Goal: Task Accomplishment & Management: Complete application form

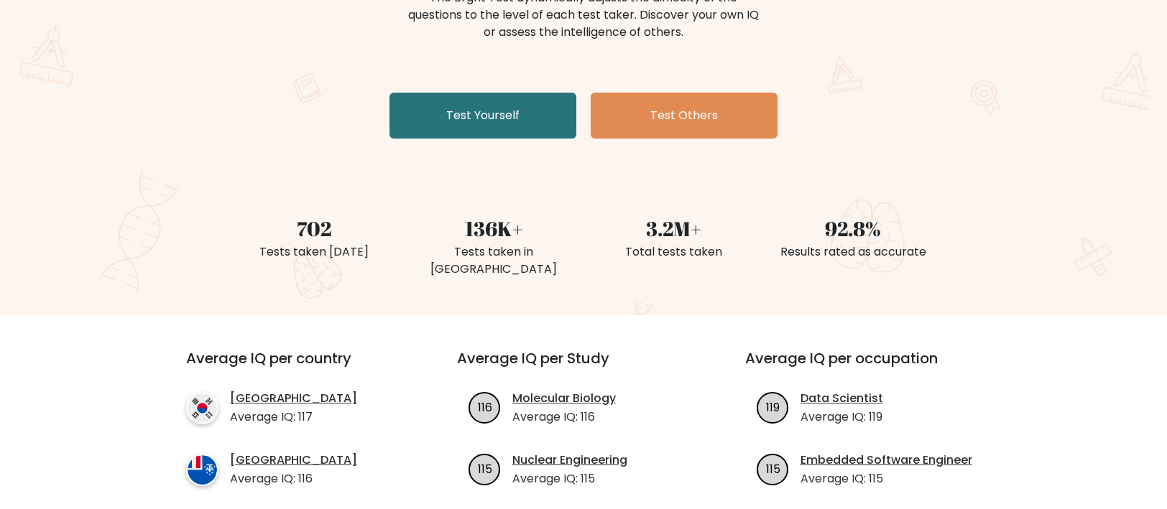
scroll to position [216, 0]
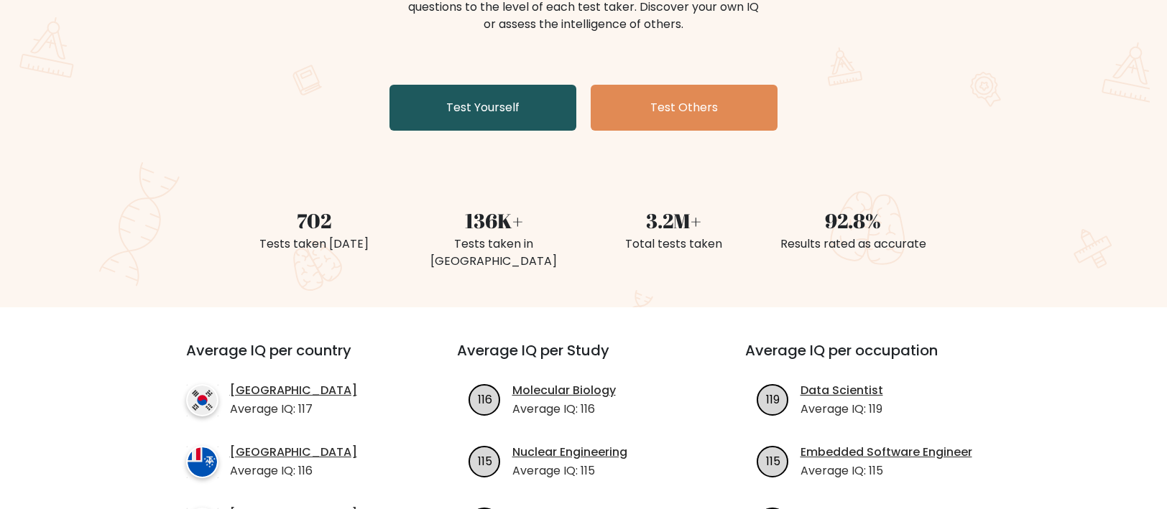
click at [454, 111] on link "Test Yourself" at bounding box center [482, 108] width 187 height 46
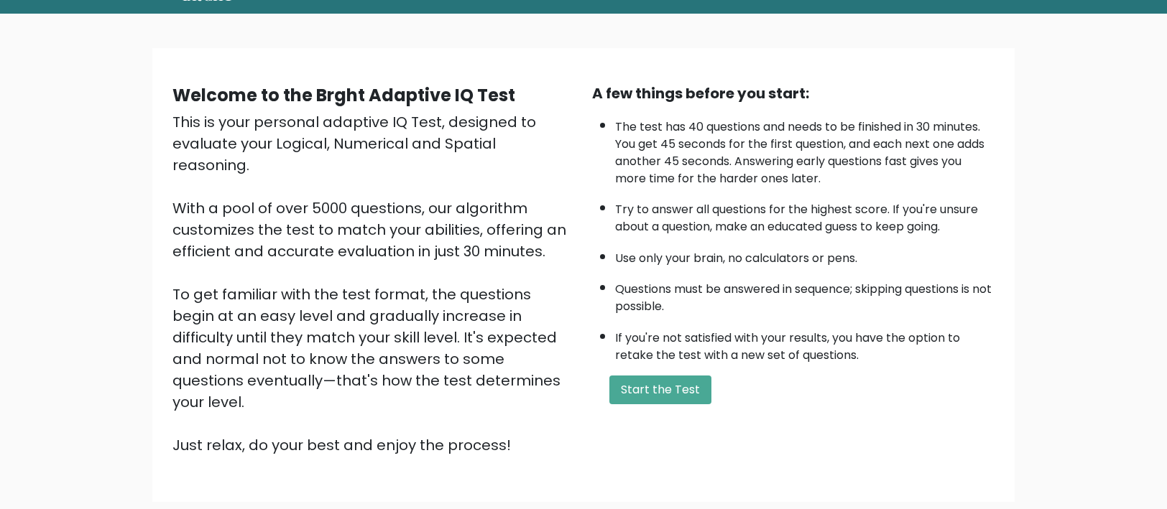
scroll to position [149, 0]
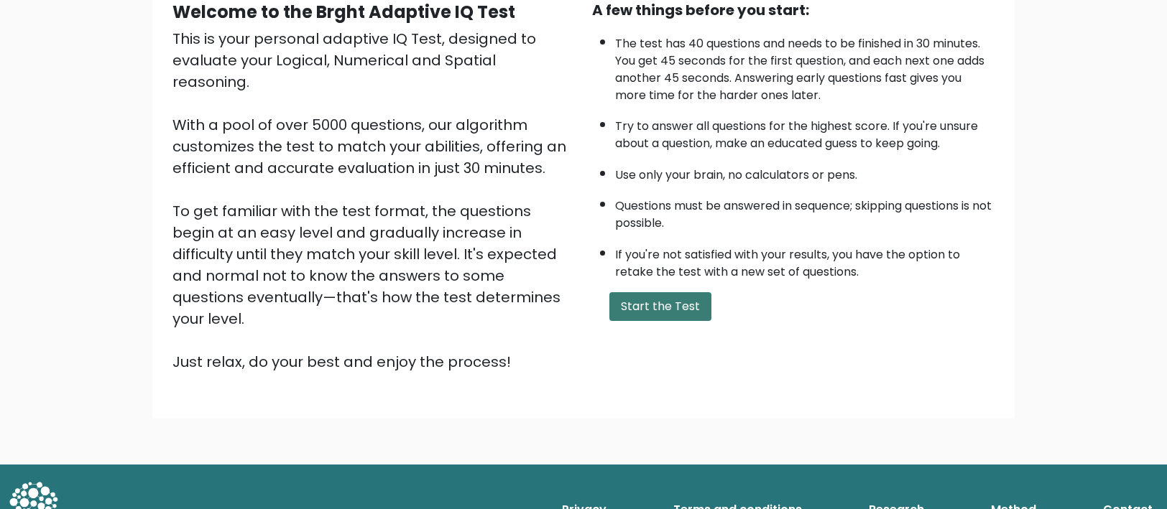
click at [634, 311] on button "Start the Test" at bounding box center [660, 306] width 102 height 29
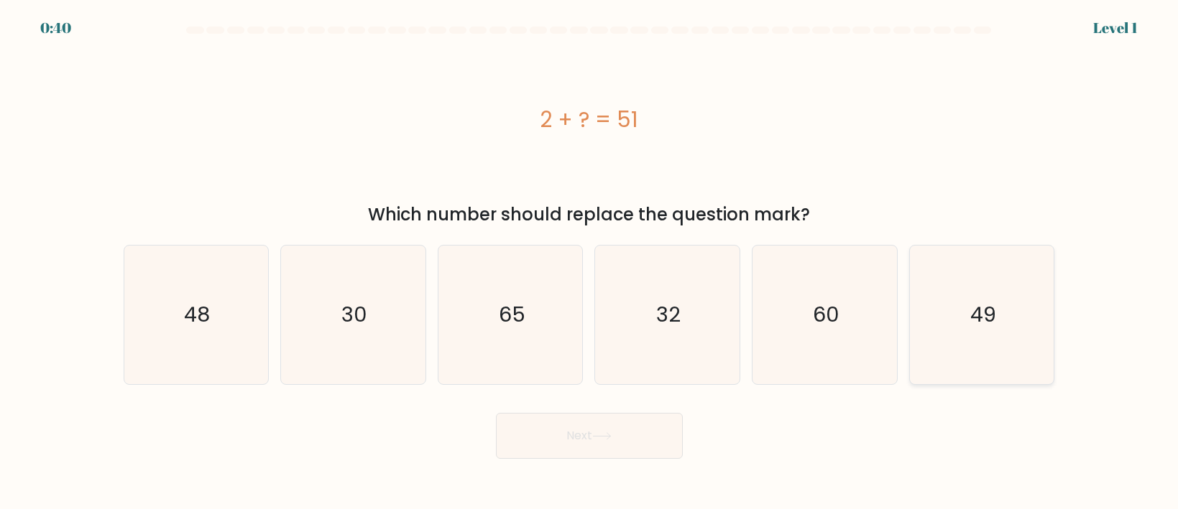
click at [978, 301] on text "49" at bounding box center [983, 314] width 26 height 29
click at [590, 262] on input "f. 49" at bounding box center [589, 258] width 1 height 7
radio input "true"
click at [668, 445] on button "Next" at bounding box center [589, 436] width 187 height 46
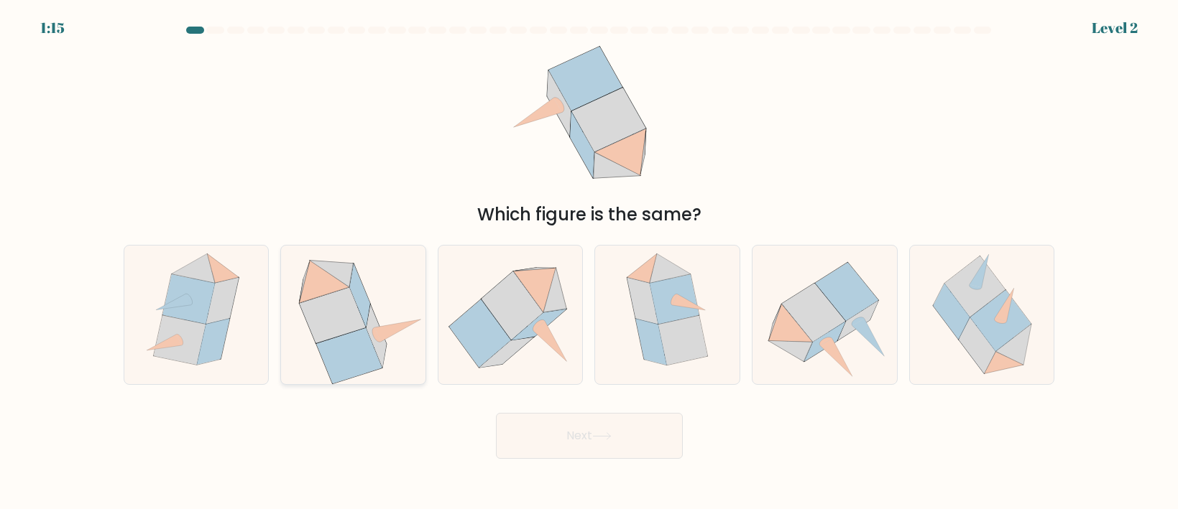
click at [384, 358] on icon at bounding box center [376, 336] width 20 height 63
click at [589, 262] on input "b." at bounding box center [589, 258] width 1 height 7
radio input "true"
click at [593, 436] on button "Next" at bounding box center [589, 436] width 187 height 46
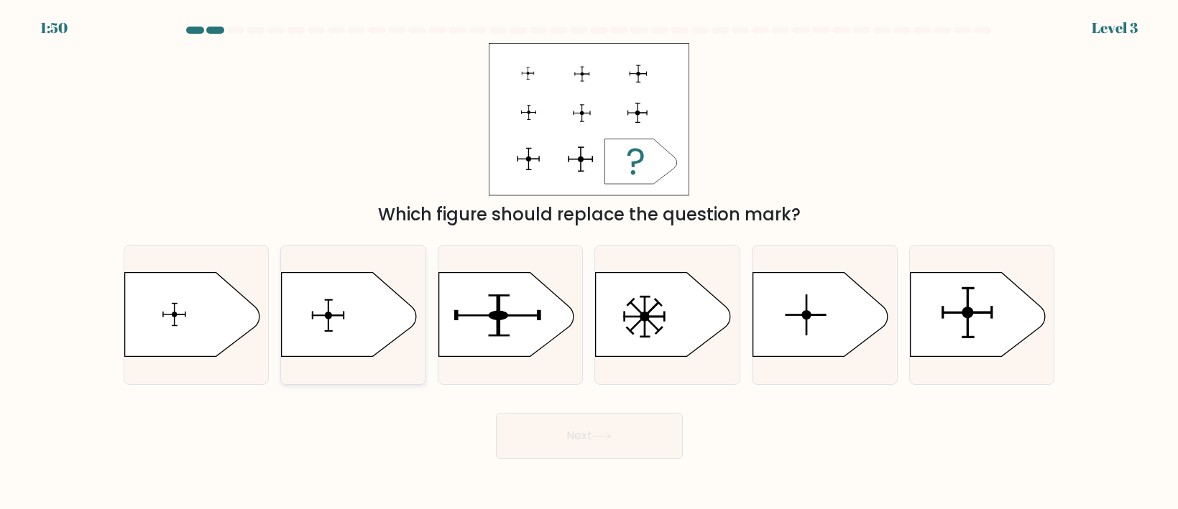
click at [333, 336] on icon at bounding box center [349, 315] width 135 height 84
click at [589, 262] on input "b." at bounding box center [589, 258] width 1 height 7
radio input "true"
click at [549, 439] on button "Next" at bounding box center [589, 436] width 187 height 46
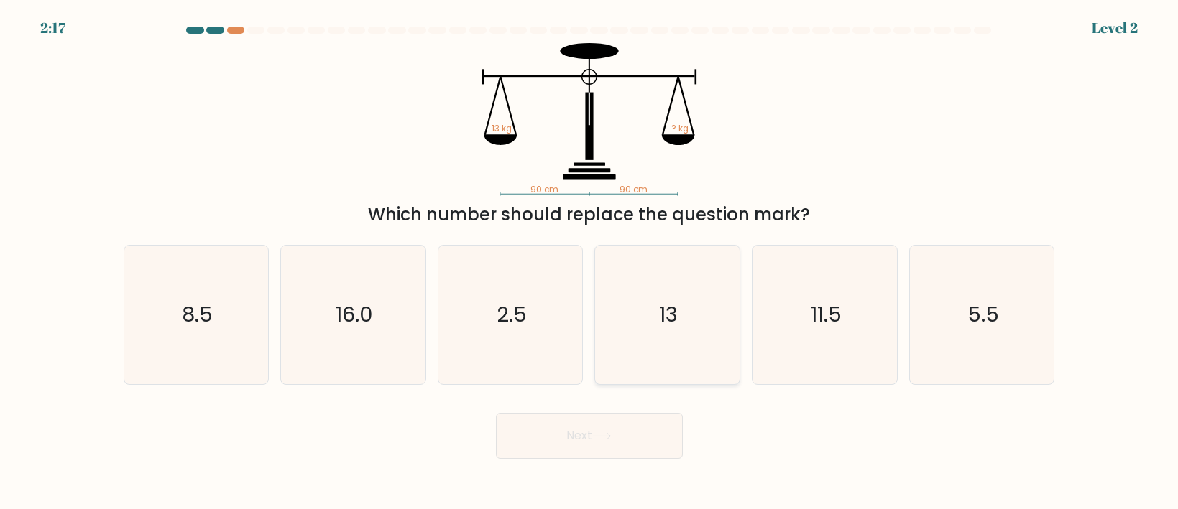
click at [663, 349] on icon "13" at bounding box center [667, 315] width 139 height 139
click at [590, 262] on input "d. 13" at bounding box center [589, 258] width 1 height 7
radio input "true"
click at [627, 431] on button "Next" at bounding box center [589, 436] width 187 height 46
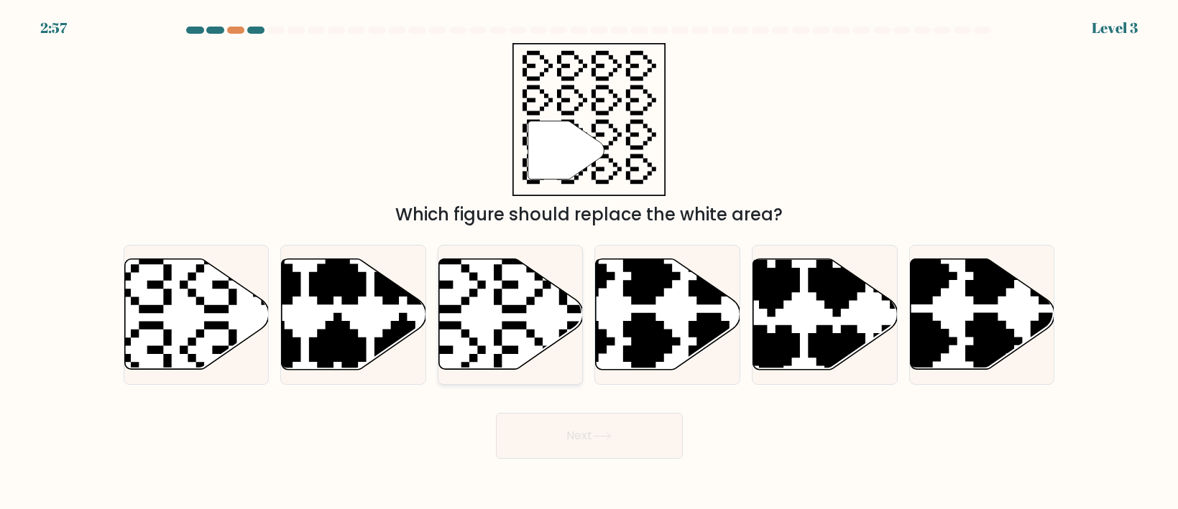
click at [514, 303] on icon at bounding box center [511, 314] width 144 height 111
click at [589, 262] on input "c." at bounding box center [589, 258] width 1 height 7
radio input "true"
click at [571, 433] on button "Next" at bounding box center [589, 436] width 187 height 46
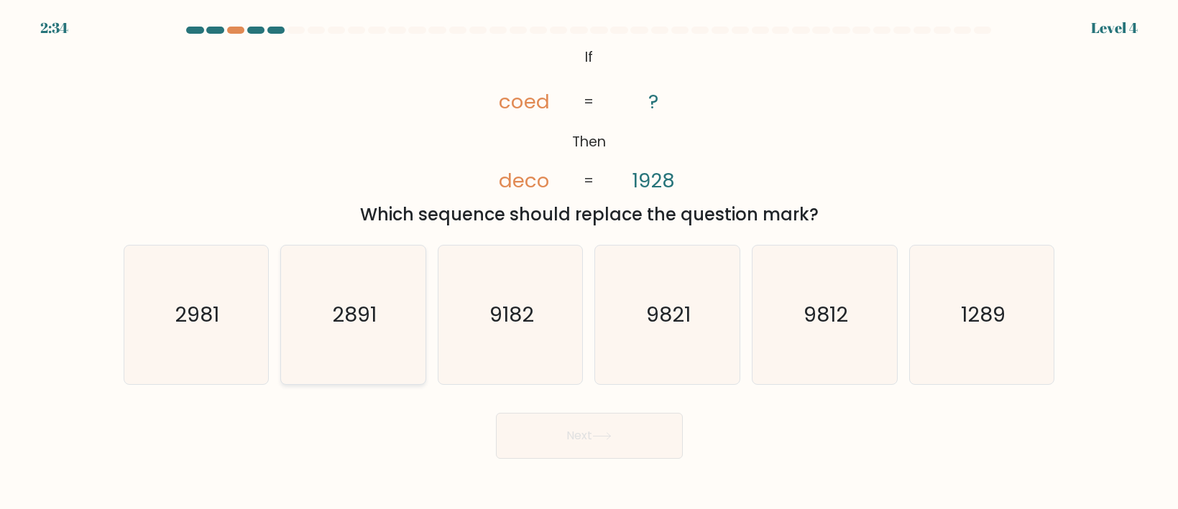
click at [342, 300] on icon "2891" at bounding box center [353, 315] width 139 height 139
click at [589, 262] on input "b. 2891" at bounding box center [589, 258] width 1 height 7
radio input "true"
drag, startPoint x: 593, startPoint y: 478, endPoint x: 578, endPoint y: 425, distance: 55.1
click at [583, 463] on body "2:33 Level 4 If" at bounding box center [589, 254] width 1178 height 509
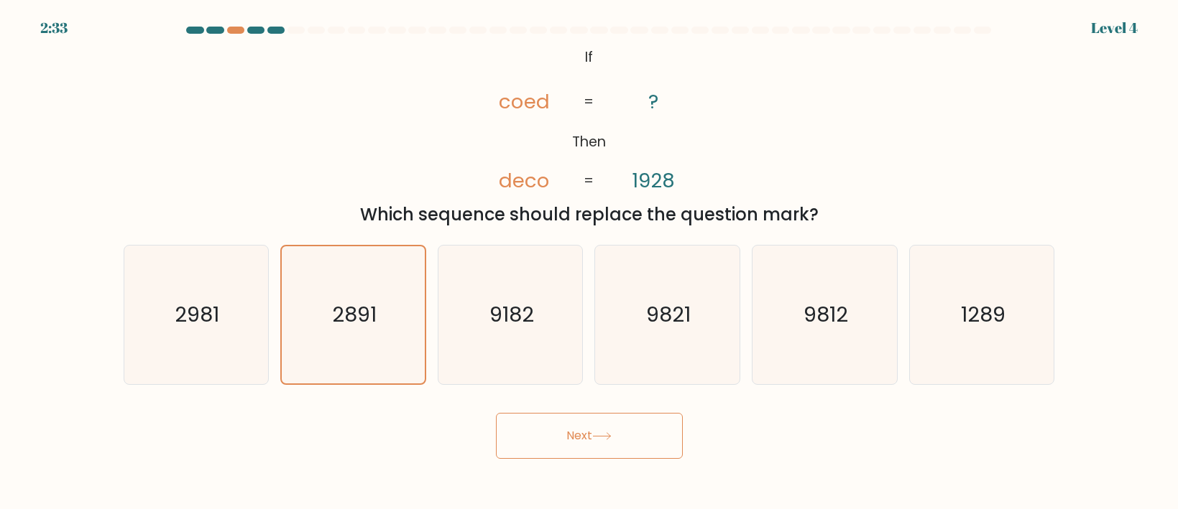
click at [578, 423] on button "Next" at bounding box center [589, 436] width 187 height 46
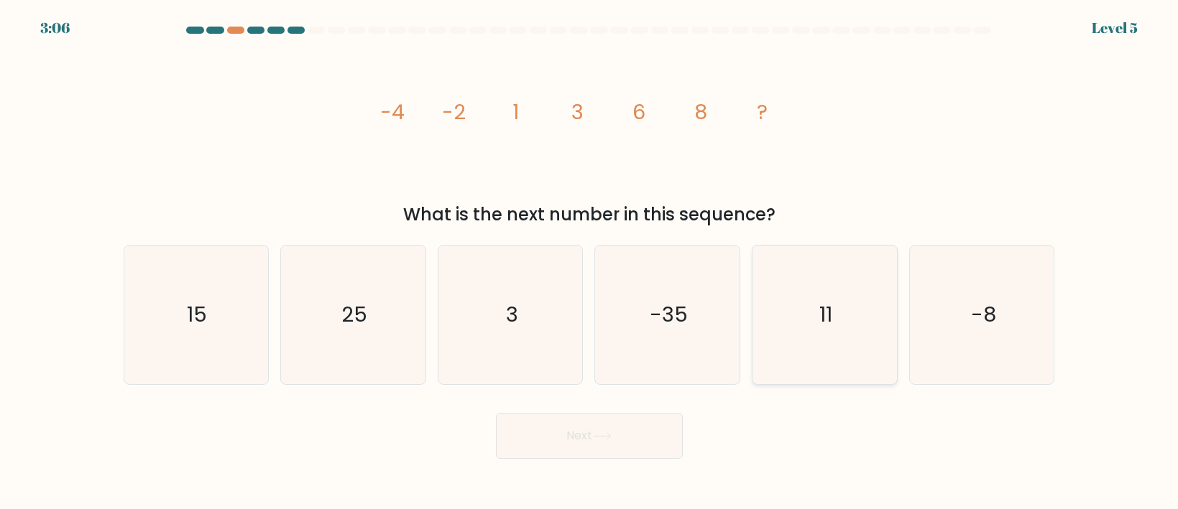
click at [818, 297] on icon "11" at bounding box center [824, 315] width 139 height 139
click at [590, 262] on input "e. 11" at bounding box center [589, 258] width 1 height 7
radio input "true"
click at [642, 446] on button "Next" at bounding box center [589, 436] width 187 height 46
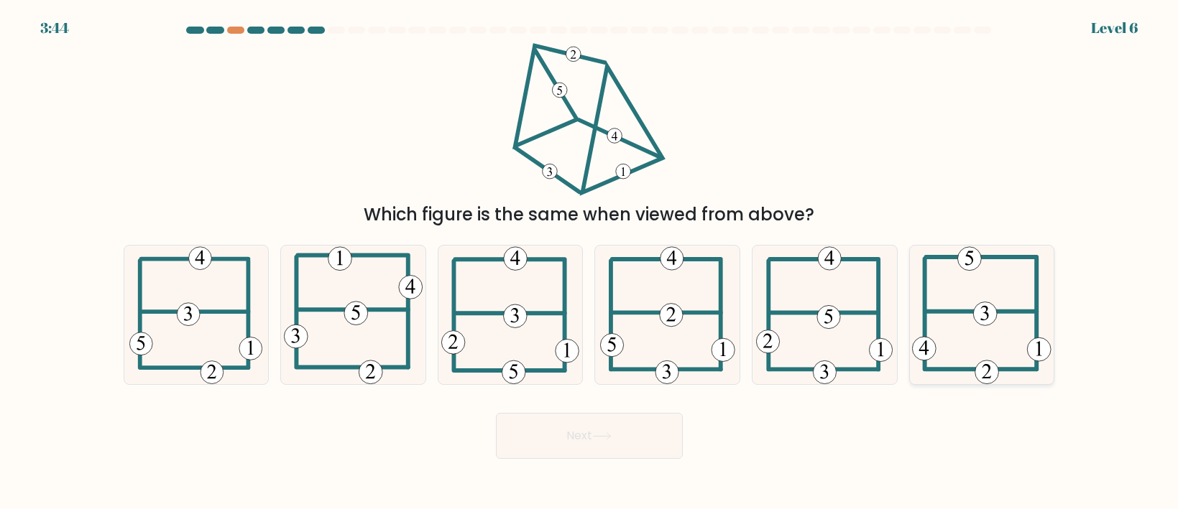
click at [967, 297] on icon at bounding box center [981, 315] width 139 height 139
click at [590, 262] on input "f." at bounding box center [589, 258] width 1 height 7
radio input "true"
click at [578, 435] on button "Next" at bounding box center [589, 436] width 187 height 46
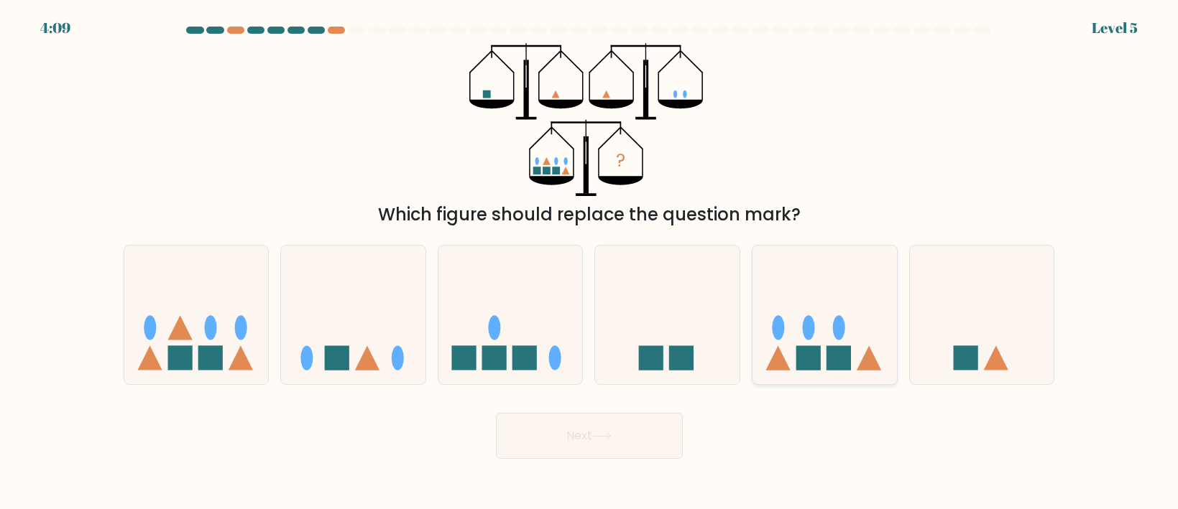
click at [815, 316] on icon at bounding box center [824, 314] width 144 height 119
click at [590, 262] on input "e." at bounding box center [589, 258] width 1 height 7
radio input "true"
click at [185, 320] on icon at bounding box center [196, 314] width 144 height 119
click at [589, 262] on input "a." at bounding box center [589, 258] width 1 height 7
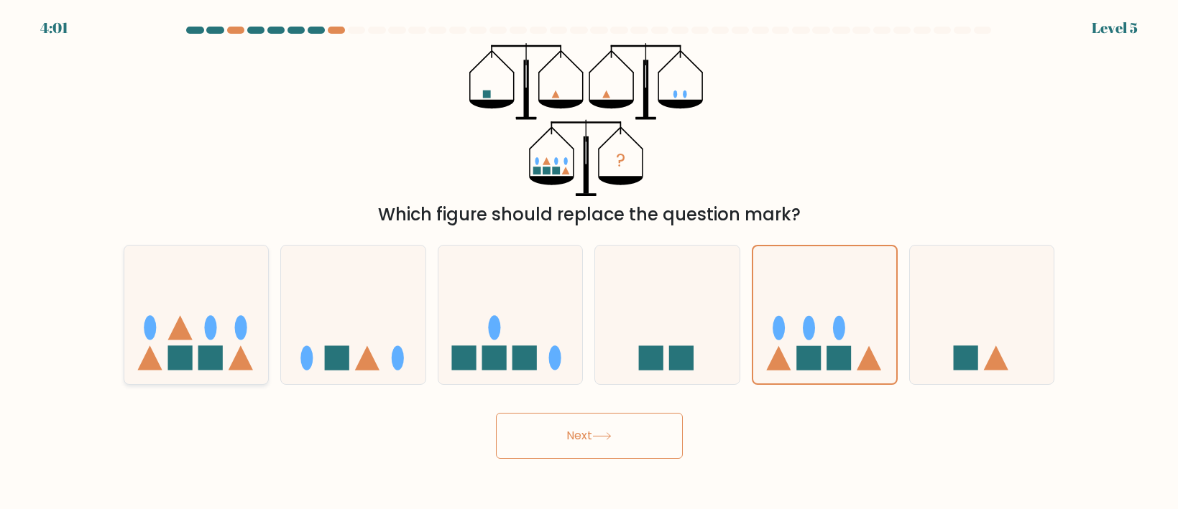
radio input "true"
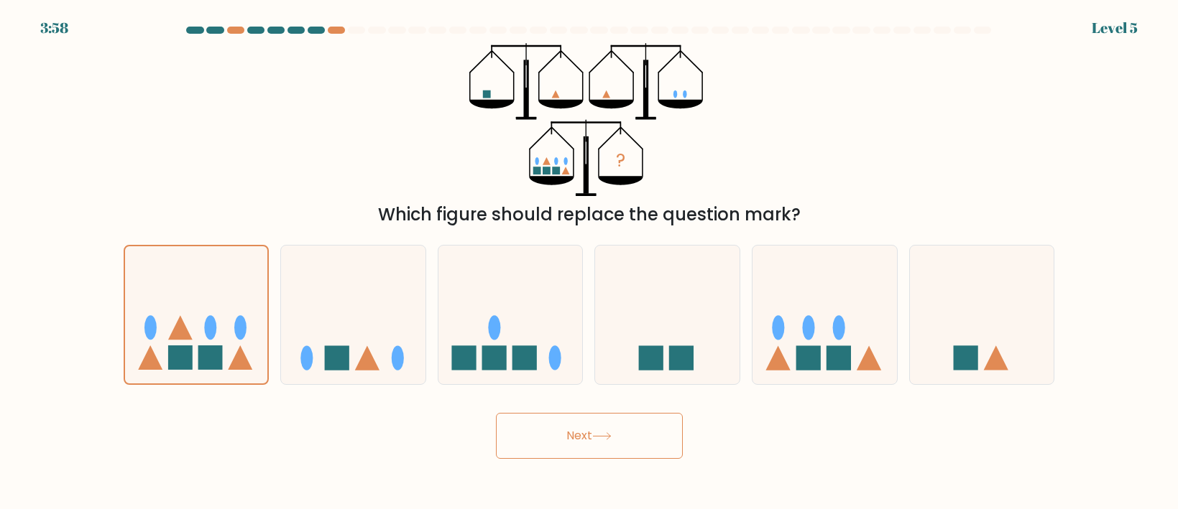
click at [515, 431] on button "Next" at bounding box center [589, 436] width 187 height 46
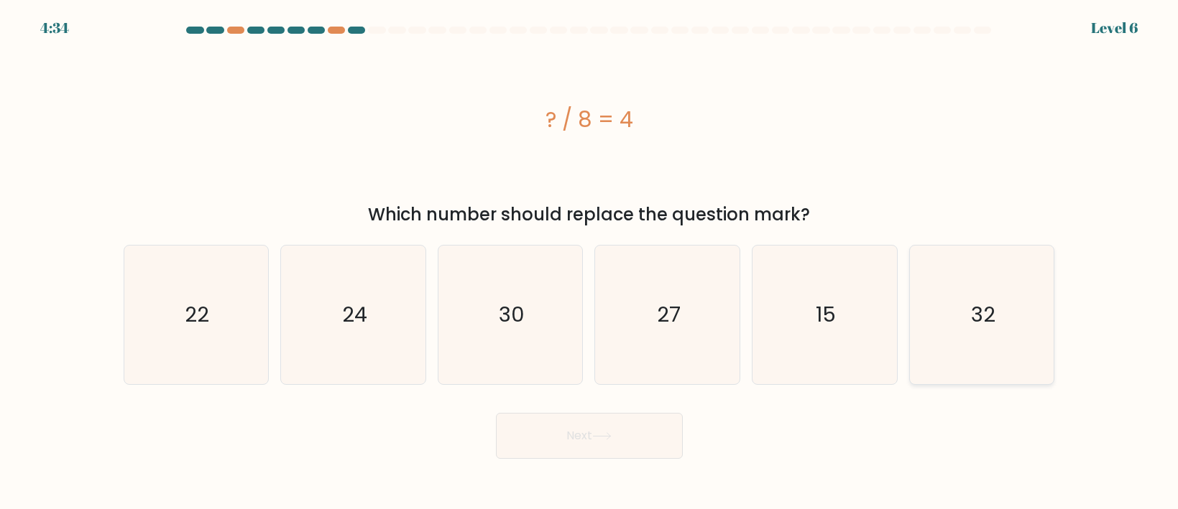
click at [920, 312] on icon "32" at bounding box center [982, 315] width 139 height 139
click at [590, 262] on input "f. 32" at bounding box center [589, 258] width 1 height 7
radio input "true"
click at [540, 433] on button "Next" at bounding box center [589, 436] width 187 height 46
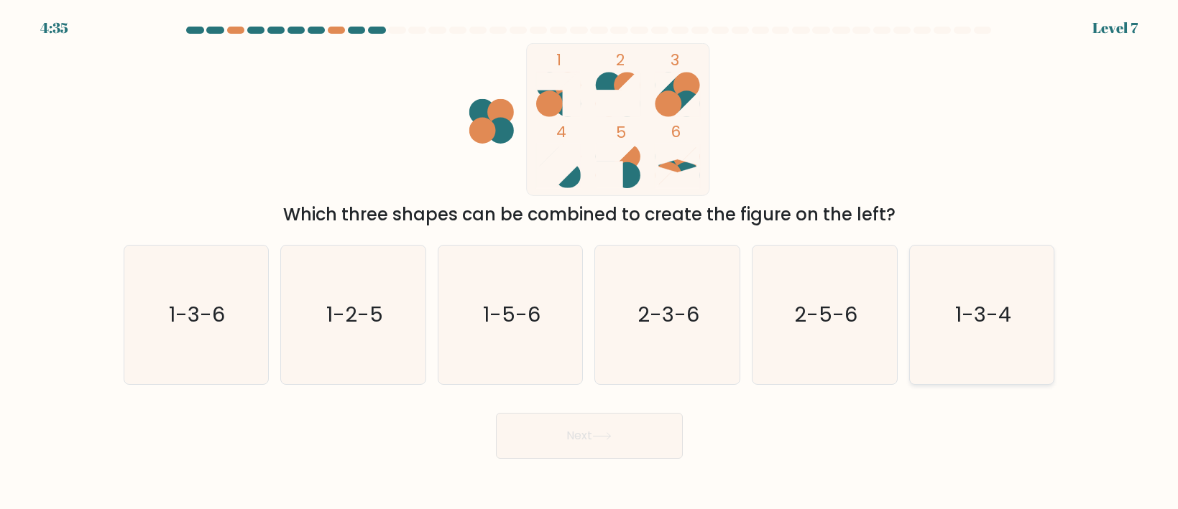
click at [951, 333] on icon "1-3-4" at bounding box center [982, 315] width 139 height 139
click at [590, 262] on input "f. 1-3-4" at bounding box center [589, 258] width 1 height 7
radio input "true"
click at [575, 436] on button "Next" at bounding box center [589, 436] width 187 height 46
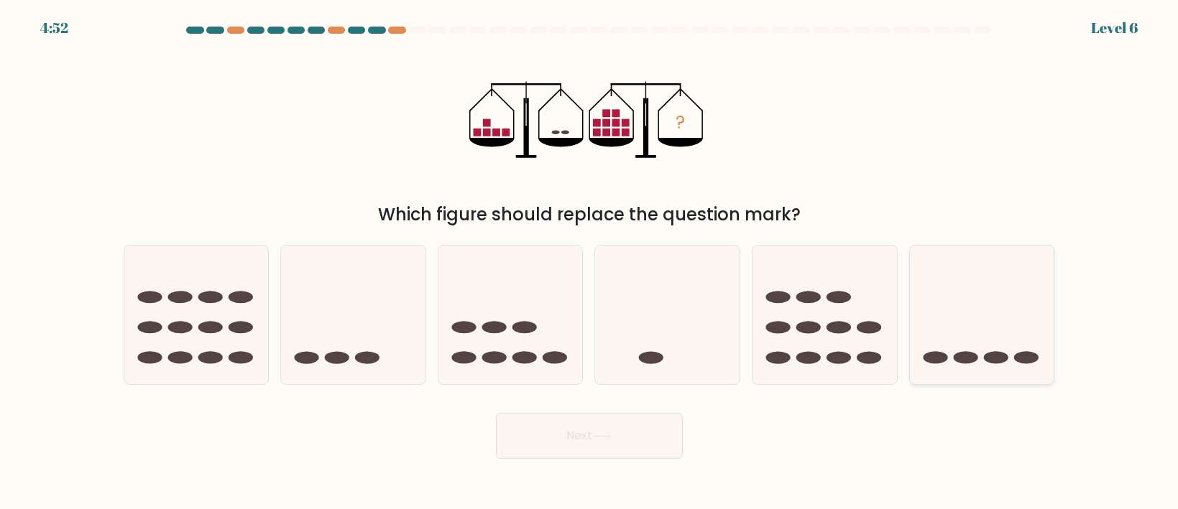
click at [941, 260] on icon at bounding box center [982, 314] width 144 height 119
click at [590, 260] on input "f." at bounding box center [589, 258] width 1 height 7
radio input "true"
click at [503, 425] on button "Next" at bounding box center [589, 436] width 187 height 46
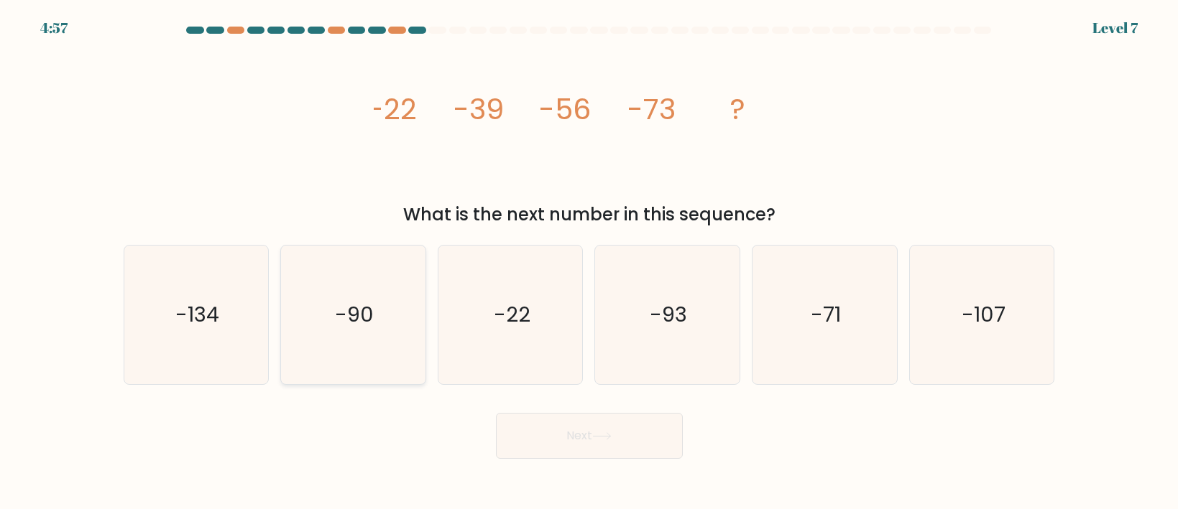
click at [367, 321] on text "-90" at bounding box center [354, 314] width 39 height 29
click at [589, 262] on input "b. -90" at bounding box center [589, 258] width 1 height 7
radio input "true"
click at [514, 429] on button "Next" at bounding box center [589, 436] width 187 height 46
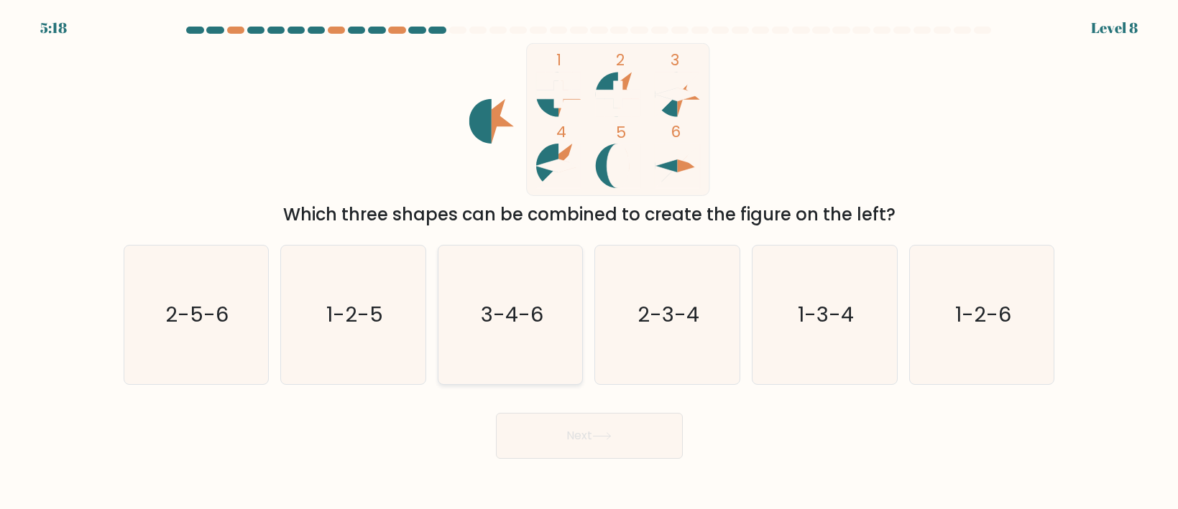
click at [537, 302] on text "3-4-6" at bounding box center [512, 314] width 63 height 29
click at [589, 262] on input "c. 3-4-6" at bounding box center [589, 258] width 1 height 7
radio input "true"
click at [578, 421] on button "Next" at bounding box center [589, 436] width 187 height 46
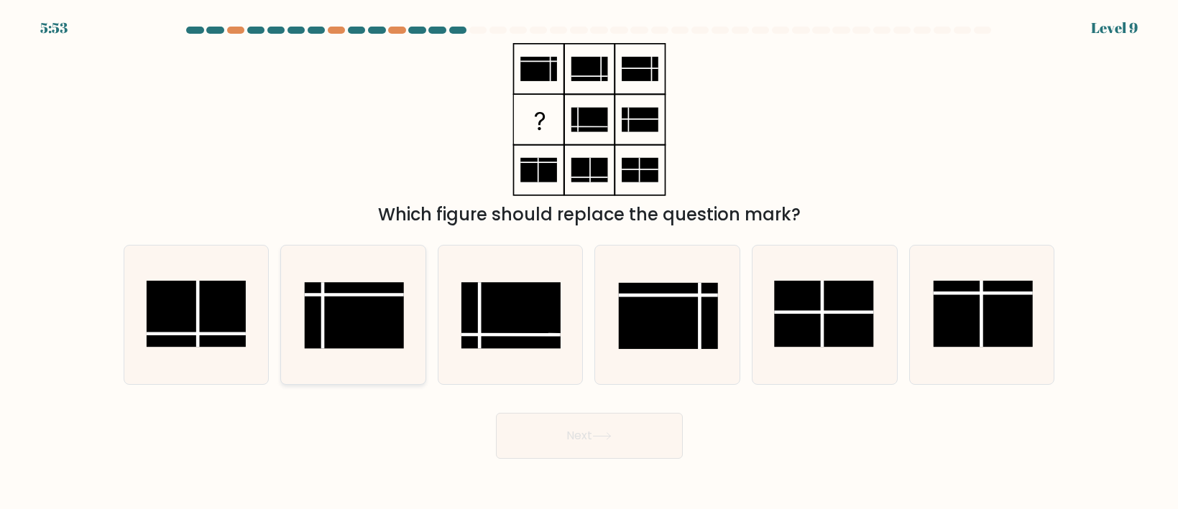
click at [365, 357] on icon at bounding box center [353, 315] width 139 height 139
click at [589, 262] on input "b." at bounding box center [589, 258] width 1 height 7
radio input "true"
click at [560, 440] on button "Next" at bounding box center [589, 436] width 187 height 46
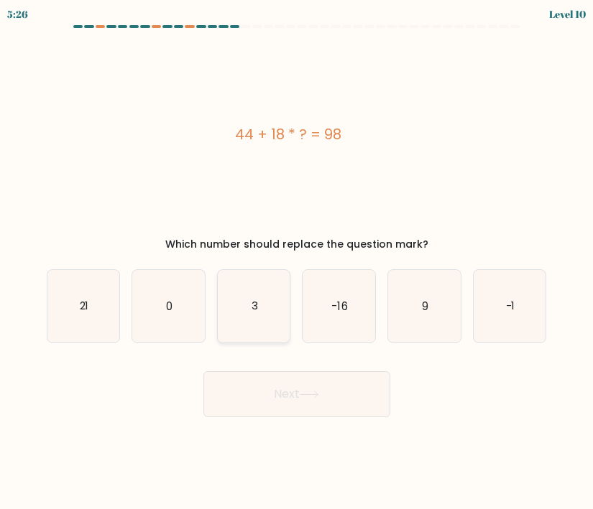
click at [260, 309] on icon "3" at bounding box center [254, 306] width 73 height 73
click at [297, 262] on input "c. 3" at bounding box center [297, 258] width 1 height 7
radio input "true"
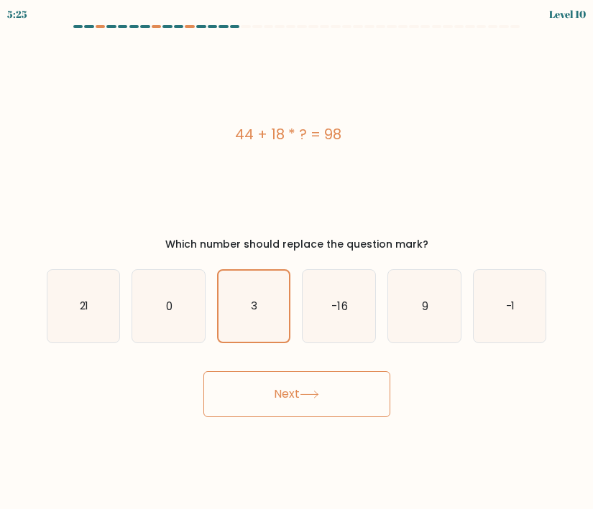
click at [282, 389] on button "Next" at bounding box center [296, 395] width 187 height 46
click at [323, 382] on button "Next" at bounding box center [296, 395] width 187 height 46
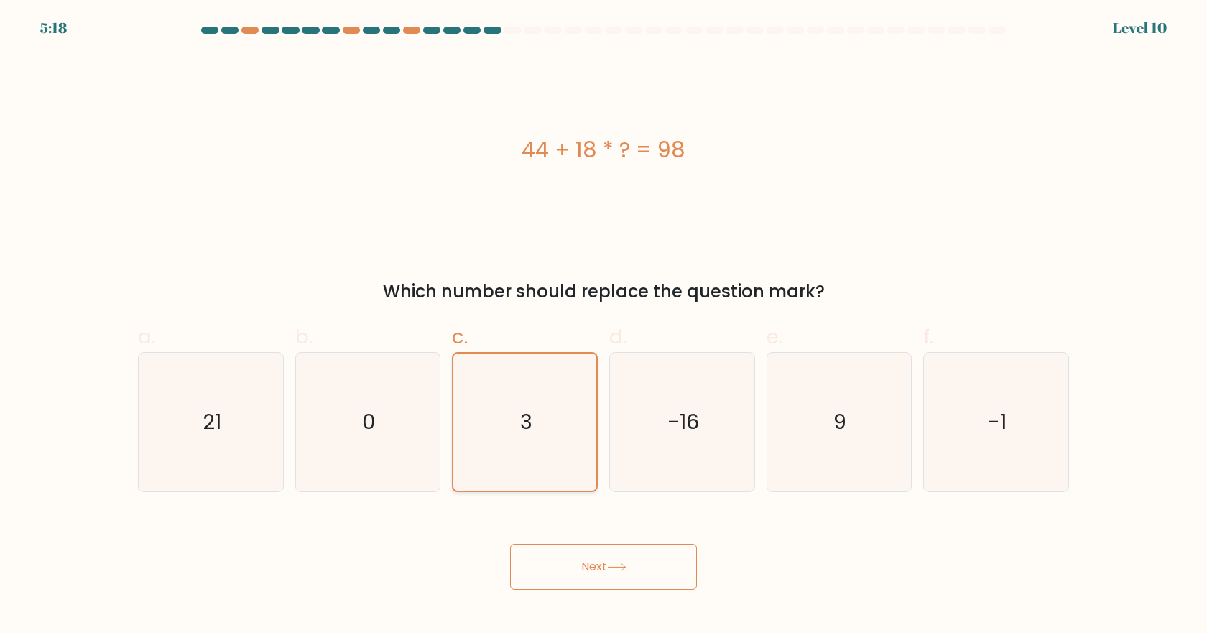
click at [502, 385] on icon "3" at bounding box center [524, 422] width 137 height 137
click at [604, 326] on input "c. 3" at bounding box center [604, 321] width 1 height 9
click at [642, 509] on body "5:18 Level 10 0" at bounding box center [603, 316] width 1207 height 633
click at [640, 509] on button "Next" at bounding box center [603, 567] width 187 height 46
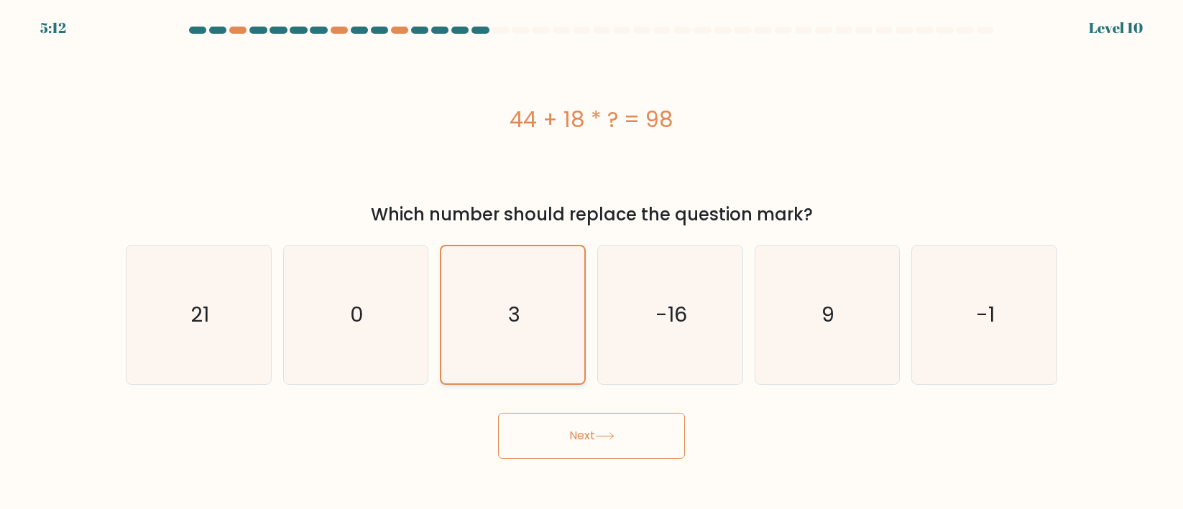
click at [556, 343] on icon "3" at bounding box center [512, 314] width 137 height 137
click at [591, 262] on input "c. 3" at bounding box center [591, 258] width 1 height 7
click at [850, 346] on icon "9" at bounding box center [826, 315] width 139 height 139
click at [592, 262] on input "e. 9" at bounding box center [591, 258] width 1 height 7
radio input "true"
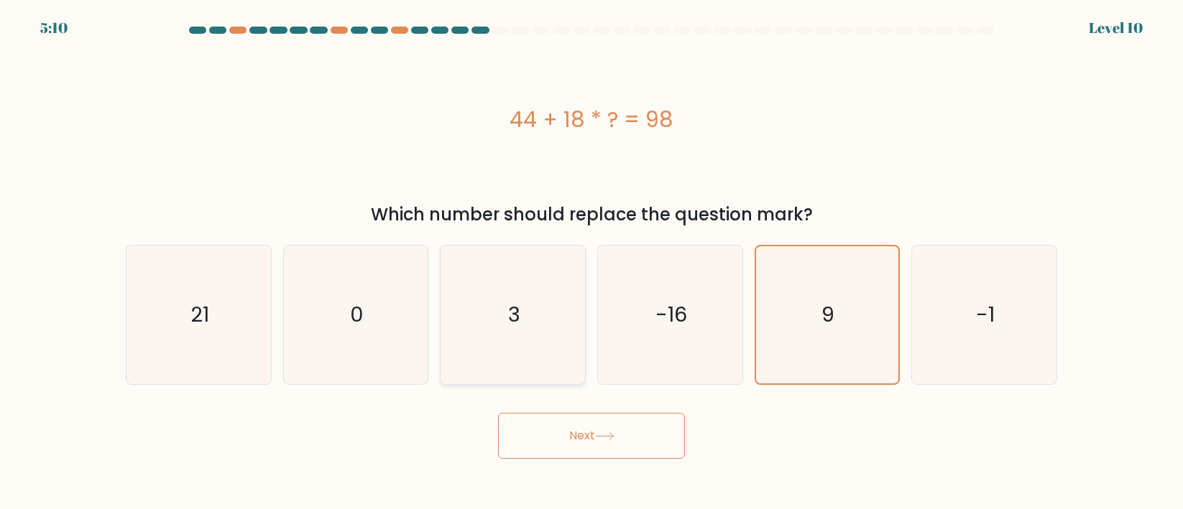
click at [512, 349] on icon "3" at bounding box center [512, 315] width 139 height 139
click at [591, 262] on input "c. 3" at bounding box center [591, 258] width 1 height 7
radio input "true"
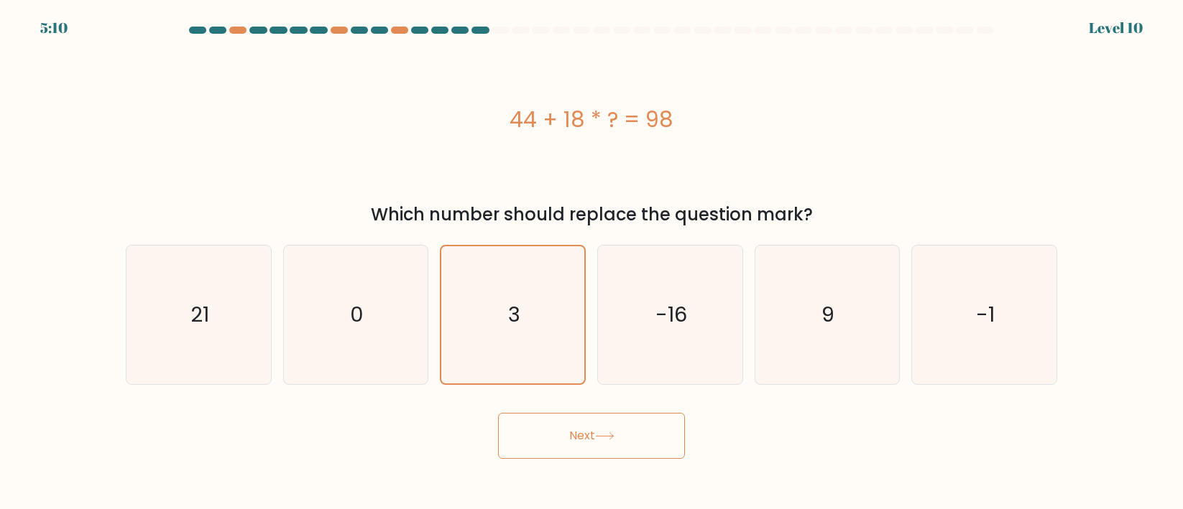
click at [609, 408] on div "Next" at bounding box center [591, 430] width 949 height 57
click at [617, 427] on button "Next" at bounding box center [591, 436] width 187 height 46
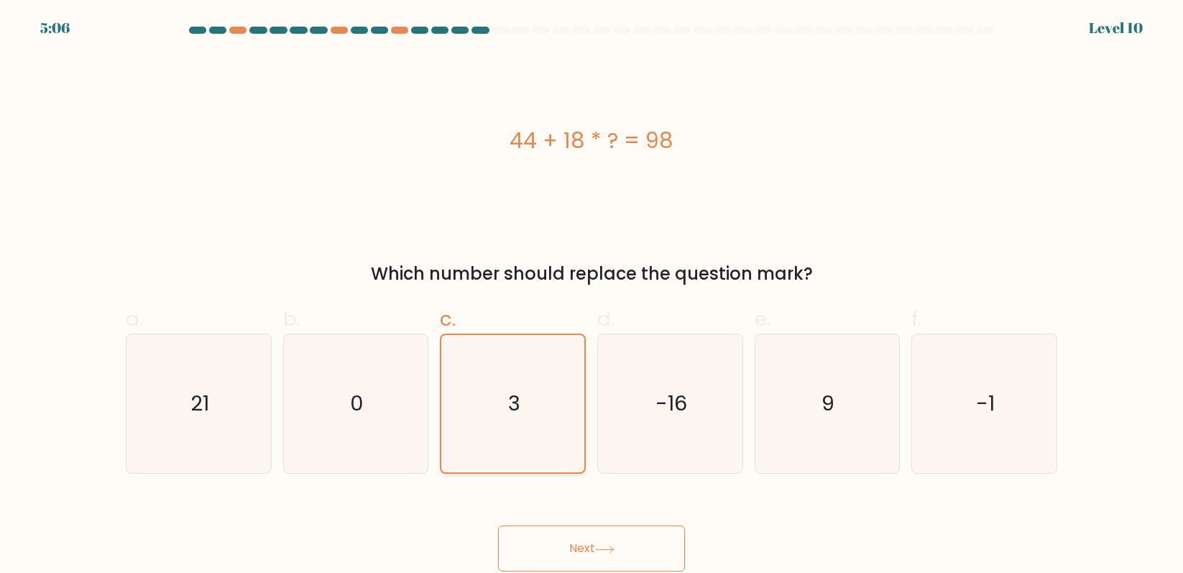
click at [540, 433] on icon "3" at bounding box center [512, 403] width 137 height 137
click at [591, 296] on input "c. 3" at bounding box center [591, 291] width 1 height 9
click at [541, 432] on icon "3" at bounding box center [512, 403] width 137 height 137
click at [591, 296] on input "c. 3" at bounding box center [591, 291] width 1 height 9
click at [634, 509] on button "Next" at bounding box center [591, 548] width 187 height 46
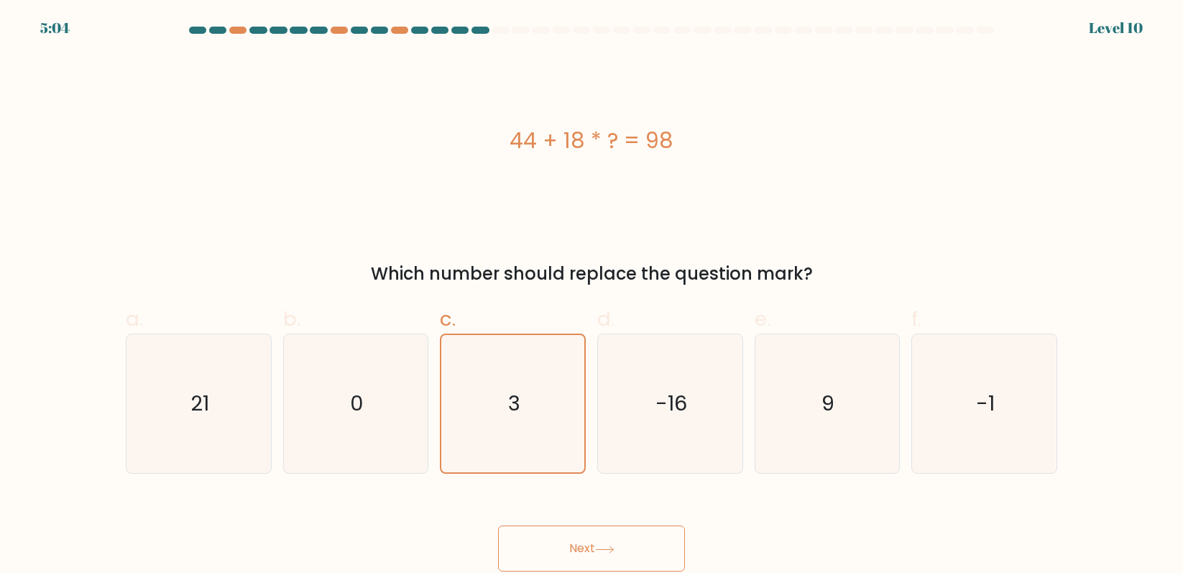
click at [630, 509] on button "Next" at bounding box center [591, 548] width 187 height 46
click at [624, 509] on button "Next" at bounding box center [591, 548] width 187 height 46
click at [625, 436] on icon "-16" at bounding box center [670, 403] width 139 height 139
click at [592, 296] on input "d. -16" at bounding box center [591, 291] width 1 height 9
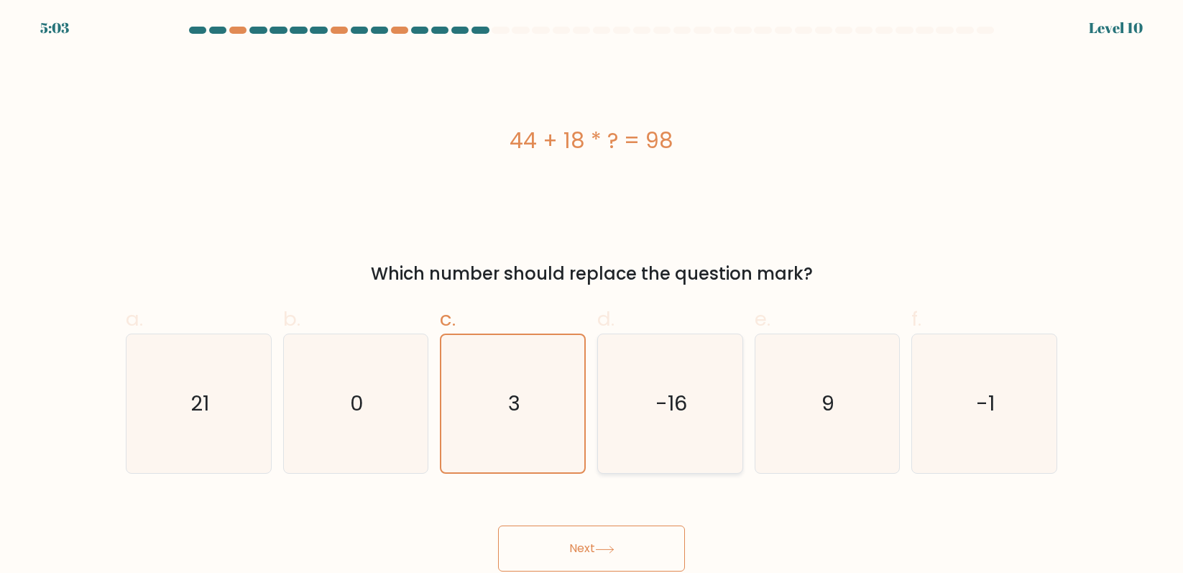
radio input "true"
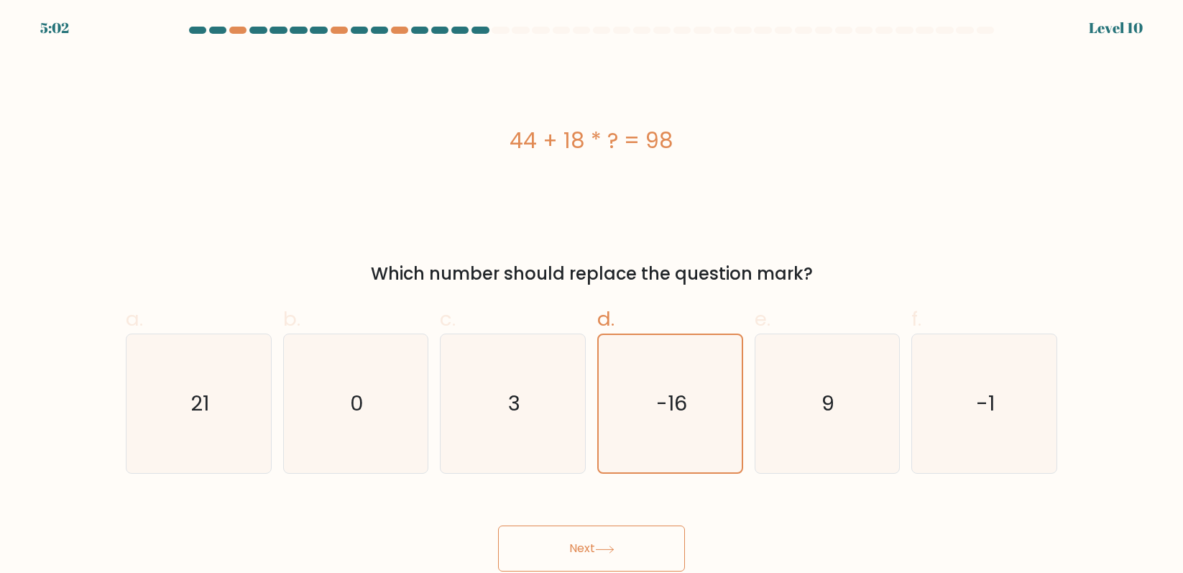
click at [625, 509] on button "Next" at bounding box center [591, 548] width 187 height 46
click at [529, 406] on icon "3" at bounding box center [512, 403] width 139 height 139
click at [591, 296] on input "c. 3" at bounding box center [591, 291] width 1 height 9
radio input "true"
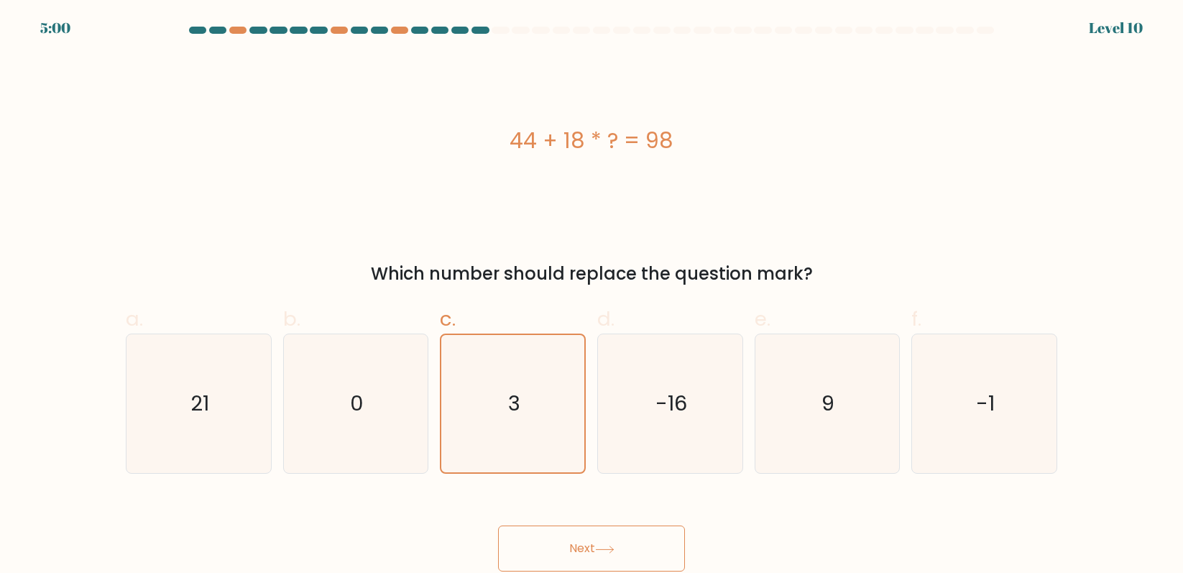
click at [571, 509] on button "Next" at bounding box center [591, 548] width 187 height 46
click at [572, 509] on button "Next" at bounding box center [591, 548] width 187 height 46
click at [573, 509] on button "Next" at bounding box center [591, 548] width 187 height 46
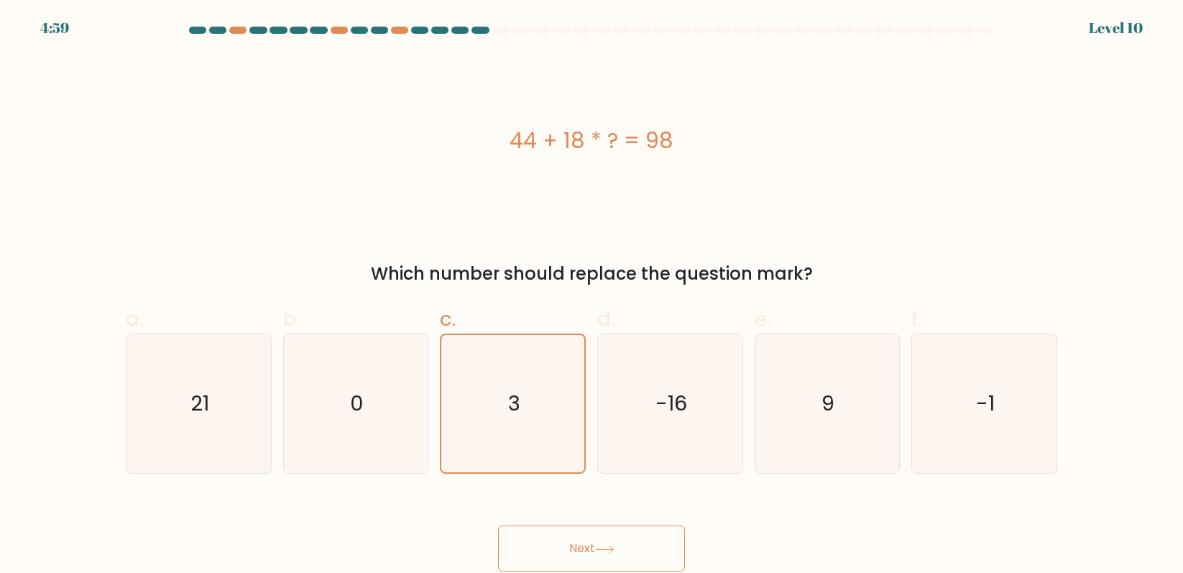
click at [573, 509] on button "Next" at bounding box center [591, 548] width 187 height 46
click at [572, 509] on button "Next" at bounding box center [591, 548] width 187 height 46
click at [571, 509] on button "Next" at bounding box center [591, 548] width 187 height 46
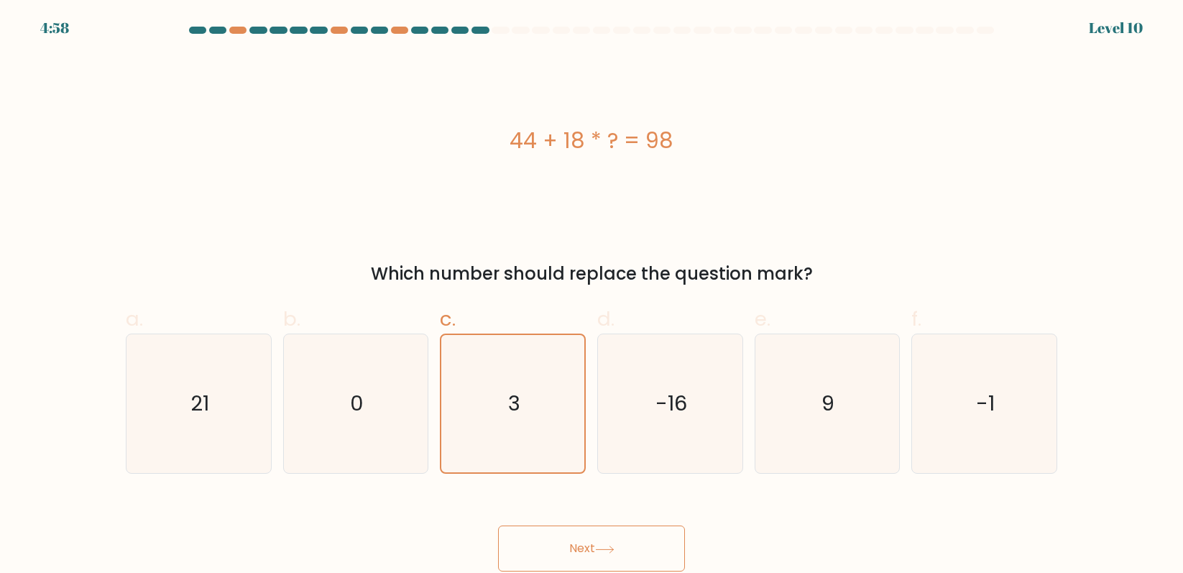
click at [570, 509] on button "Next" at bounding box center [591, 548] width 187 height 46
click at [569, 509] on button "Next" at bounding box center [591, 548] width 187 height 46
click at [568, 509] on button "Next" at bounding box center [591, 548] width 187 height 46
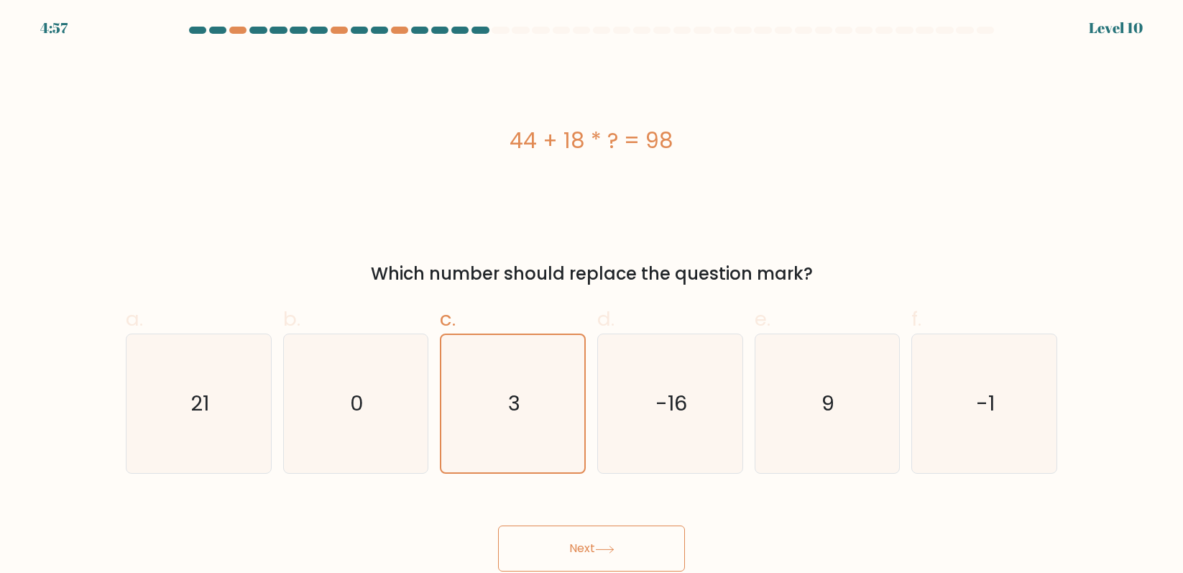
click at [568, 509] on button "Next" at bounding box center [591, 548] width 187 height 46
click at [567, 509] on button "Next" at bounding box center [591, 548] width 187 height 46
click at [566, 509] on button "Next" at bounding box center [591, 548] width 187 height 46
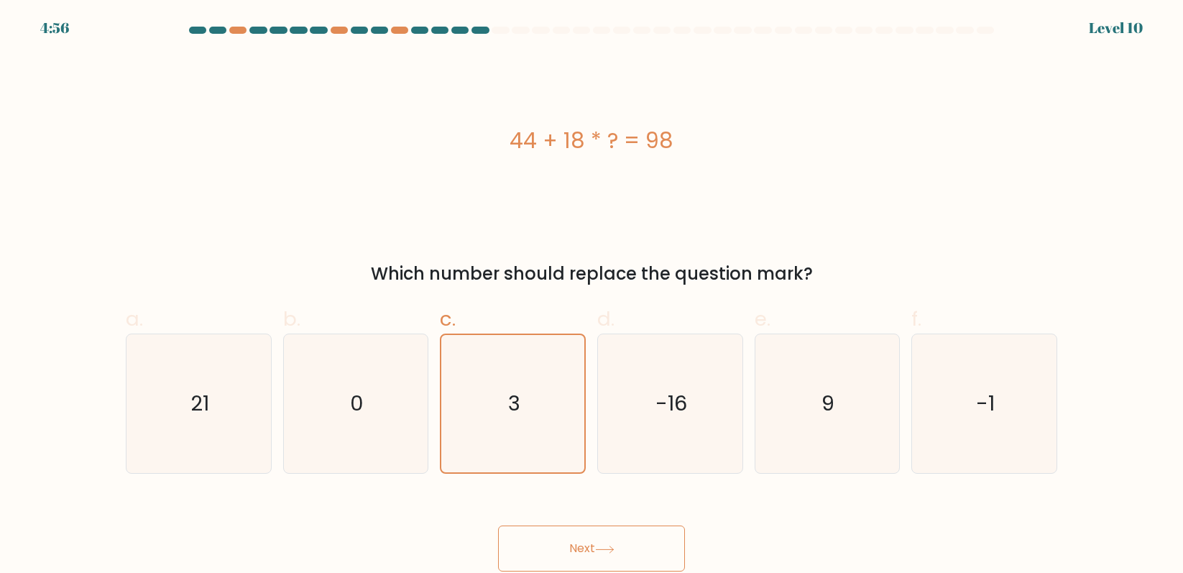
click at [566, 509] on button "Next" at bounding box center [591, 548] width 187 height 46
drag, startPoint x: 566, startPoint y: 550, endPoint x: 560, endPoint y: 566, distance: 17.3
click at [560, 509] on button "Next" at bounding box center [591, 548] width 187 height 46
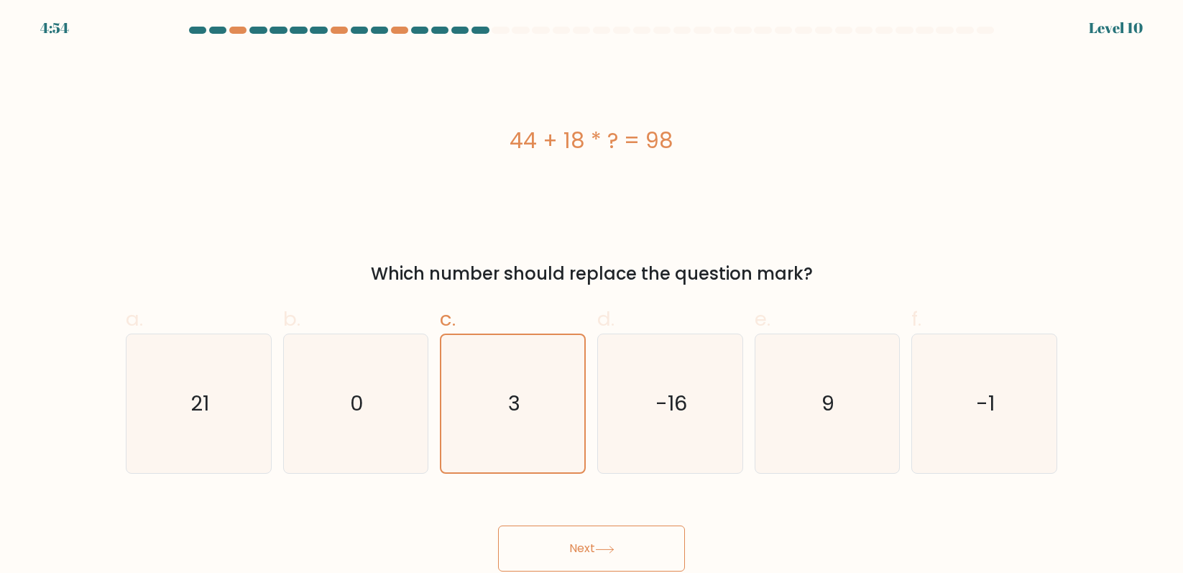
click at [591, 509] on button "Next" at bounding box center [591, 548] width 187 height 46
click at [606, 509] on button "Next" at bounding box center [591, 548] width 187 height 46
click at [369, 415] on icon "0" at bounding box center [355, 403] width 139 height 139
click at [591, 296] on input "b. 0" at bounding box center [591, 291] width 1 height 9
radio input "true"
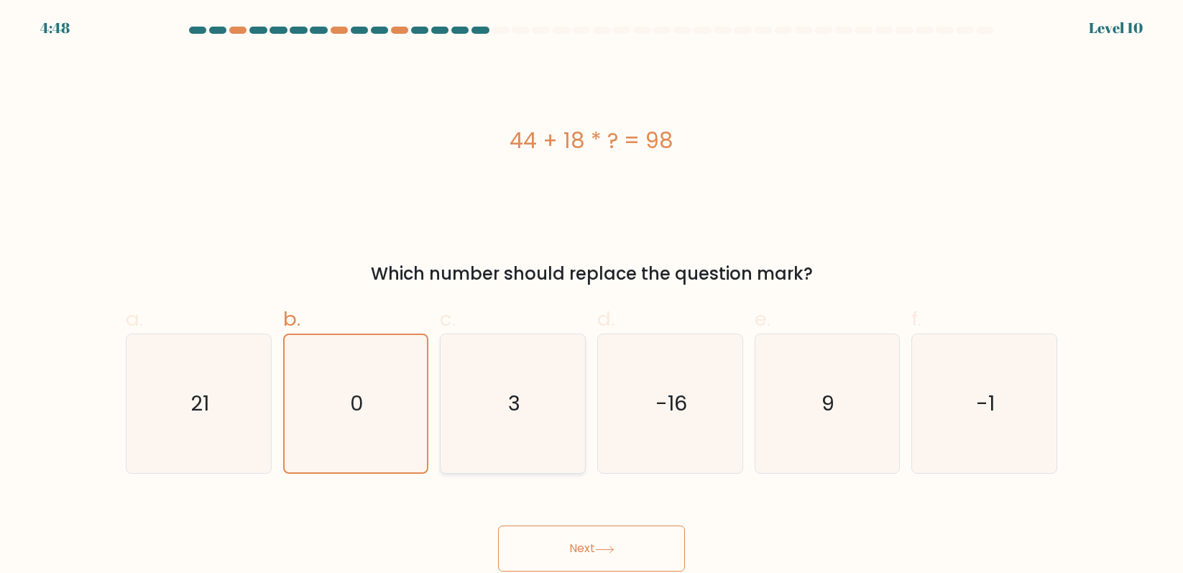
click at [479, 424] on icon "3" at bounding box center [512, 403] width 139 height 139
click at [591, 296] on input "c. 3" at bounding box center [591, 291] width 1 height 9
radio input "true"
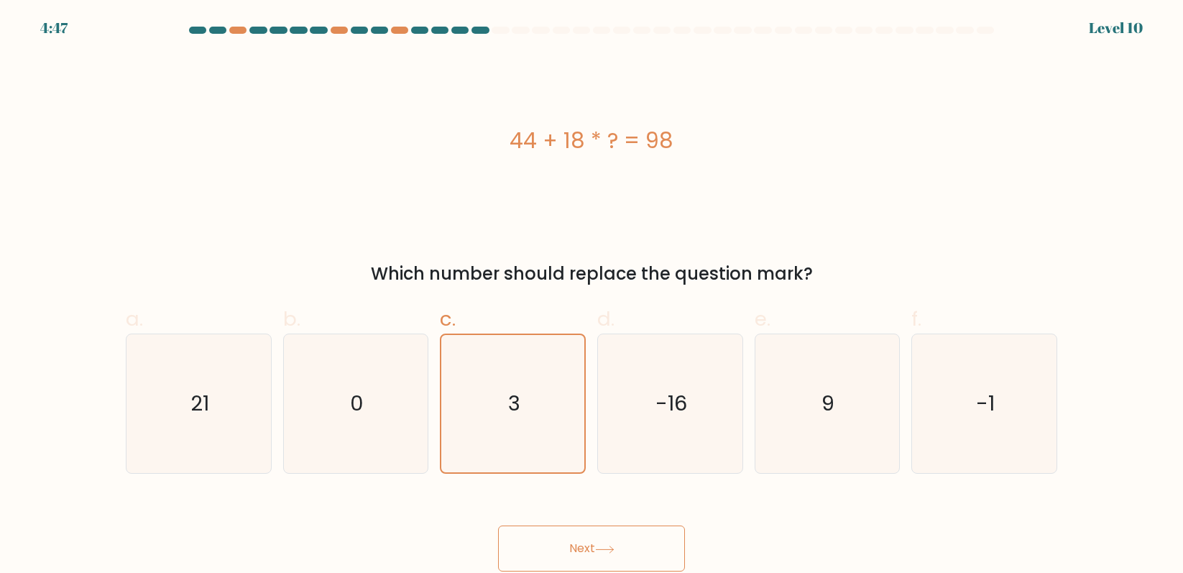
click at [635, 509] on button "Next" at bounding box center [591, 548] width 187 height 46
click at [482, 29] on div at bounding box center [479, 30] width 17 height 7
click at [1136, 24] on div "Level 10" at bounding box center [1116, 28] width 54 height 22
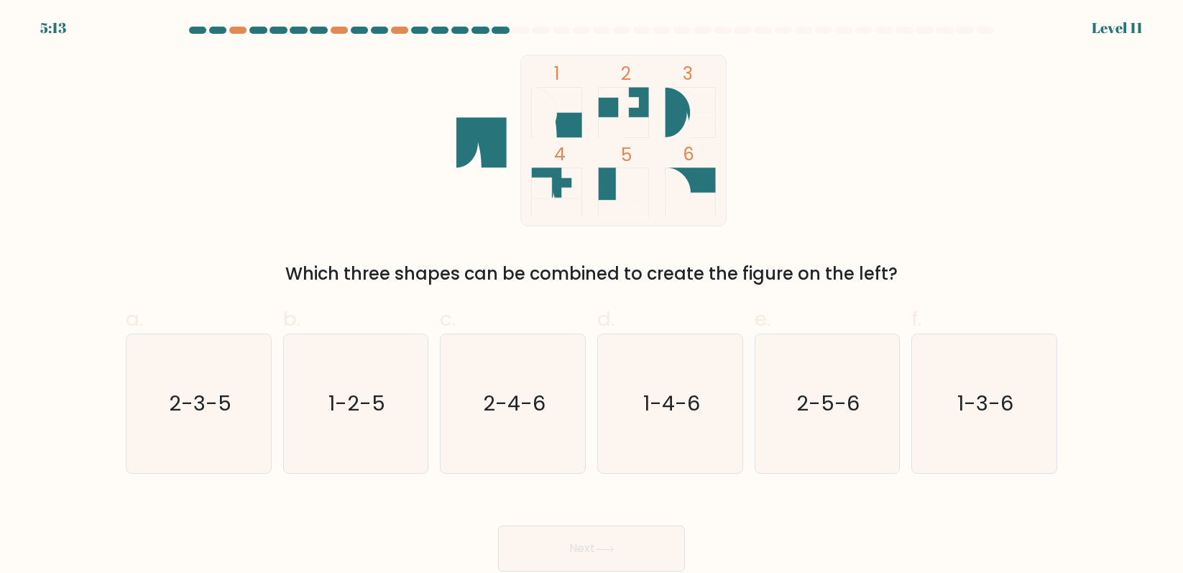
click at [601, 172] on icon at bounding box center [610, 192] width 22 height 50
click at [985, 430] on icon "1-3-6" at bounding box center [984, 403] width 139 height 139
click at [592, 296] on input "f. 1-3-6" at bounding box center [591, 291] width 1 height 9
radio input "true"
click at [609, 555] on button "Next" at bounding box center [591, 548] width 187 height 46
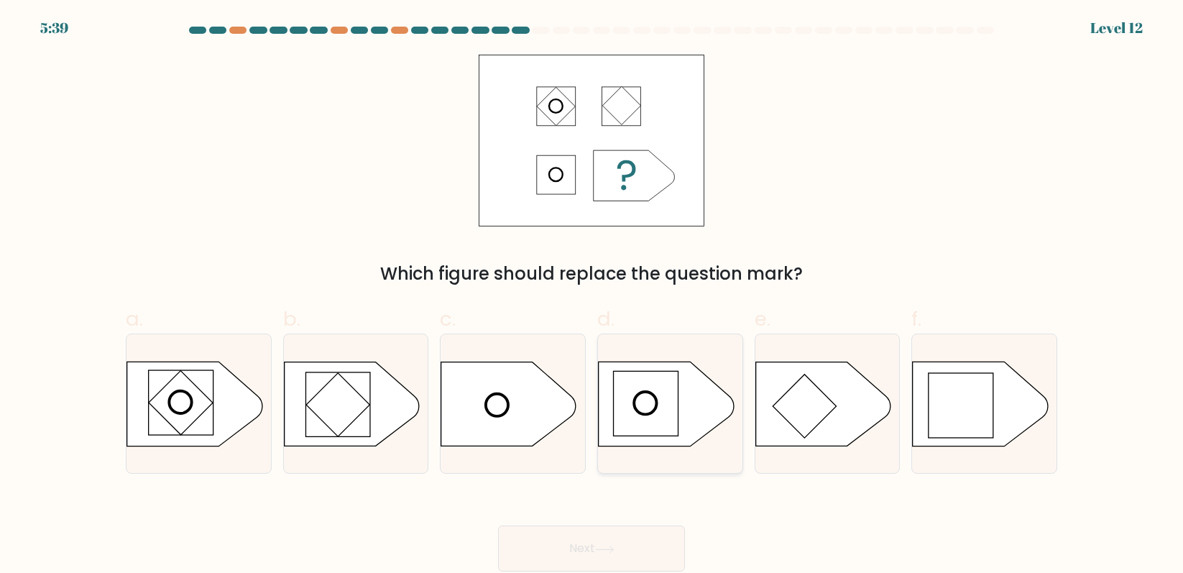
click at [660, 453] on div at bounding box center [670, 403] width 146 height 140
click at [592, 296] on input "d." at bounding box center [591, 291] width 1 height 9
radio input "true"
click at [643, 541] on button "Next" at bounding box center [591, 548] width 187 height 46
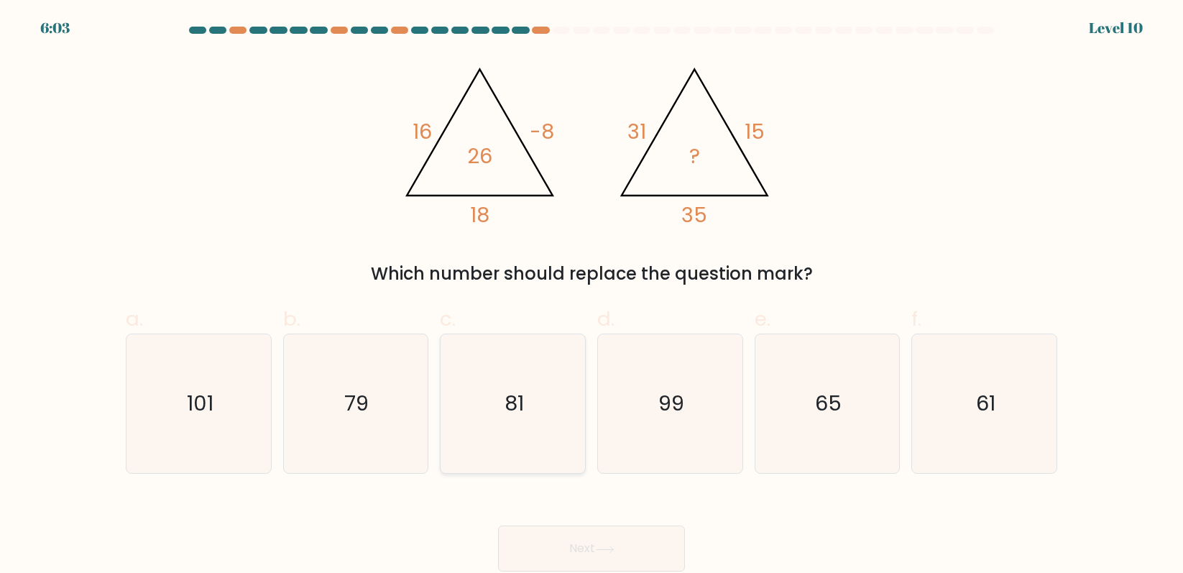
click at [495, 418] on icon "81" at bounding box center [512, 403] width 139 height 139
click at [591, 296] on input "c. 81" at bounding box center [591, 291] width 1 height 9
radio input "true"
click at [581, 536] on button "Next" at bounding box center [591, 548] width 187 height 46
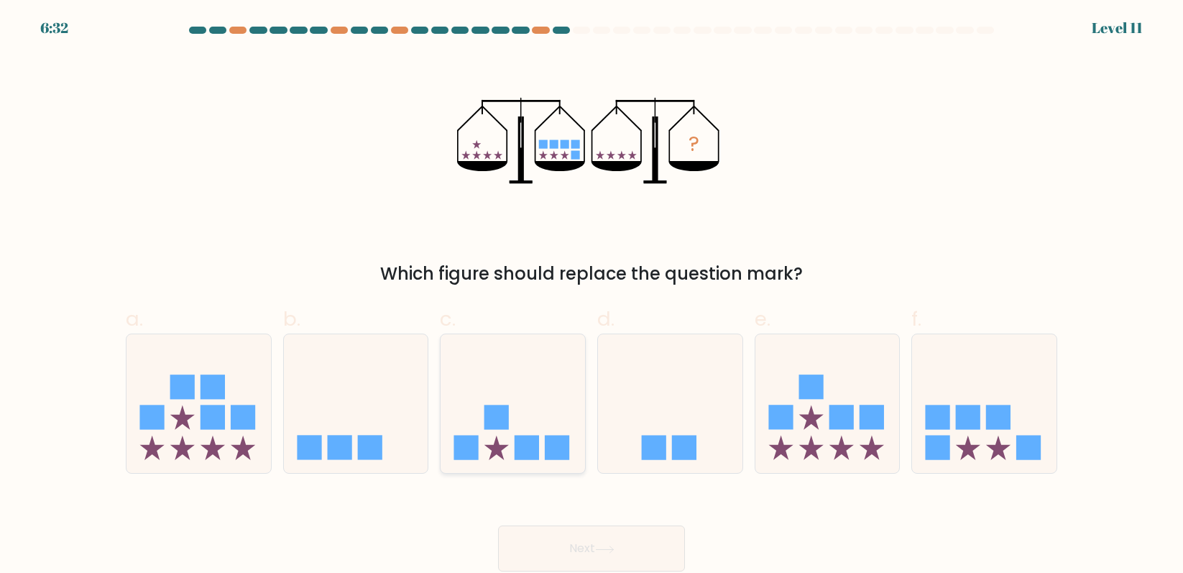
click at [522, 443] on rect at bounding box center [526, 447] width 24 height 24
click at [591, 296] on input "c." at bounding box center [591, 291] width 1 height 9
radio input "true"
click at [549, 533] on button "Next" at bounding box center [591, 548] width 187 height 46
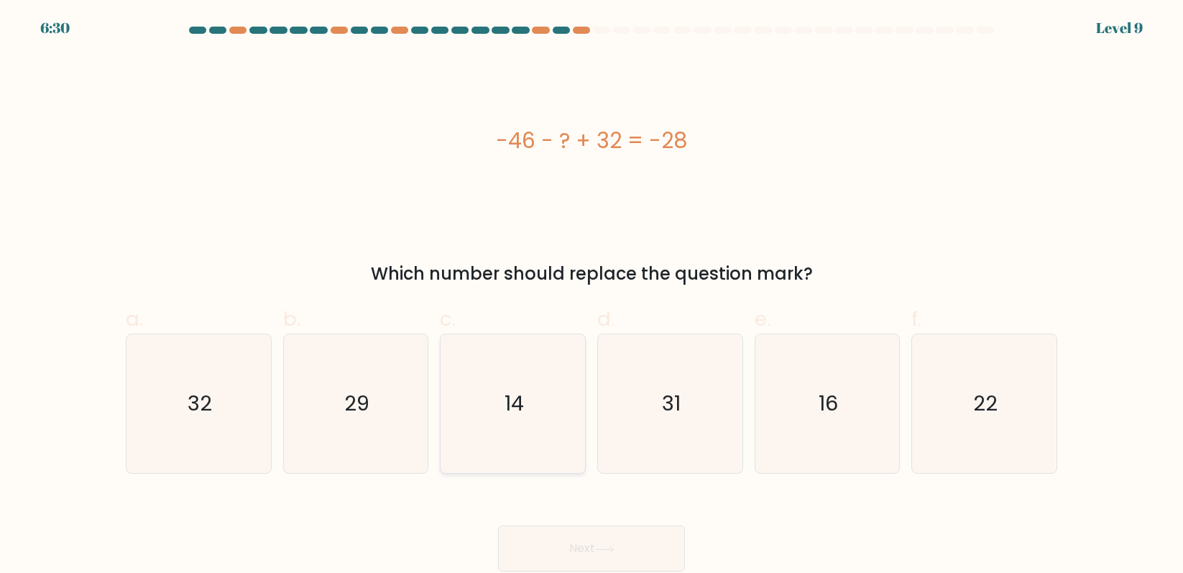
click at [565, 359] on icon "14" at bounding box center [512, 403] width 139 height 139
click at [591, 296] on input "c. 14" at bounding box center [591, 291] width 1 height 9
radio input "true"
click at [584, 542] on button "Next" at bounding box center [591, 548] width 187 height 46
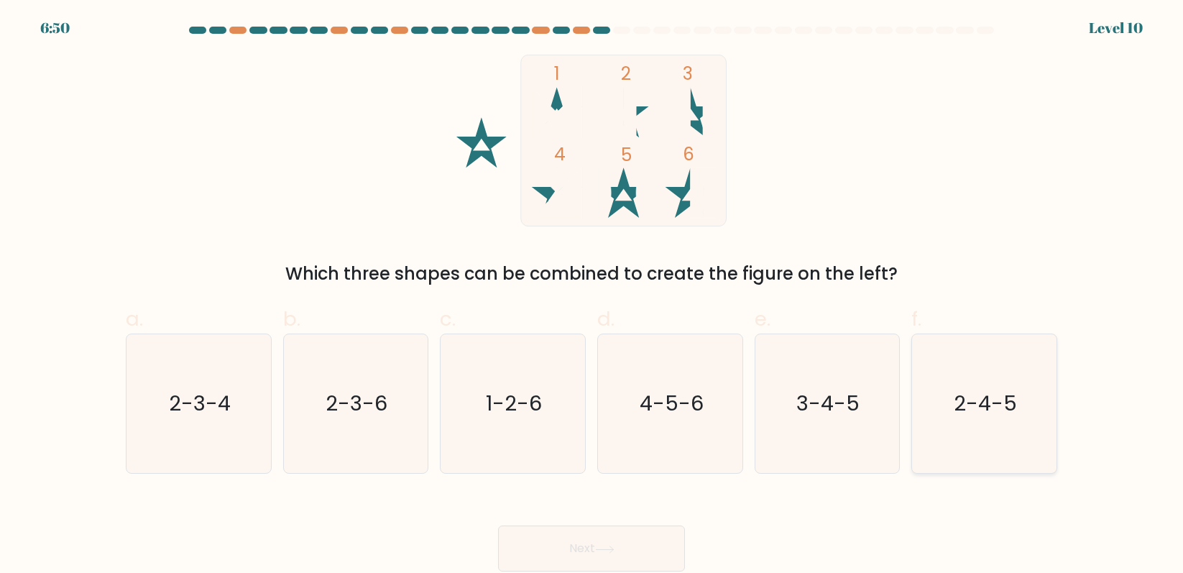
click at [1017, 412] on icon "2-4-5" at bounding box center [984, 403] width 139 height 139
click at [592, 296] on input "f. 2-4-5" at bounding box center [591, 291] width 1 height 9
radio input "true"
click at [623, 539] on button "Next" at bounding box center [591, 548] width 187 height 46
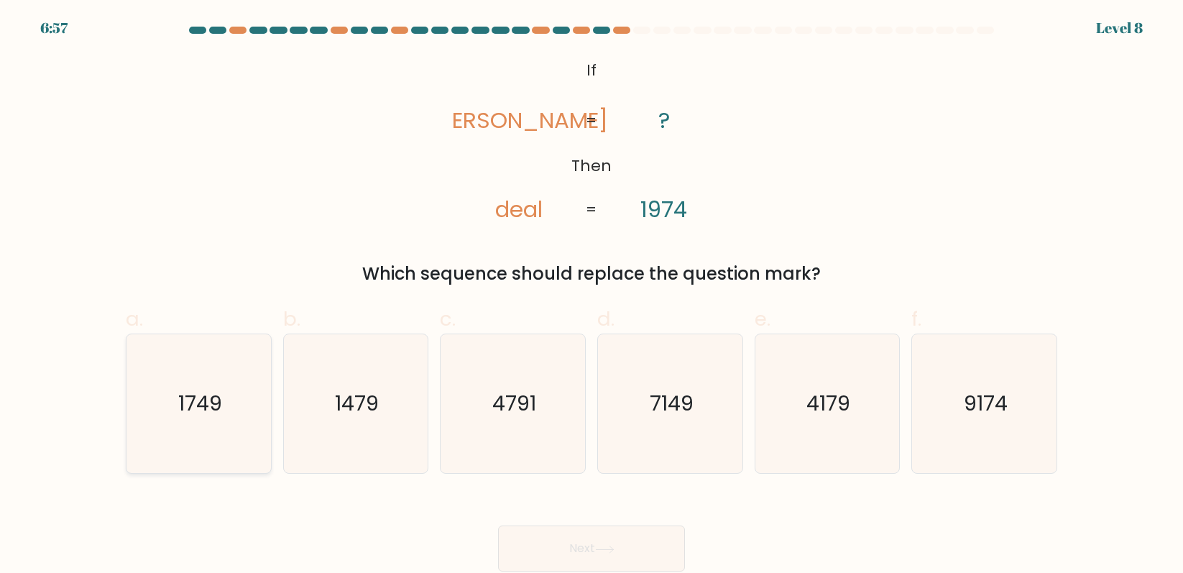
click at [189, 445] on icon "1749" at bounding box center [198, 403] width 139 height 139
click at [591, 296] on input "a. 1749" at bounding box center [591, 291] width 1 height 9
radio input "true"
click at [584, 532] on button "Next" at bounding box center [591, 548] width 187 height 46
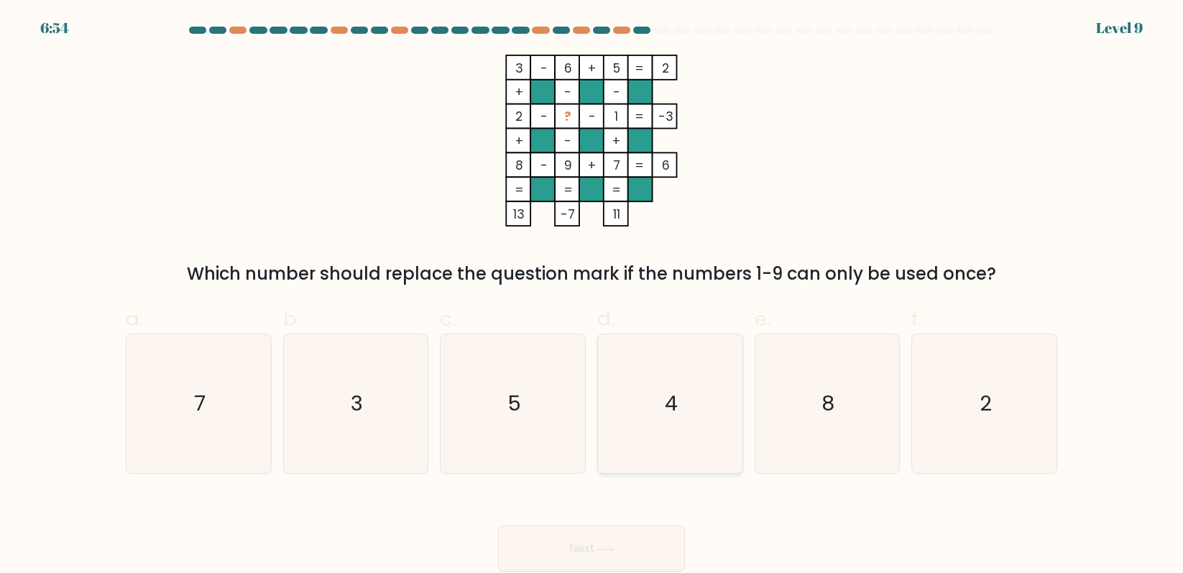
click at [680, 458] on icon "4" at bounding box center [670, 403] width 139 height 139
click at [592, 296] on input "d. 4" at bounding box center [591, 291] width 1 height 9
radio input "true"
click at [629, 545] on button "Next" at bounding box center [591, 548] width 187 height 46
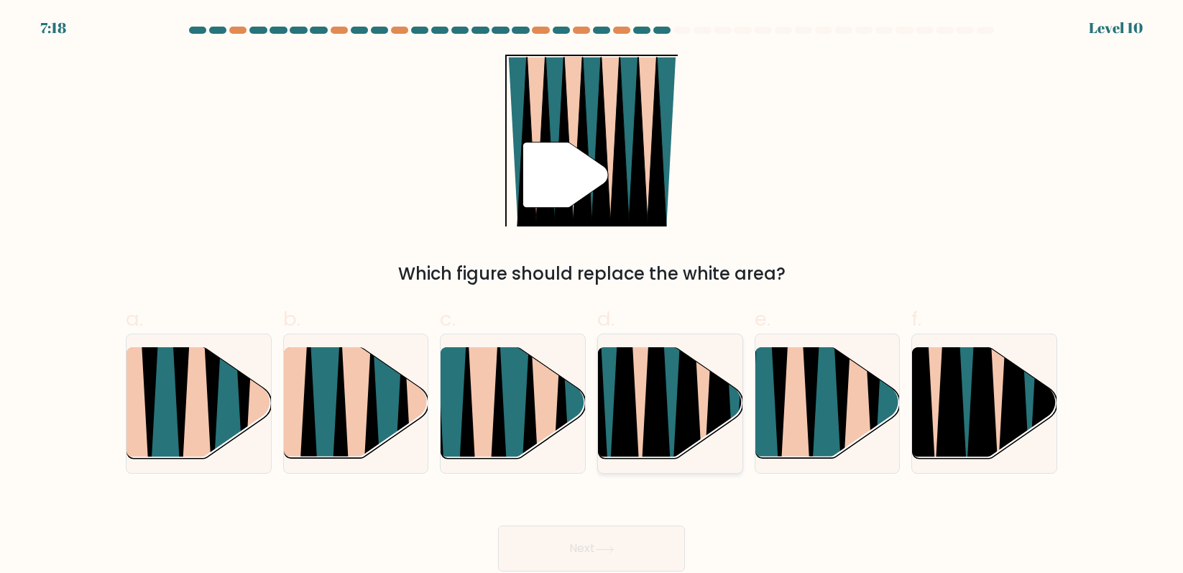
click at [698, 394] on icon at bounding box center [703, 345] width 32 height 289
click at [592, 296] on input "d." at bounding box center [591, 291] width 1 height 9
radio input "true"
click at [943, 424] on icon at bounding box center [951, 348] width 32 height 289
click at [592, 296] on input "f." at bounding box center [591, 291] width 1 height 9
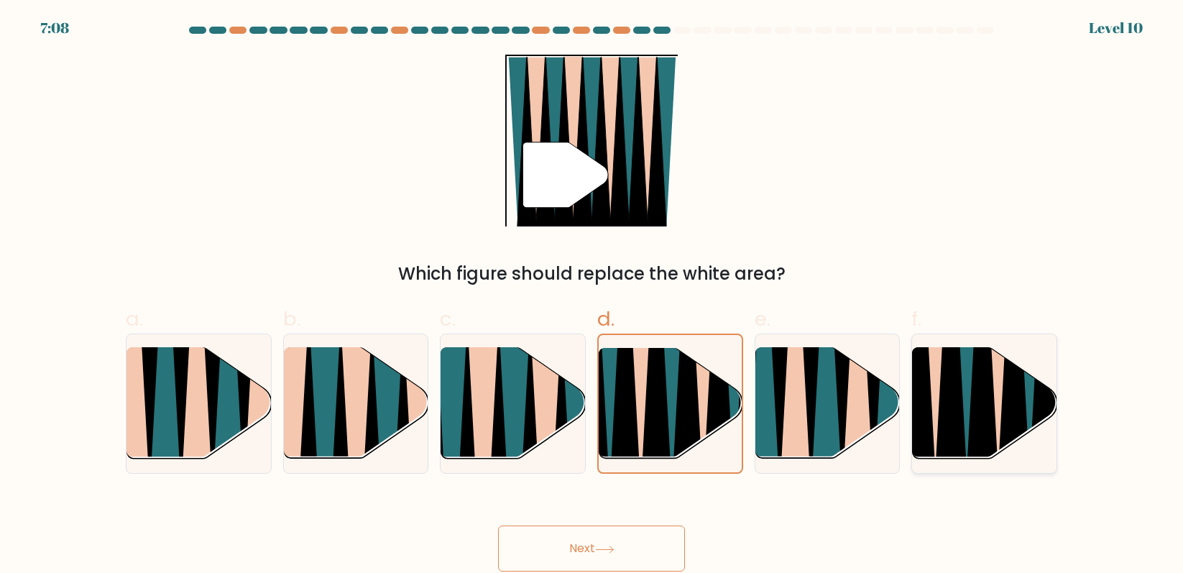
radio input "true"
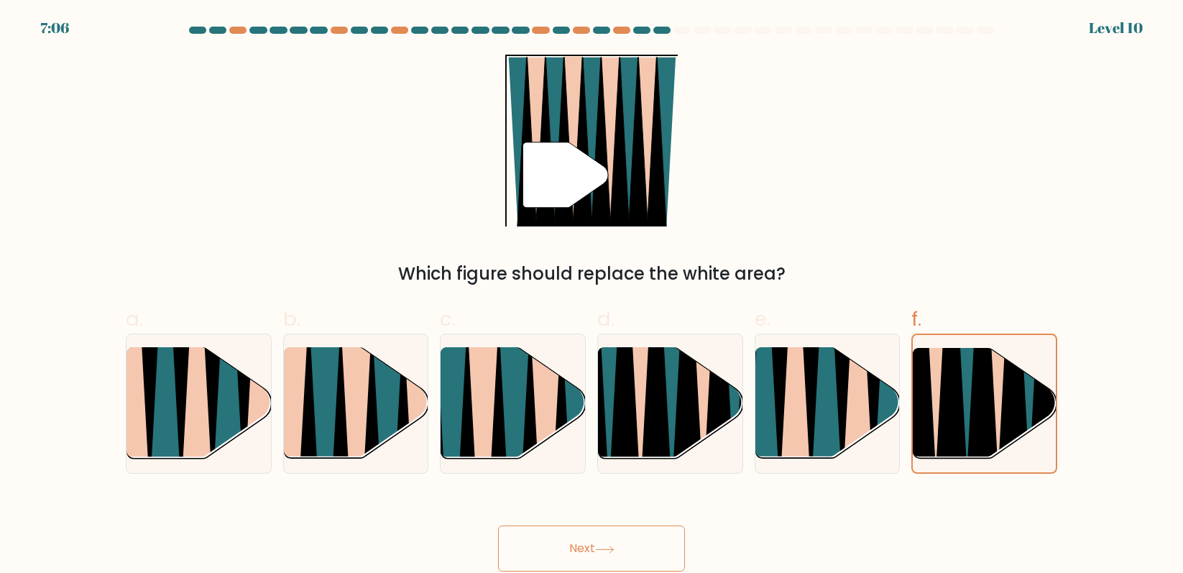
click at [670, 551] on button "Next" at bounding box center [591, 548] width 187 height 46
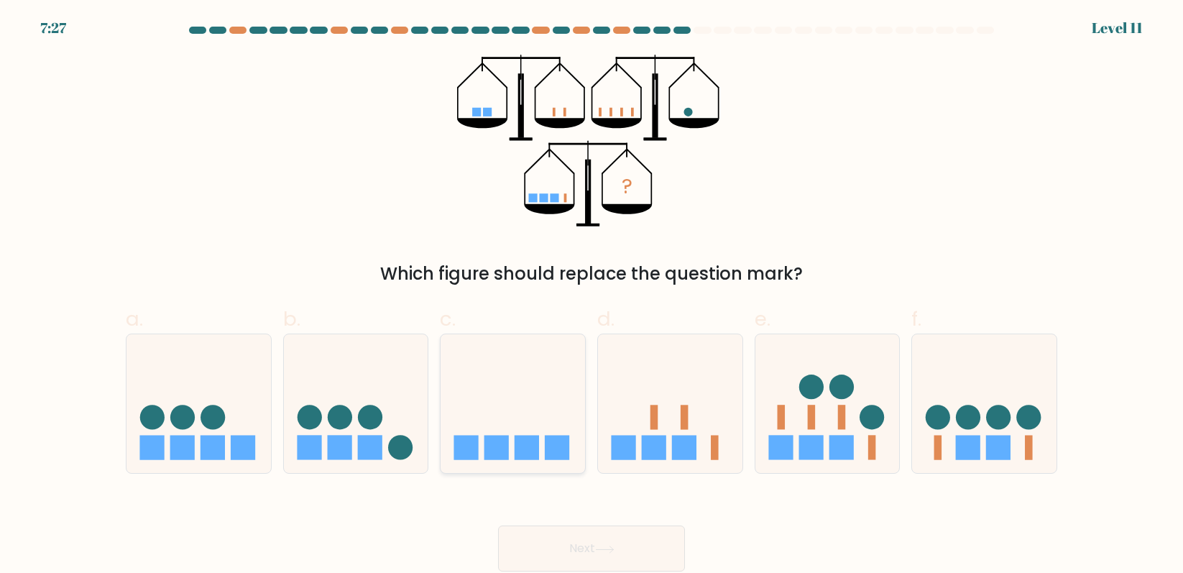
click at [535, 394] on icon at bounding box center [512, 403] width 144 height 119
click at [591, 296] on input "c." at bounding box center [591, 291] width 1 height 9
radio input "true"
click at [615, 544] on button "Next" at bounding box center [591, 548] width 187 height 46
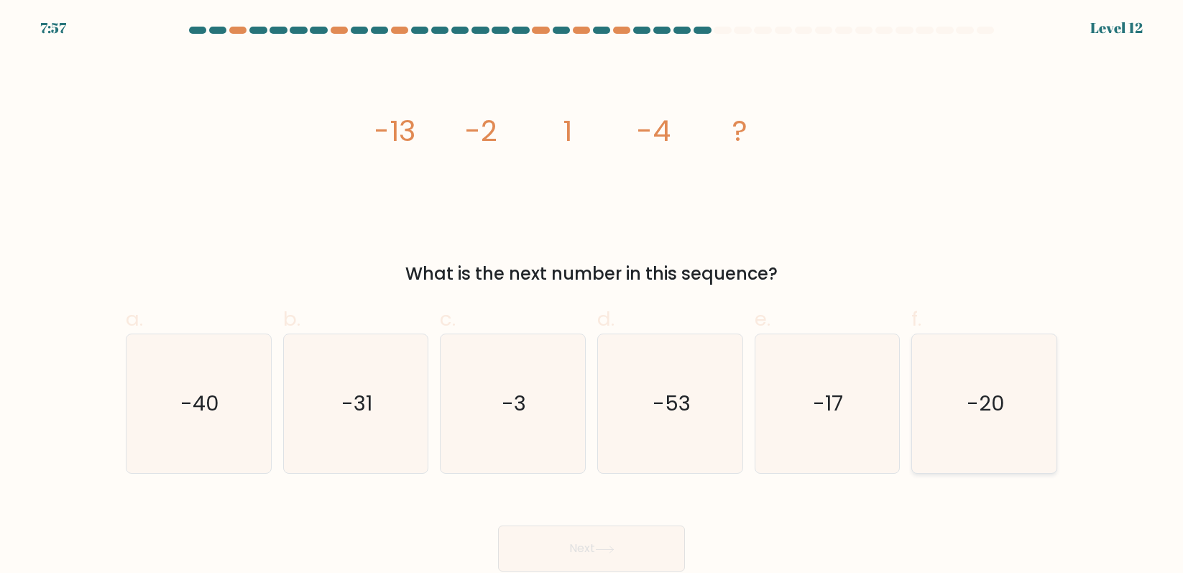
click at [974, 408] on text "-20" at bounding box center [985, 403] width 38 height 29
click at [592, 296] on input "f. -20" at bounding box center [591, 291] width 1 height 9
radio input "true"
click at [834, 440] on icon "-17" at bounding box center [826, 403] width 139 height 139
click at [592, 296] on input "e. -17" at bounding box center [591, 291] width 1 height 9
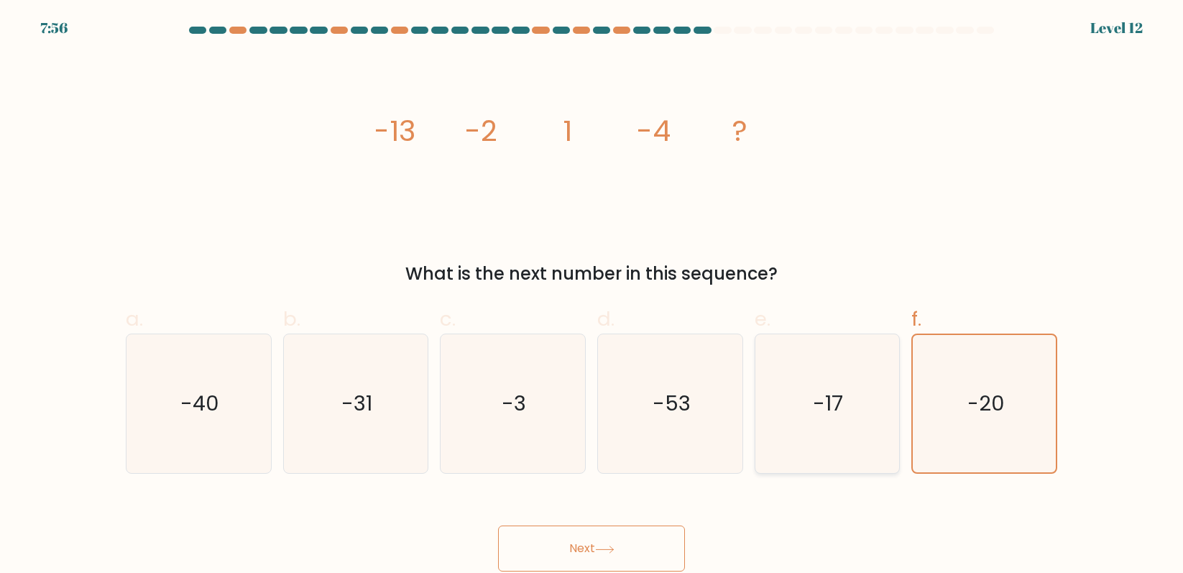
radio input "true"
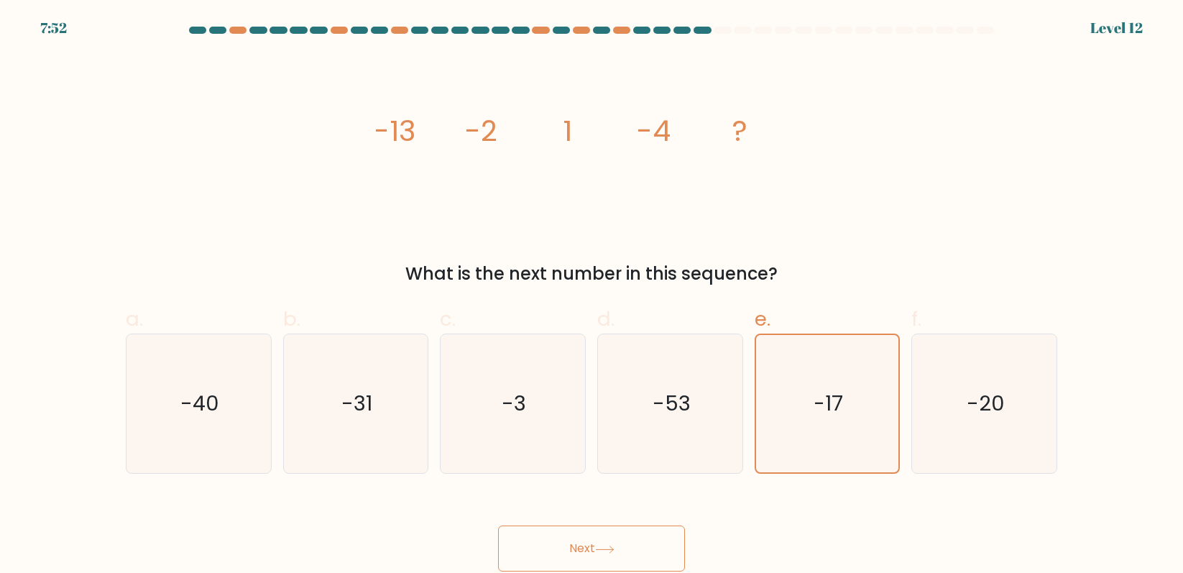
click at [544, 530] on button "Next" at bounding box center [591, 548] width 187 height 46
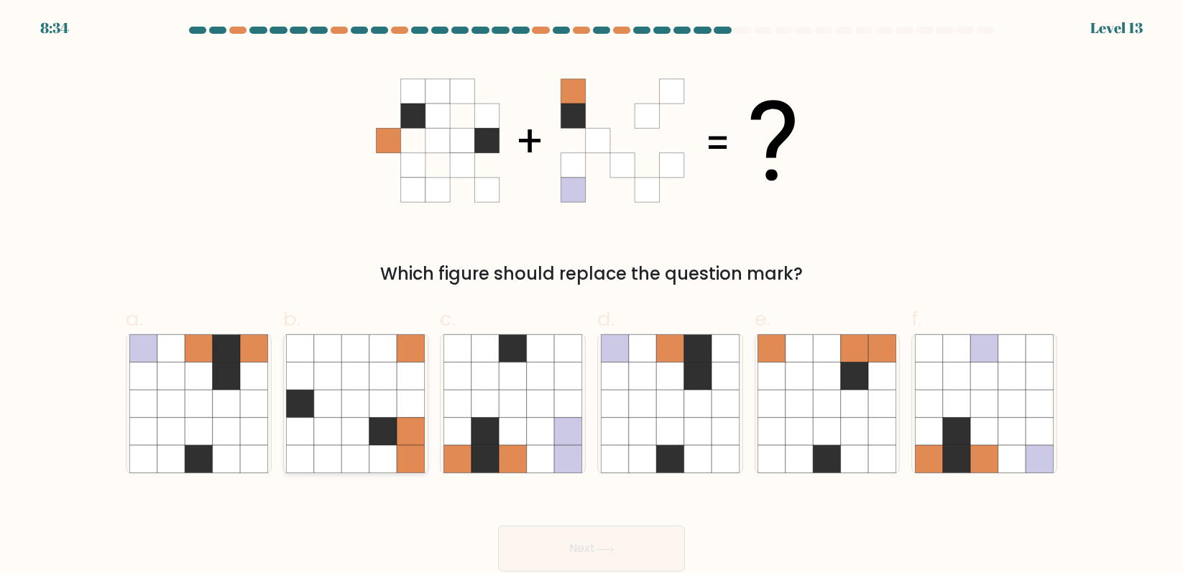
click at [425, 449] on icon at bounding box center [410, 459] width 27 height 27
click at [591, 296] on input "b." at bounding box center [591, 291] width 1 height 9
radio input "true"
click at [594, 548] on button "Next" at bounding box center [591, 548] width 187 height 46
click at [608, 547] on icon at bounding box center [604, 549] width 19 height 8
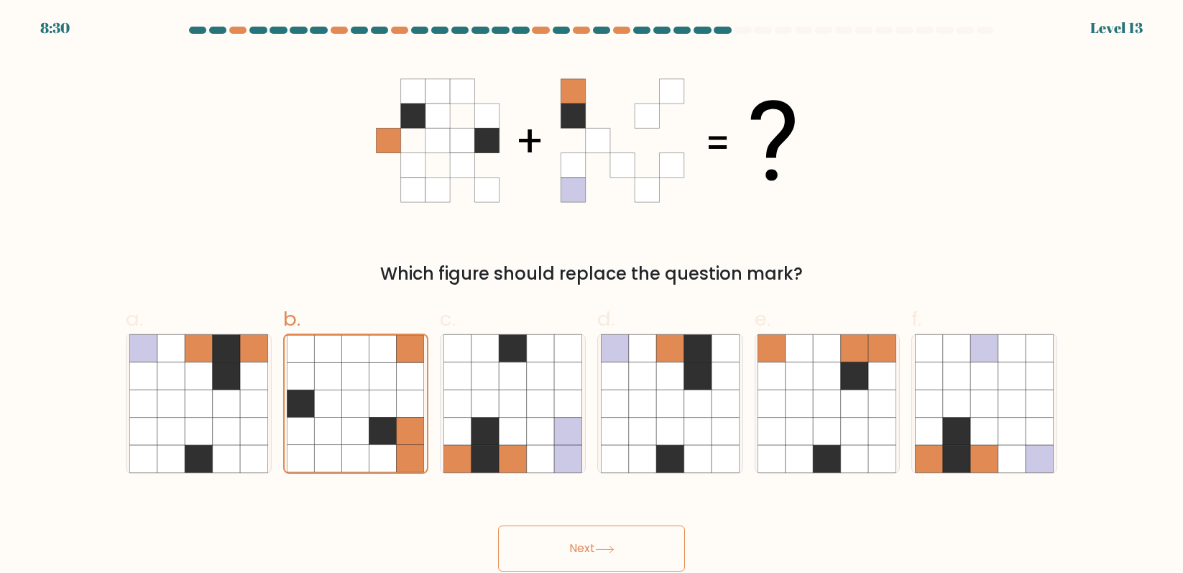
click at [608, 540] on button "Next" at bounding box center [591, 548] width 187 height 46
click at [624, 458] on icon at bounding box center [614, 459] width 27 height 27
click at [592, 296] on input "d." at bounding box center [591, 291] width 1 height 9
radio input "true"
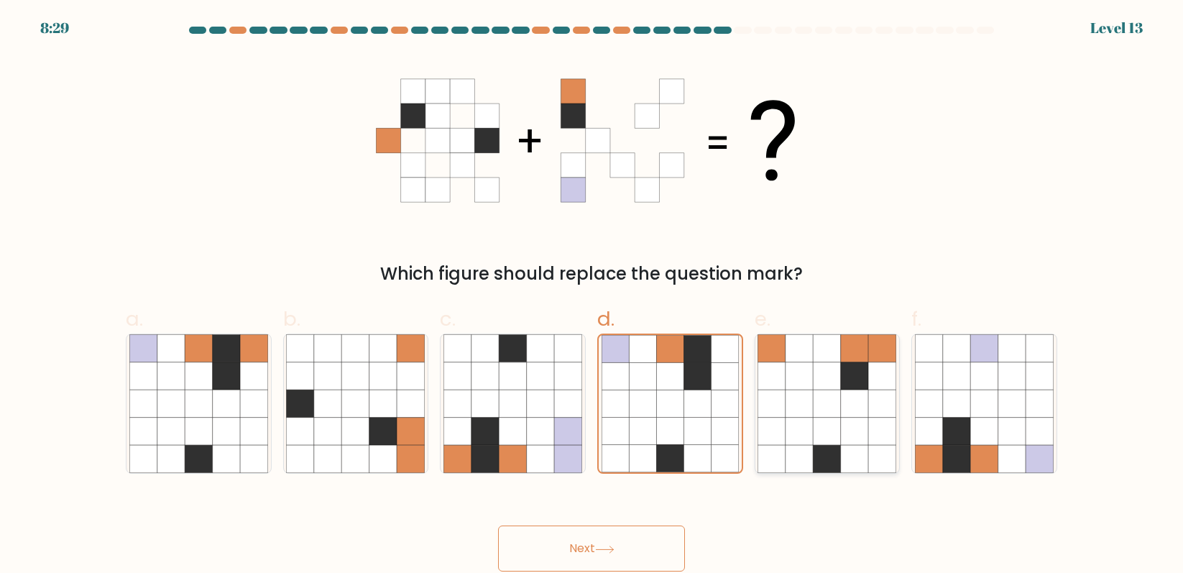
click at [791, 415] on icon at bounding box center [798, 403] width 27 height 27
click at [592, 296] on input "e." at bounding box center [591, 291] width 1 height 9
radio input "true"
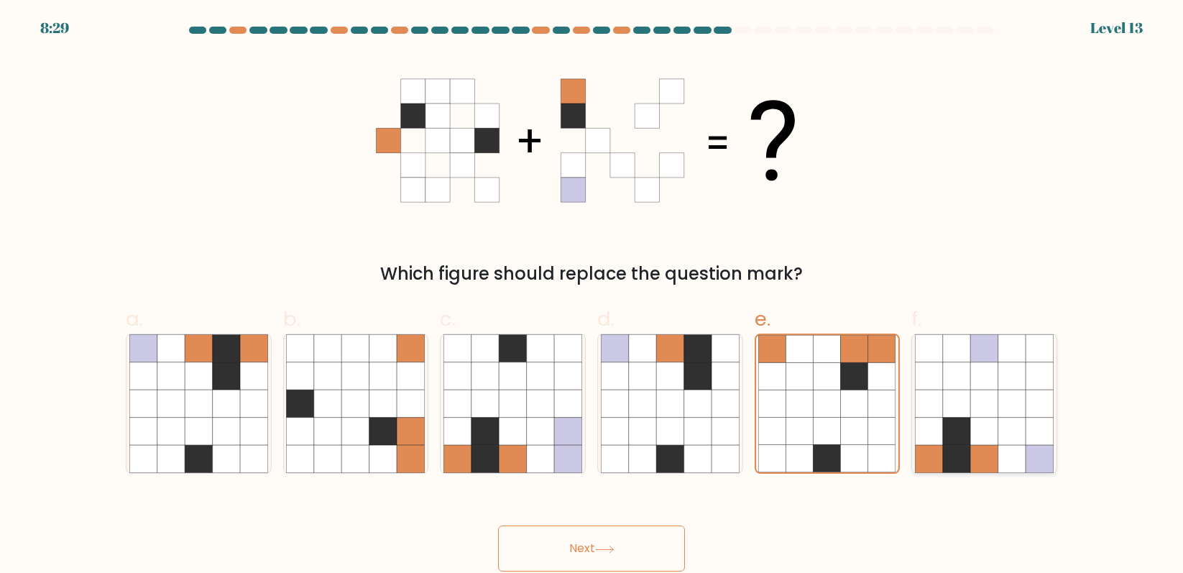
click at [1009, 412] on icon at bounding box center [1011, 403] width 27 height 27
click at [592, 296] on input "f." at bounding box center [591, 291] width 1 height 9
radio input "true"
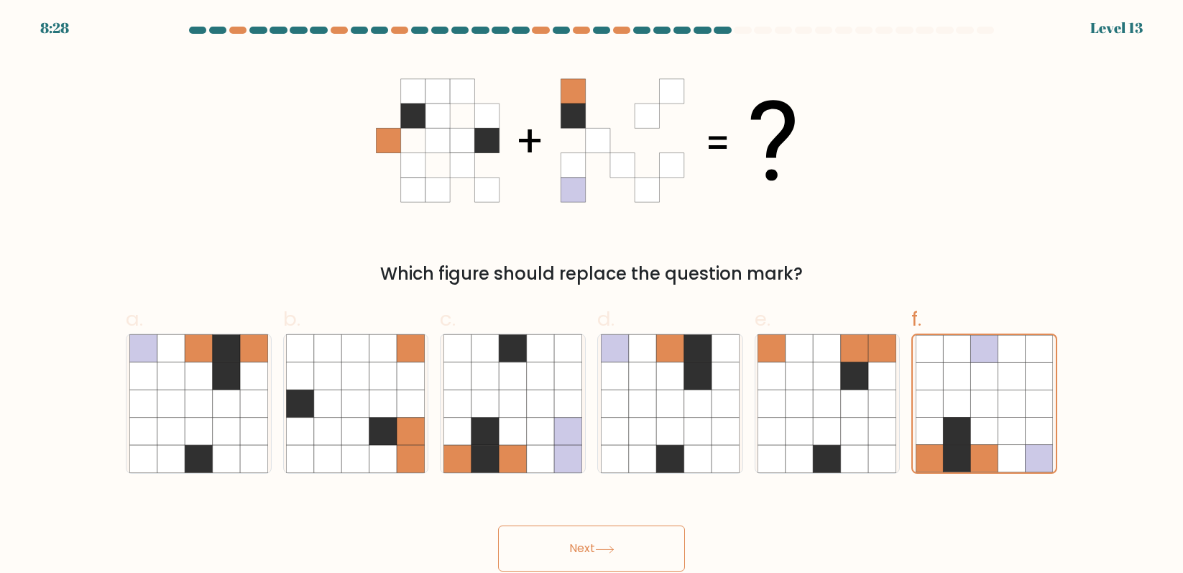
drag, startPoint x: 661, startPoint y: 530, endPoint x: 650, endPoint y: 525, distance: 11.9
click at [650, 525] on button "Next" at bounding box center [591, 548] width 187 height 46
click at [609, 553] on icon at bounding box center [604, 549] width 19 height 8
click at [609, 551] on icon at bounding box center [604, 549] width 19 height 8
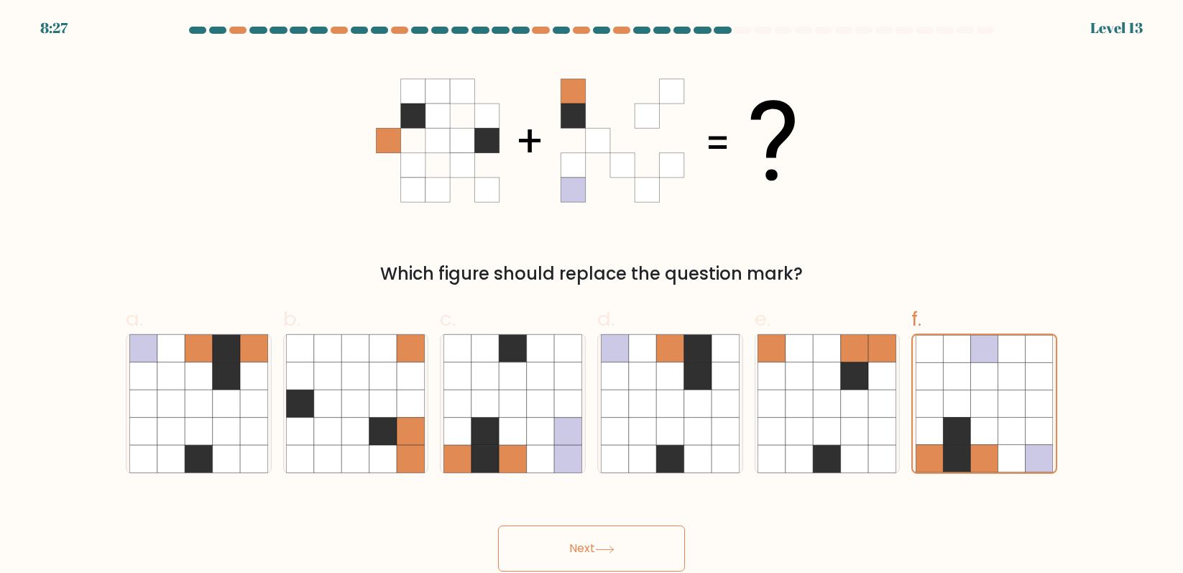
click at [610, 550] on icon at bounding box center [604, 549] width 19 height 8
click at [610, 549] on icon at bounding box center [604, 549] width 19 height 8
click at [609, 548] on icon at bounding box center [604, 549] width 19 height 8
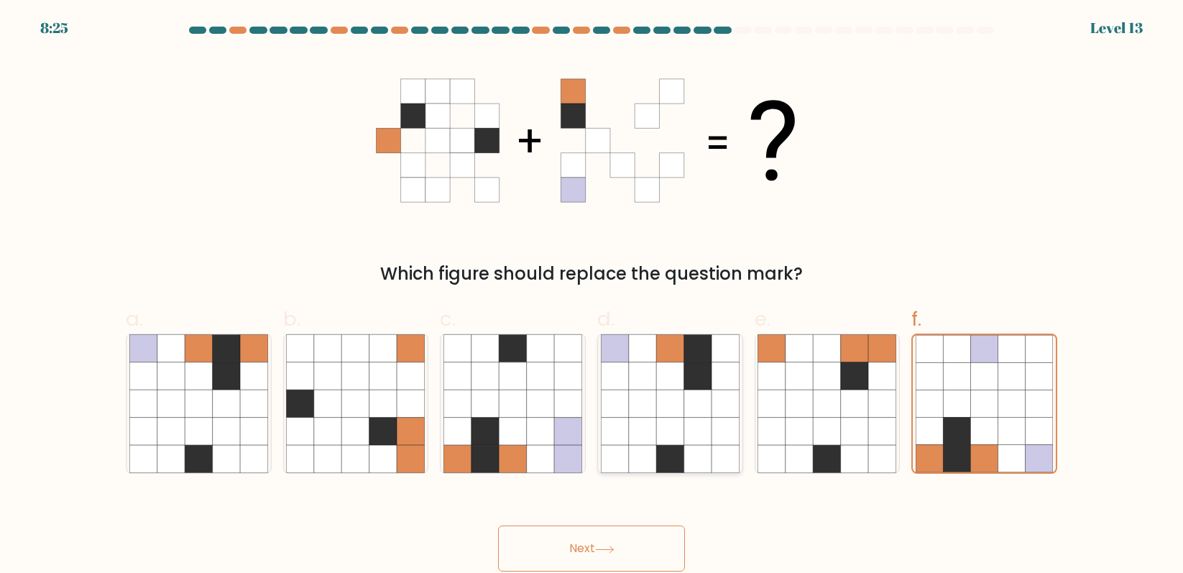
click at [612, 473] on div at bounding box center [670, 403] width 146 height 140
click at [592, 296] on input "d." at bounding box center [591, 291] width 1 height 9
radio input "true"
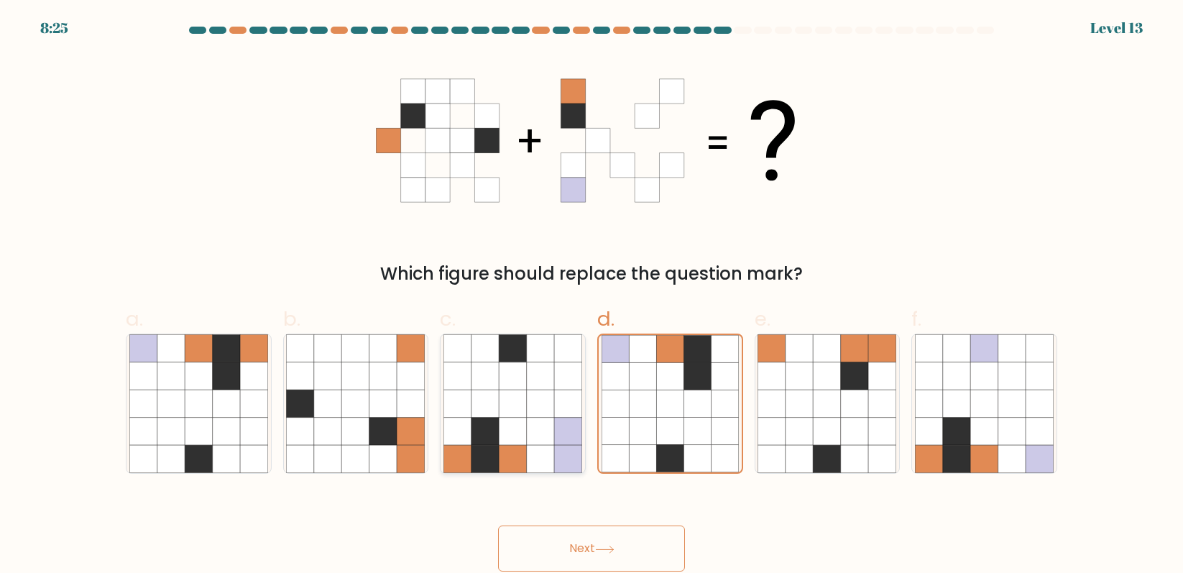
click at [534, 394] on icon at bounding box center [540, 403] width 27 height 27
click at [591, 296] on input "c." at bounding box center [591, 291] width 1 height 9
radio input "true"
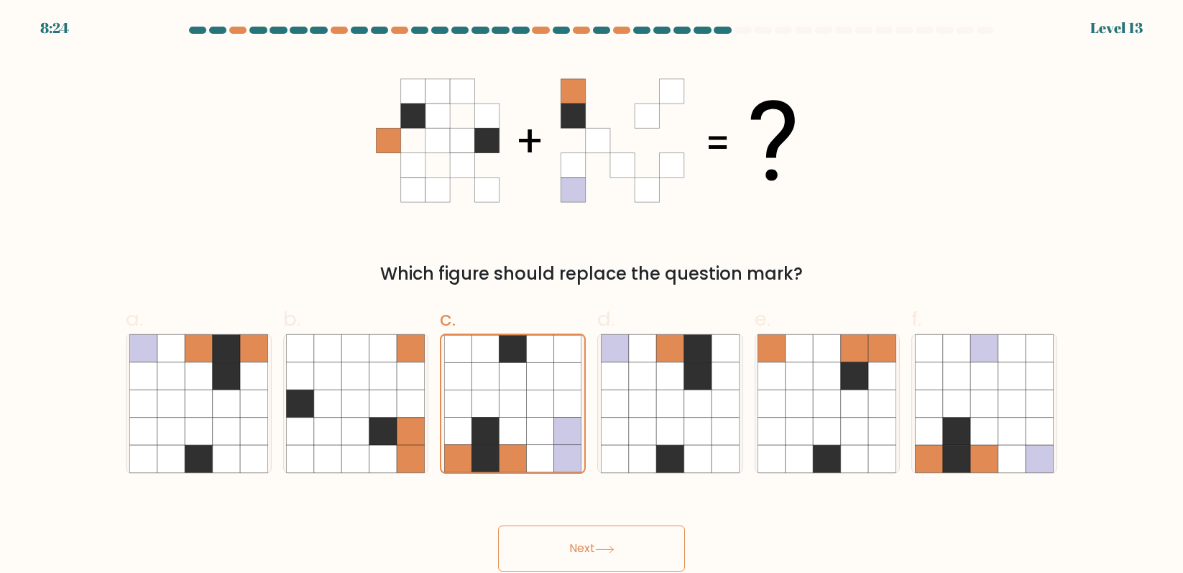
click at [614, 551] on icon at bounding box center [604, 549] width 19 height 8
click at [504, 400] on icon at bounding box center [512, 403] width 27 height 27
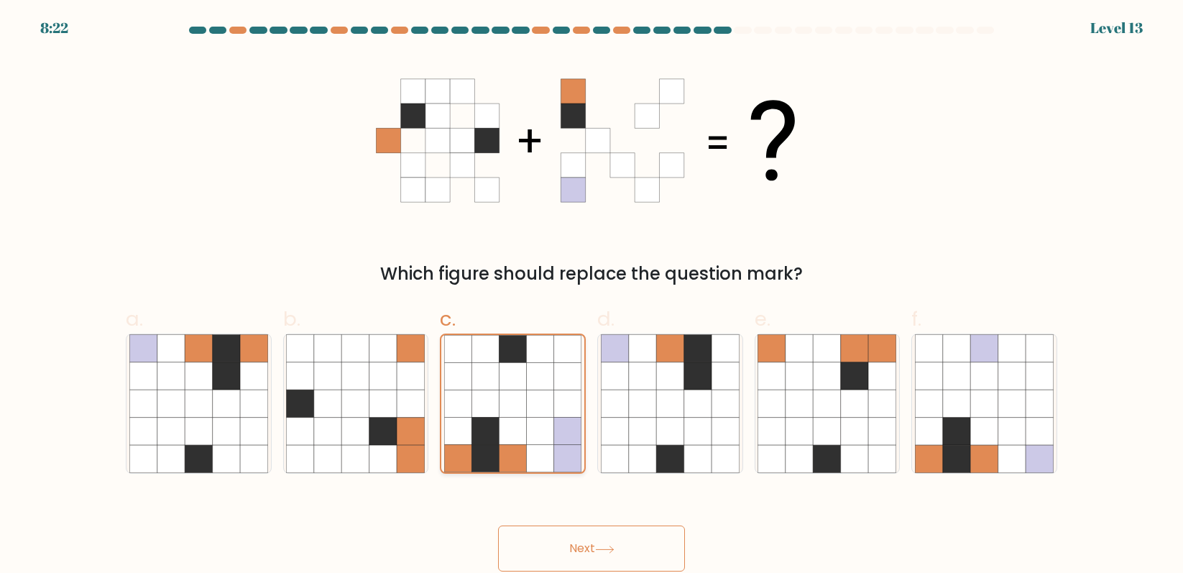
click at [591, 296] on input "c." at bounding box center [591, 291] width 1 height 9
click at [314, 396] on icon at bounding box center [300, 403] width 27 height 27
click at [591, 296] on input "b." at bounding box center [591, 291] width 1 height 9
radio input "true"
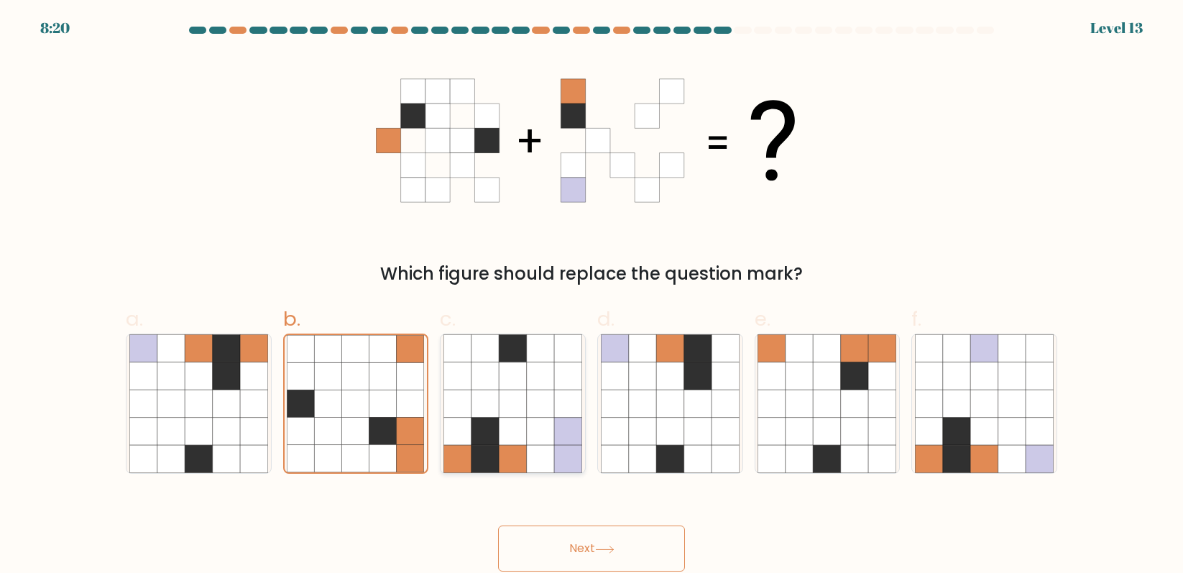
click at [545, 451] on icon at bounding box center [540, 459] width 27 height 27
click at [591, 296] on input "c." at bounding box center [591, 291] width 1 height 9
radio input "true"
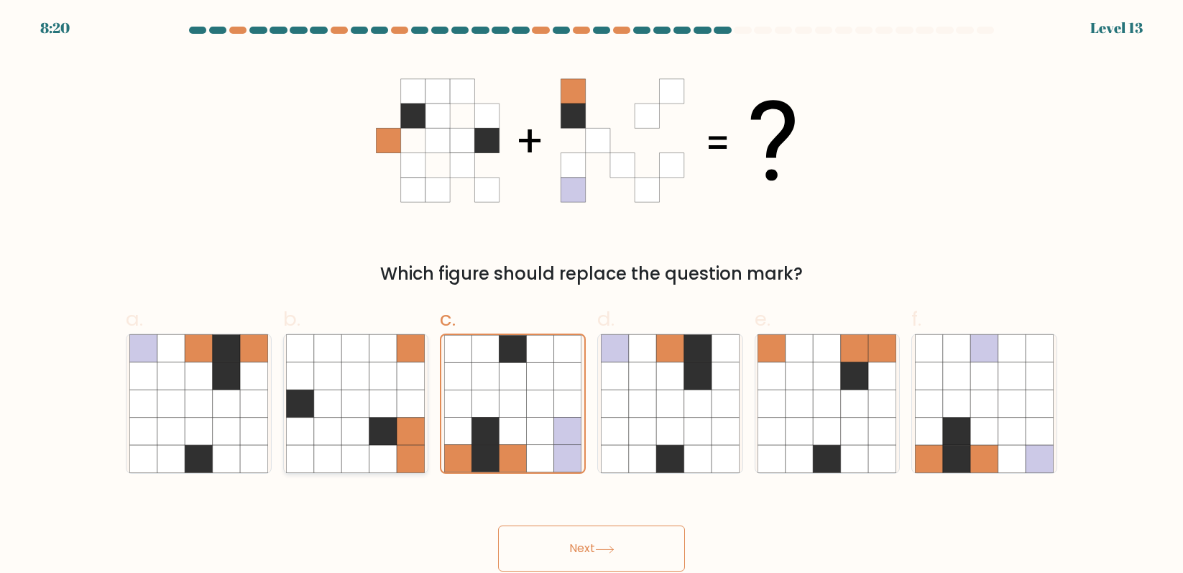
click at [389, 410] on icon at bounding box center [382, 403] width 27 height 27
click at [591, 296] on input "b." at bounding box center [591, 291] width 1 height 9
radio input "true"
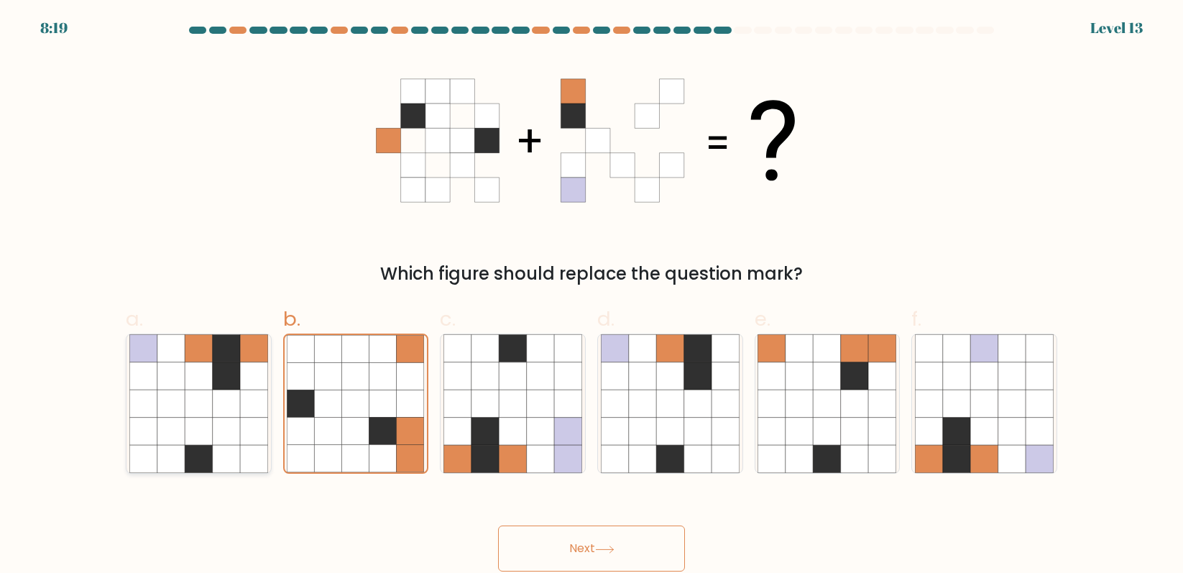
click at [188, 405] on icon at bounding box center [198, 403] width 27 height 27
click at [591, 296] on input "a." at bounding box center [591, 291] width 1 height 9
radio input "true"
click at [428, 454] on div at bounding box center [356, 403] width 146 height 140
click at [591, 296] on input "b." at bounding box center [591, 291] width 1 height 9
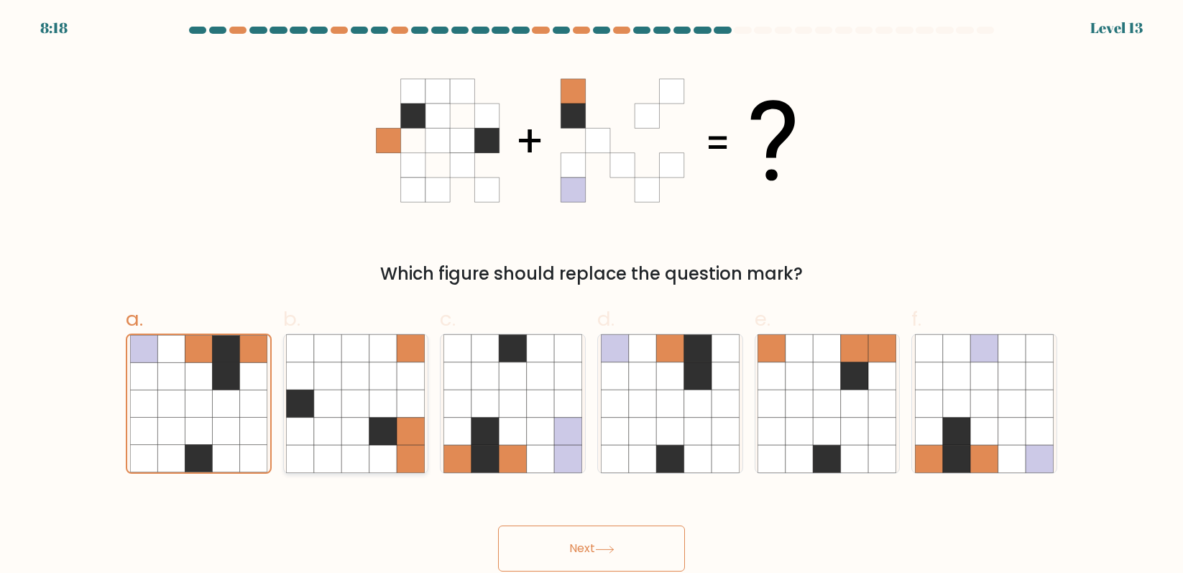
radio input "true"
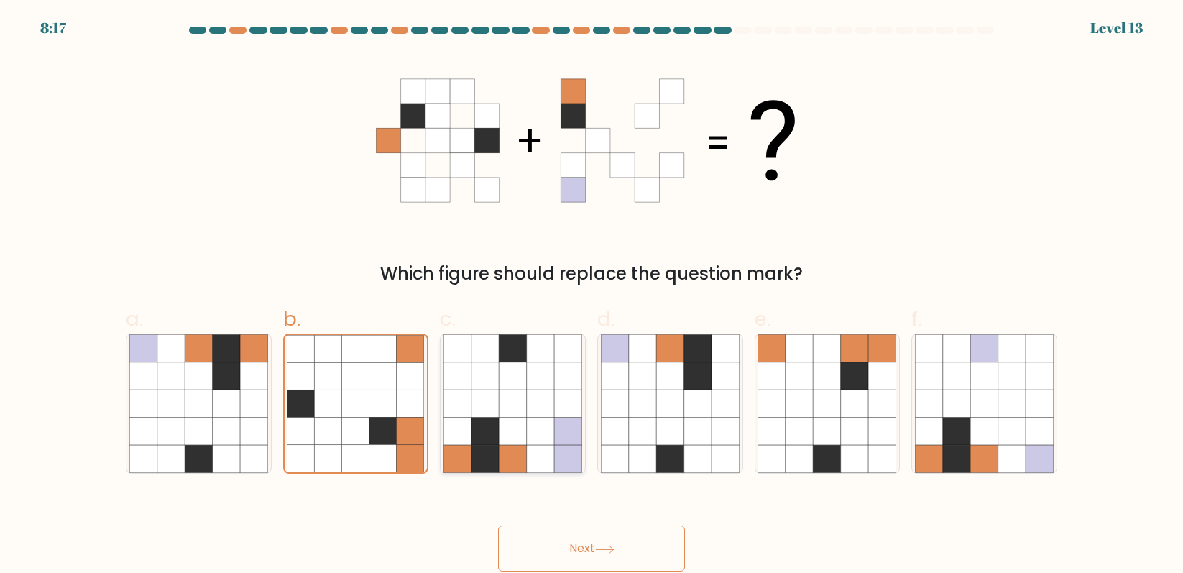
click at [520, 457] on icon at bounding box center [512, 459] width 27 height 27
click at [591, 296] on input "c." at bounding box center [591, 291] width 1 height 9
radio input "true"
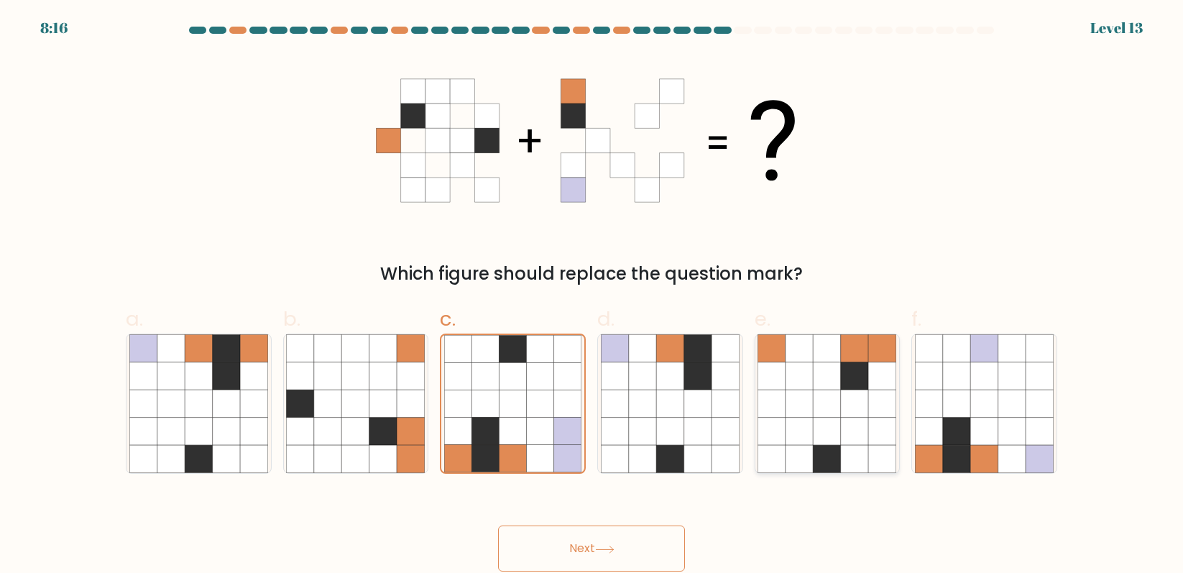
click at [814, 410] on icon at bounding box center [826, 403] width 27 height 27
click at [592, 296] on input "e." at bounding box center [591, 291] width 1 height 9
radio input "true"
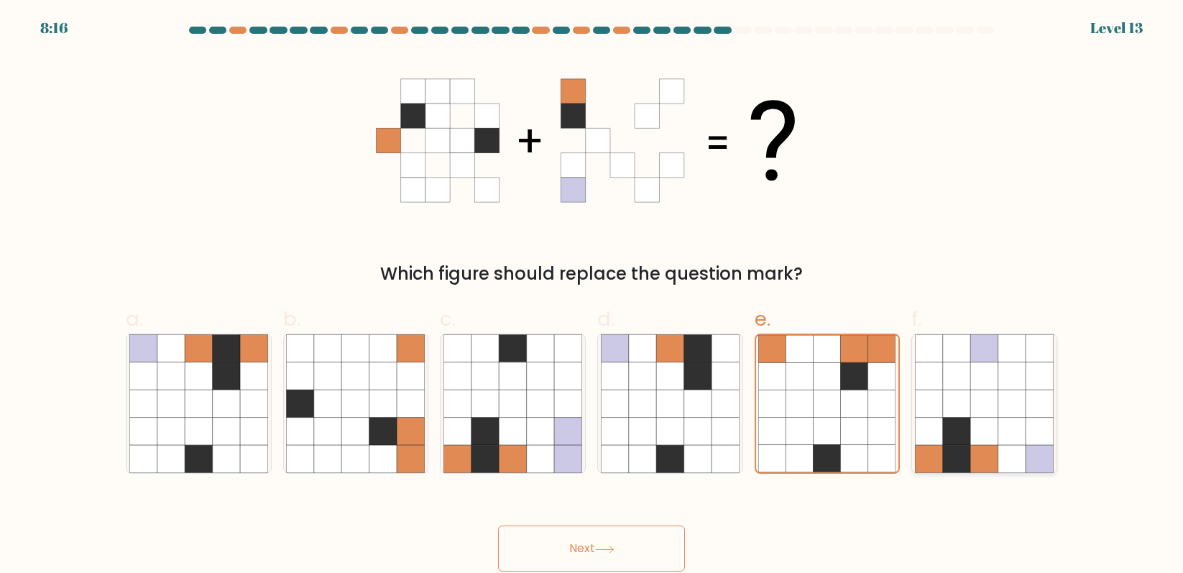
click at [953, 413] on icon at bounding box center [956, 403] width 27 height 27
click at [592, 296] on input "f." at bounding box center [591, 291] width 1 height 9
radio input "true"
click at [688, 409] on icon at bounding box center [697, 403] width 27 height 27
click at [592, 296] on input "d." at bounding box center [591, 291] width 1 height 9
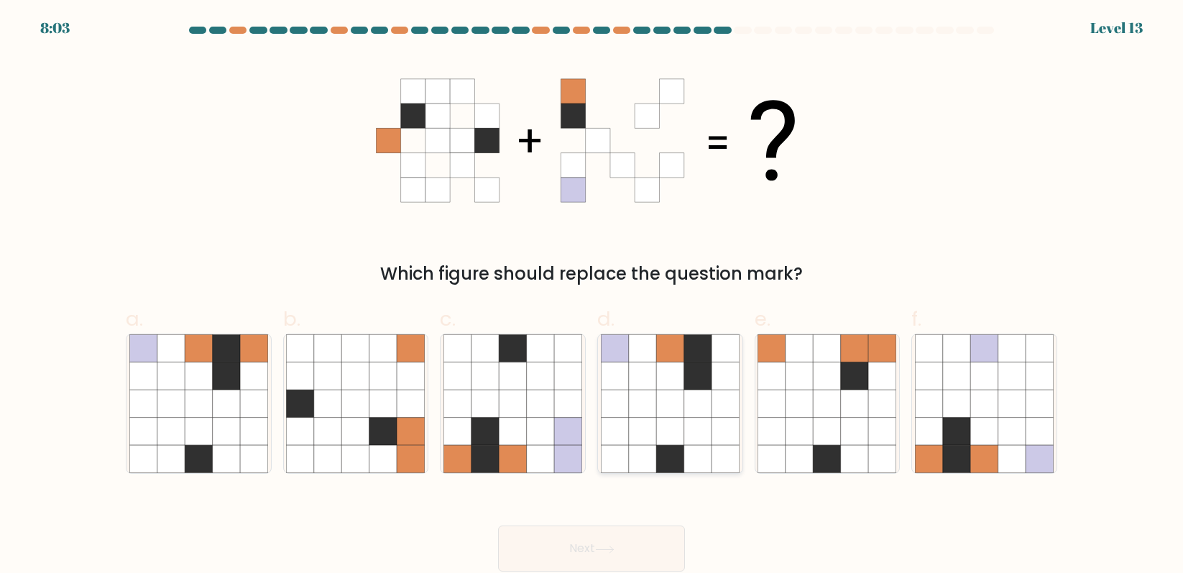
radio input "true"
click at [634, 549] on button "Next" at bounding box center [591, 548] width 187 height 46
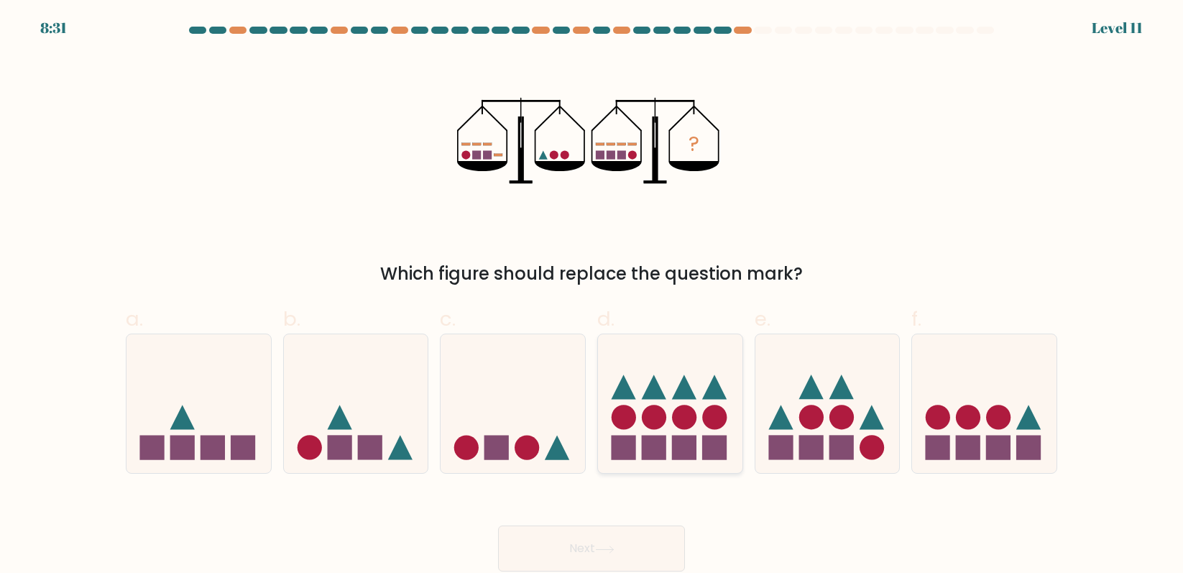
click at [679, 401] on icon at bounding box center [670, 403] width 144 height 119
click at [592, 296] on input "d." at bounding box center [591, 291] width 1 height 9
radio input "true"
click at [626, 540] on button "Next" at bounding box center [591, 548] width 187 height 46
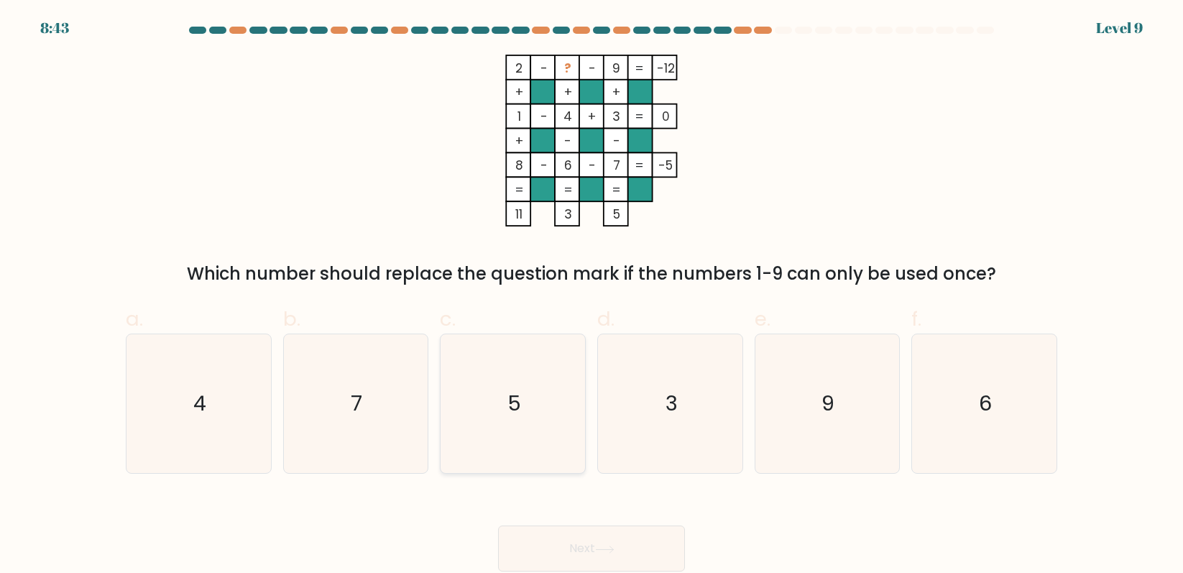
click at [472, 383] on icon "5" at bounding box center [512, 403] width 139 height 139
click at [591, 296] on input "c. 5" at bounding box center [591, 291] width 1 height 9
radio input "true"
click at [590, 530] on button "Next" at bounding box center [591, 548] width 187 height 46
click at [598, 548] on button "Next" at bounding box center [591, 548] width 187 height 46
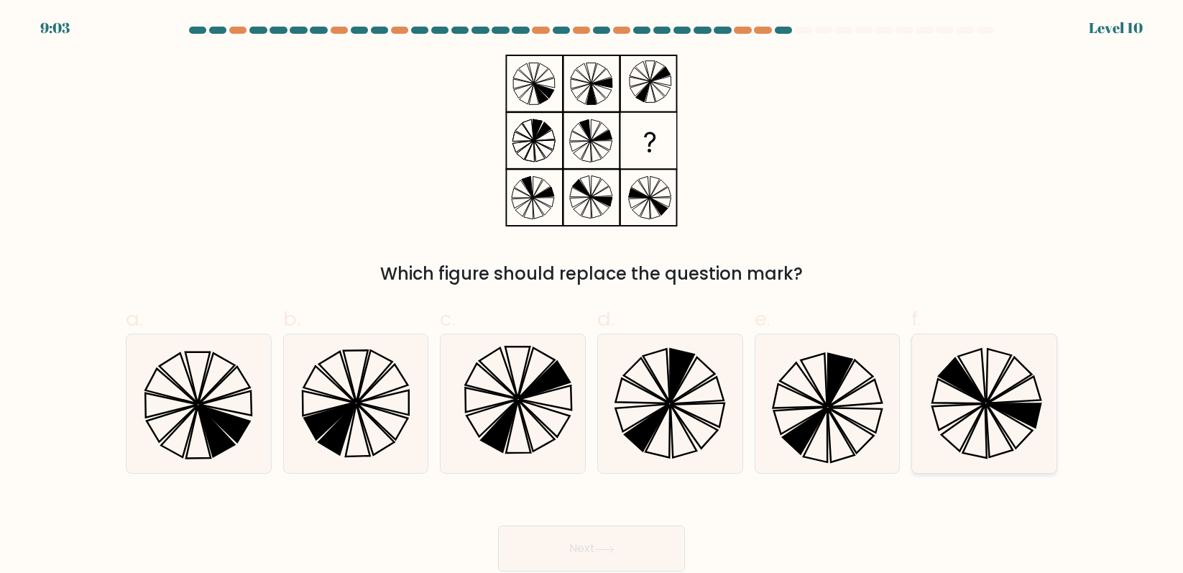
click at [979, 410] on icon at bounding box center [984, 403] width 139 height 139
click at [592, 296] on input "f." at bounding box center [591, 291] width 1 height 9
radio input "true"
click at [598, 546] on button "Next" at bounding box center [591, 548] width 187 height 46
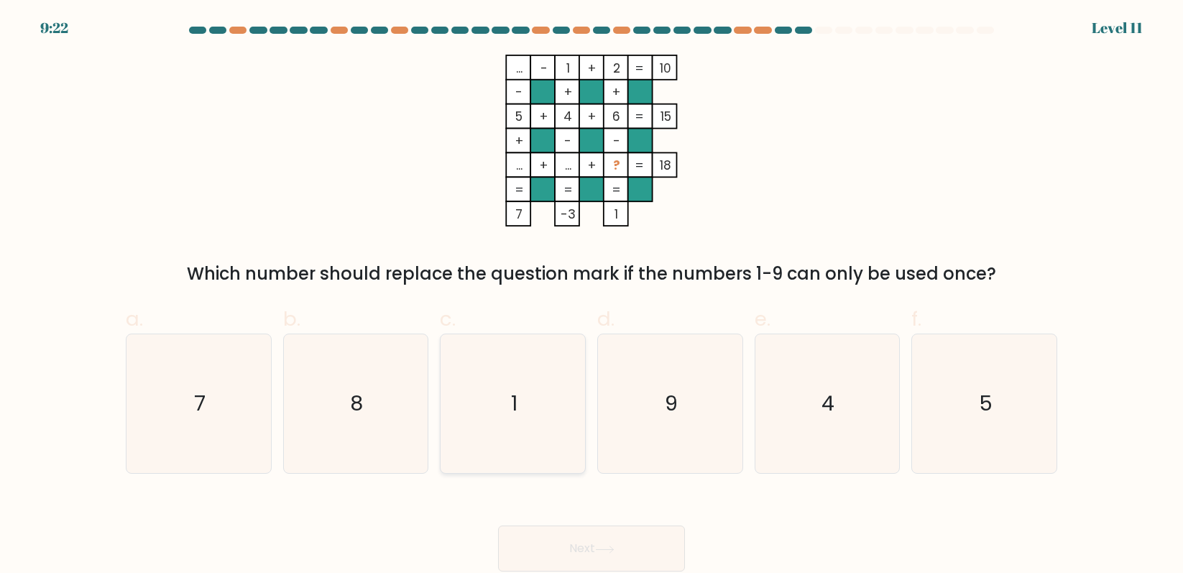
click at [445, 346] on icon "1" at bounding box center [512, 403] width 139 height 139
click at [591, 296] on input "c. 1" at bounding box center [591, 291] width 1 height 9
radio input "true"
click at [740, 430] on div "9" at bounding box center [670, 403] width 146 height 140
click at [592, 296] on input "d. 9" at bounding box center [591, 291] width 1 height 9
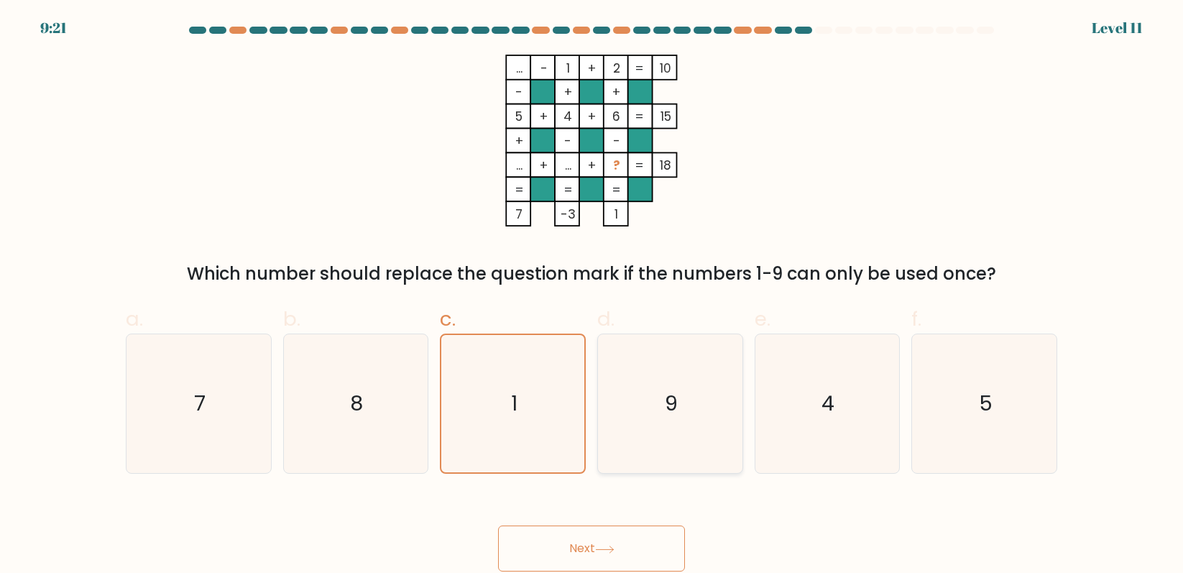
radio input "true"
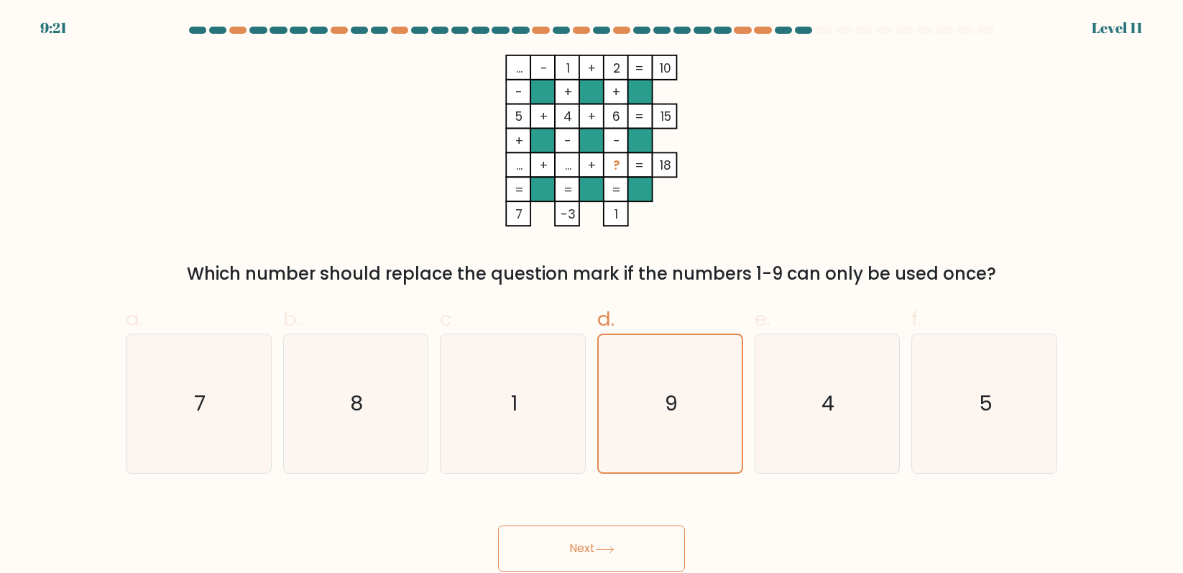
click at [640, 544] on button "Next" at bounding box center [591, 548] width 187 height 46
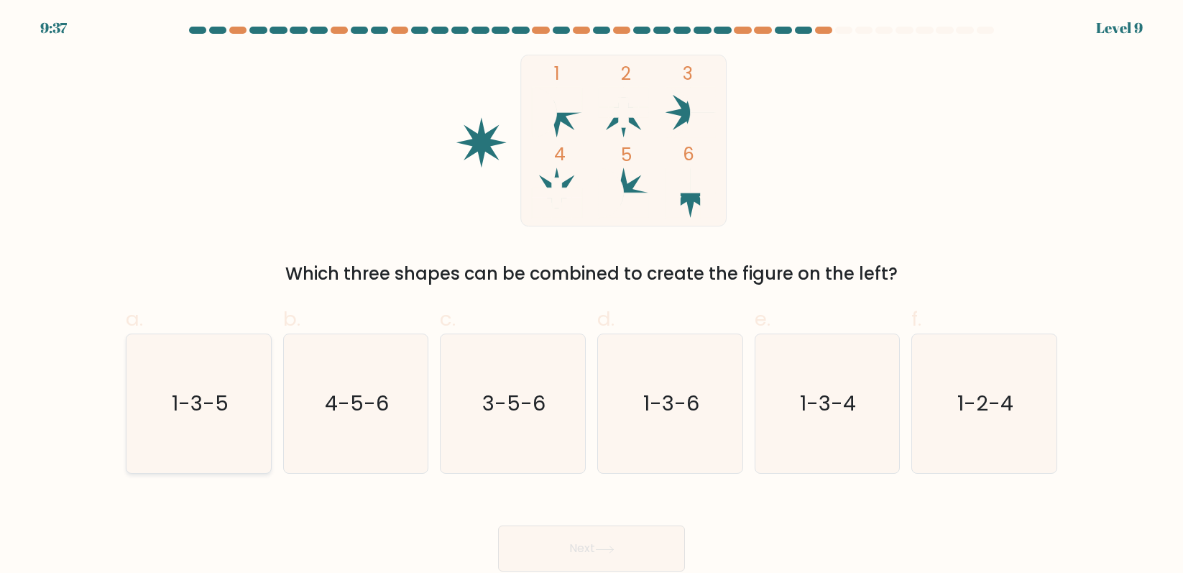
click at [246, 402] on icon "1-3-5" at bounding box center [198, 403] width 139 height 139
click at [591, 296] on input "a. 1-3-5" at bounding box center [591, 291] width 1 height 9
radio input "true"
click at [613, 540] on button "Next" at bounding box center [591, 548] width 187 height 46
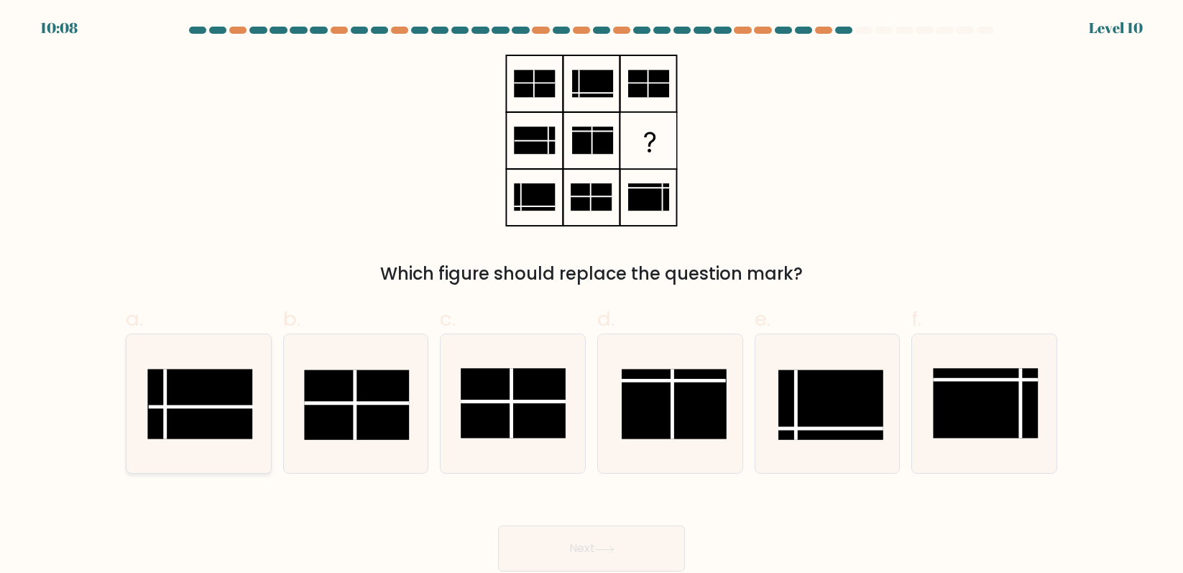
click at [204, 412] on rect at bounding box center [199, 404] width 105 height 70
click at [591, 296] on input "a." at bounding box center [591, 291] width 1 height 9
radio input "true"
click at [656, 532] on button "Next" at bounding box center [591, 548] width 187 height 46
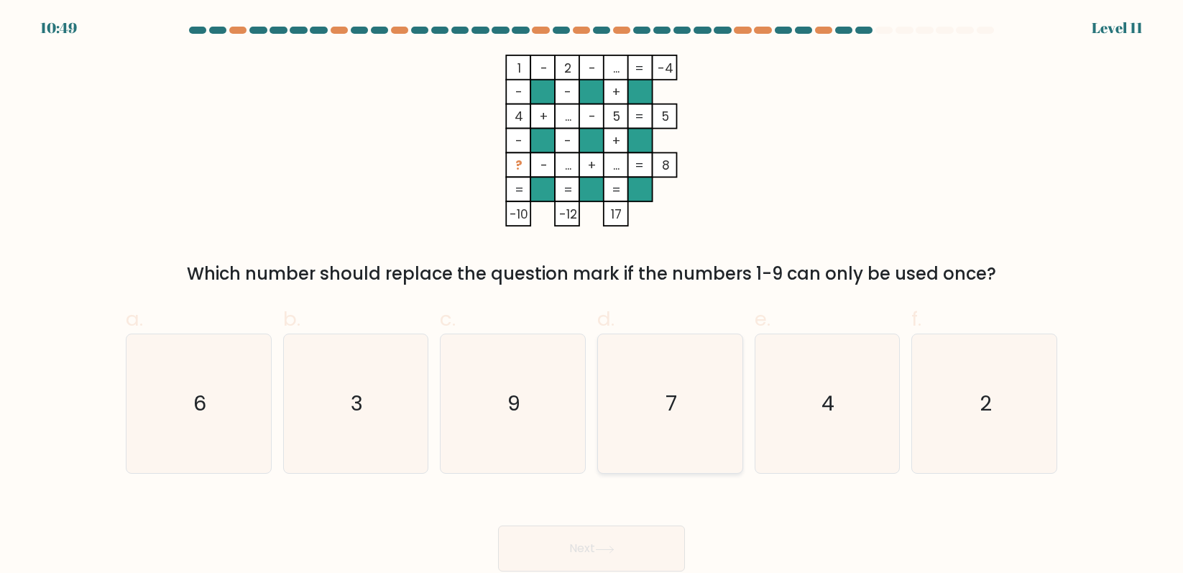
click at [637, 440] on icon "7" at bounding box center [670, 403] width 139 height 139
click at [592, 296] on input "d. 7" at bounding box center [591, 291] width 1 height 9
radio input "true"
click at [637, 440] on icon "7" at bounding box center [669, 403] width 137 height 137
click at [592, 296] on input "d. 7" at bounding box center [591, 291] width 1 height 9
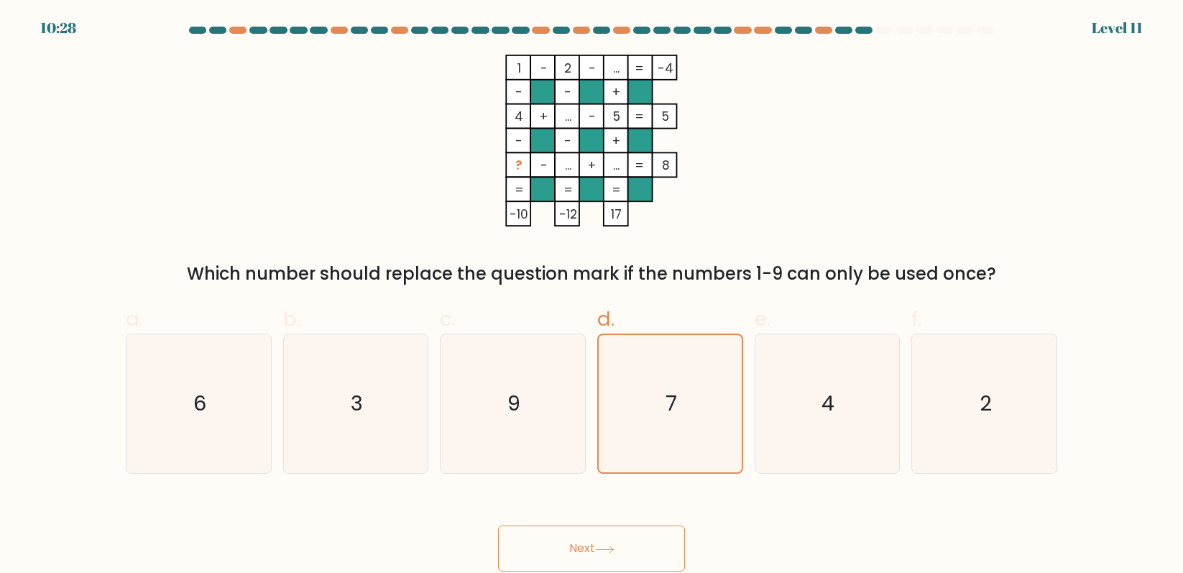
click at [628, 551] on button "Next" at bounding box center [591, 548] width 187 height 46
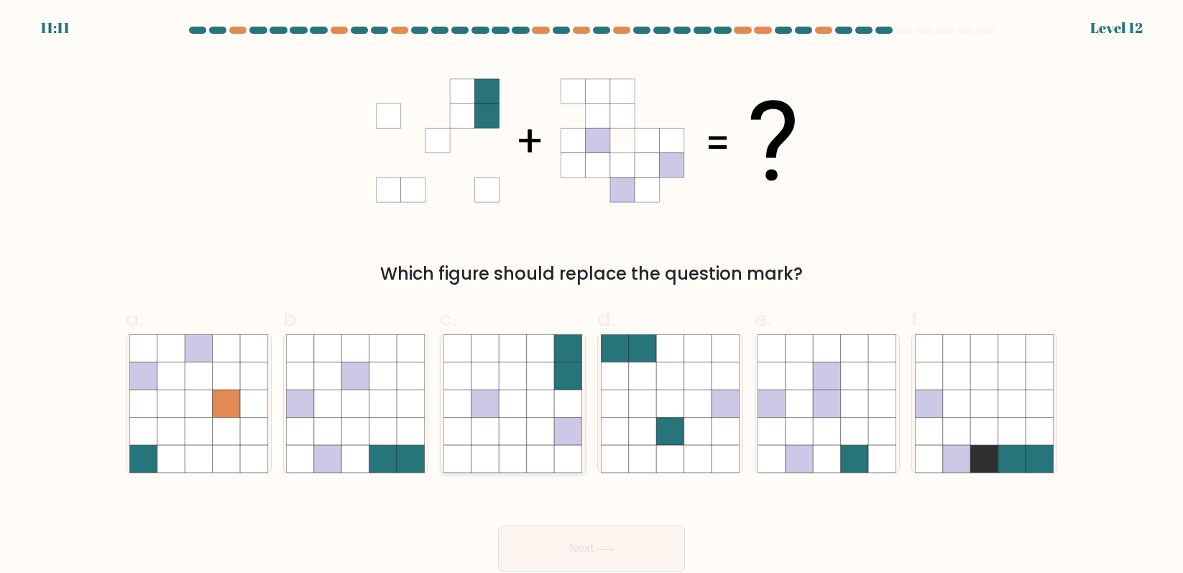
click at [499, 451] on icon at bounding box center [484, 459] width 27 height 27
click at [591, 296] on input "c." at bounding box center [591, 291] width 1 height 9
radio input "true"
click at [573, 535] on button "Next" at bounding box center [591, 548] width 187 height 46
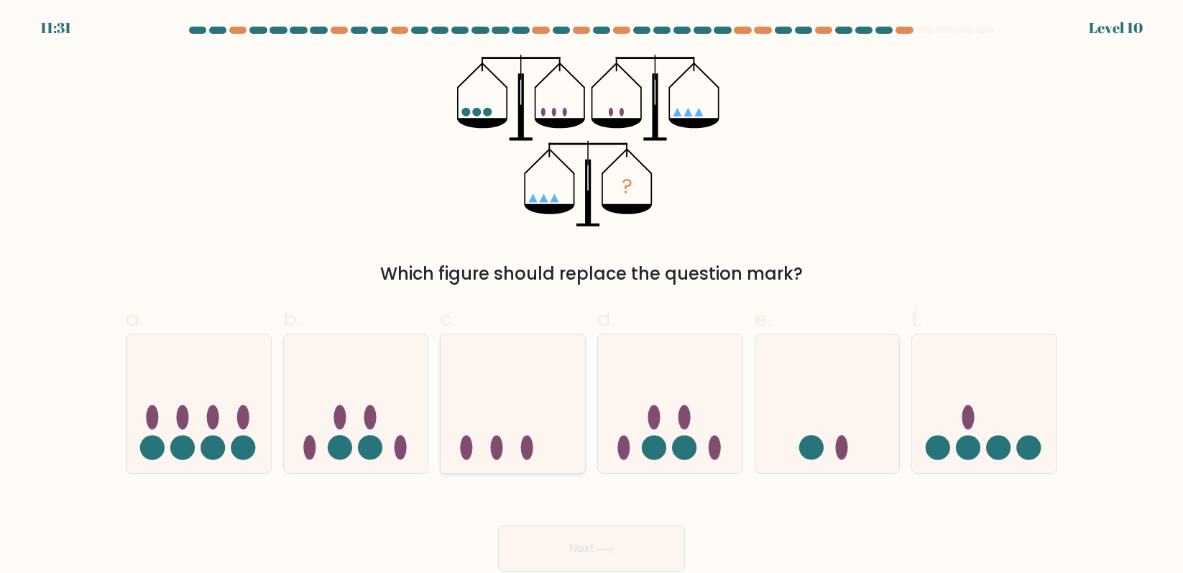
click at [490, 377] on icon at bounding box center [512, 403] width 144 height 119
click at [591, 296] on input "c." at bounding box center [591, 291] width 1 height 9
radio input "true"
drag, startPoint x: 829, startPoint y: 462, endPoint x: 809, endPoint y: 474, distance: 23.2
click at [829, 463] on icon at bounding box center [827, 403] width 144 height 119
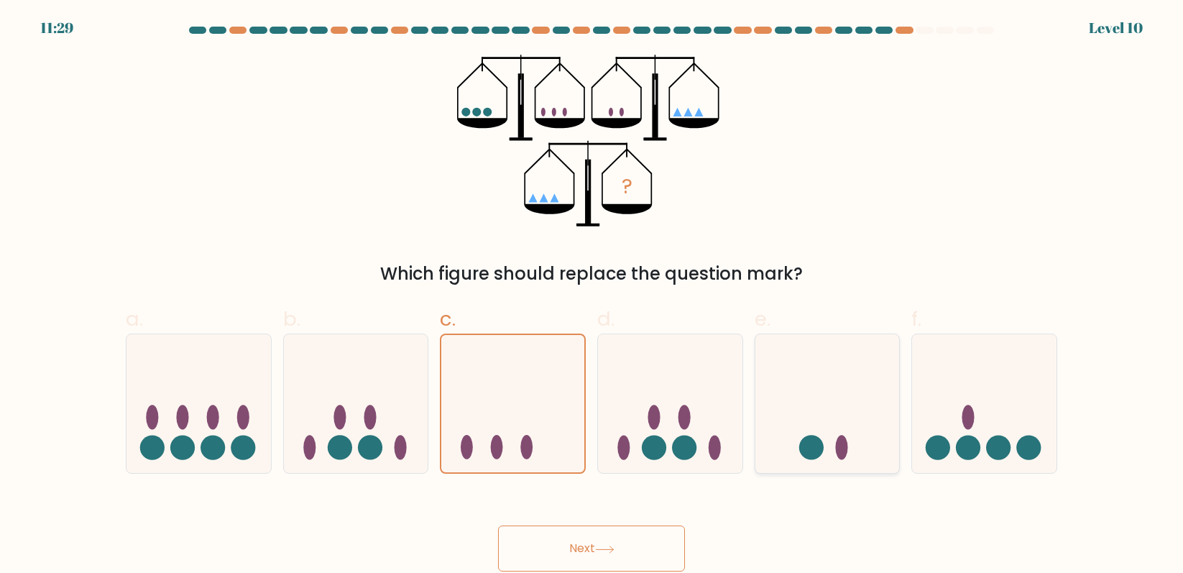
click at [592, 296] on input "e." at bounding box center [591, 291] width 1 height 9
radio input "true"
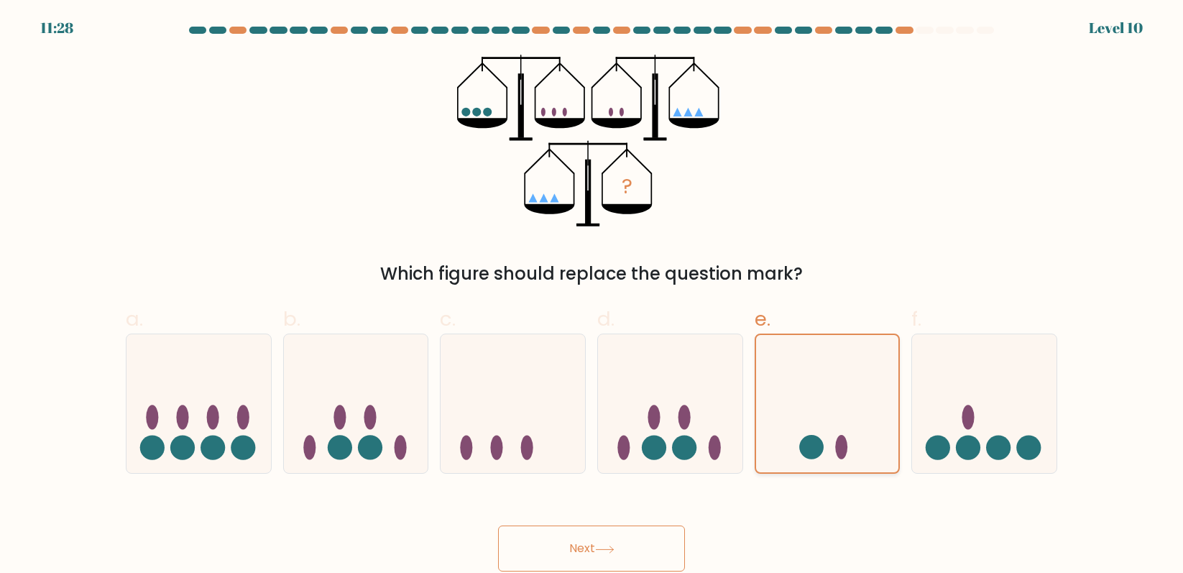
click at [831, 425] on icon at bounding box center [827, 404] width 143 height 119
click at [592, 296] on input "e." at bounding box center [591, 291] width 1 height 9
click at [608, 535] on button "Next" at bounding box center [591, 548] width 187 height 46
click at [601, 543] on button "Next" at bounding box center [591, 548] width 187 height 46
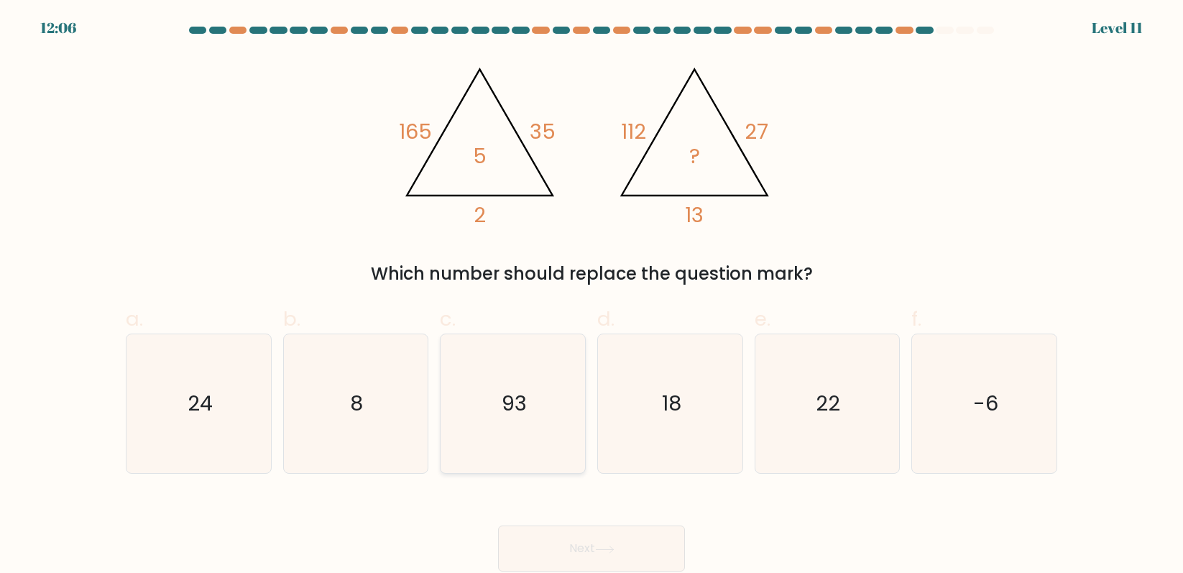
click at [506, 402] on text "93" at bounding box center [514, 403] width 25 height 29
click at [591, 296] on input "c. 93" at bounding box center [591, 291] width 1 height 9
radio input "true"
click at [640, 526] on button "Next" at bounding box center [591, 548] width 187 height 46
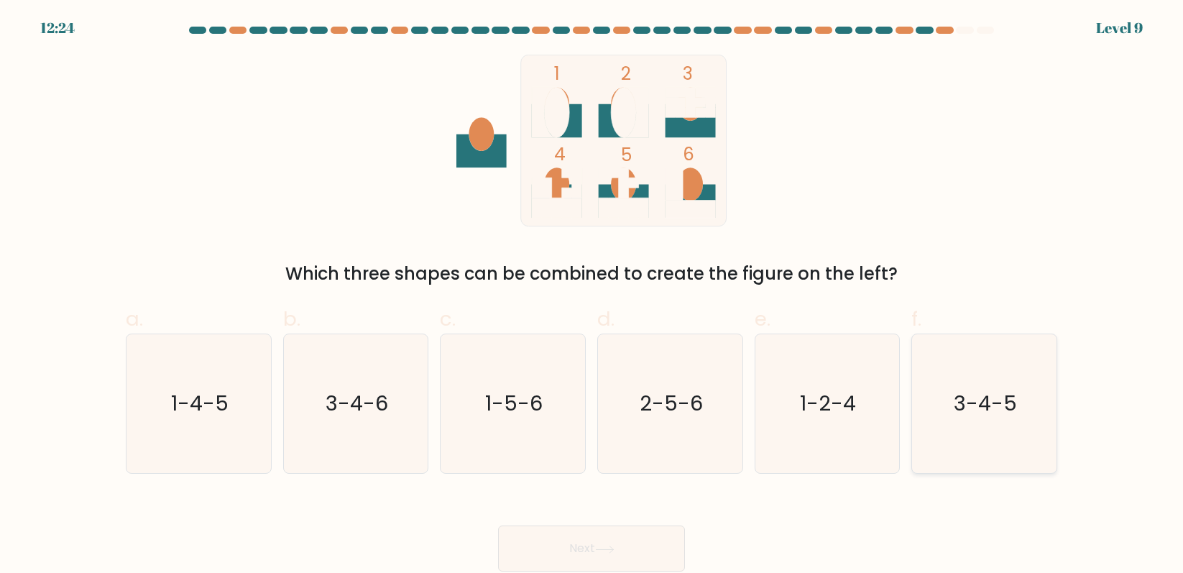
click at [937, 408] on icon "3-4-5" at bounding box center [984, 403] width 139 height 139
click at [592, 296] on input "f. 3-4-5" at bounding box center [591, 291] width 1 height 9
radio input "true"
click at [573, 555] on button "Next" at bounding box center [591, 548] width 187 height 46
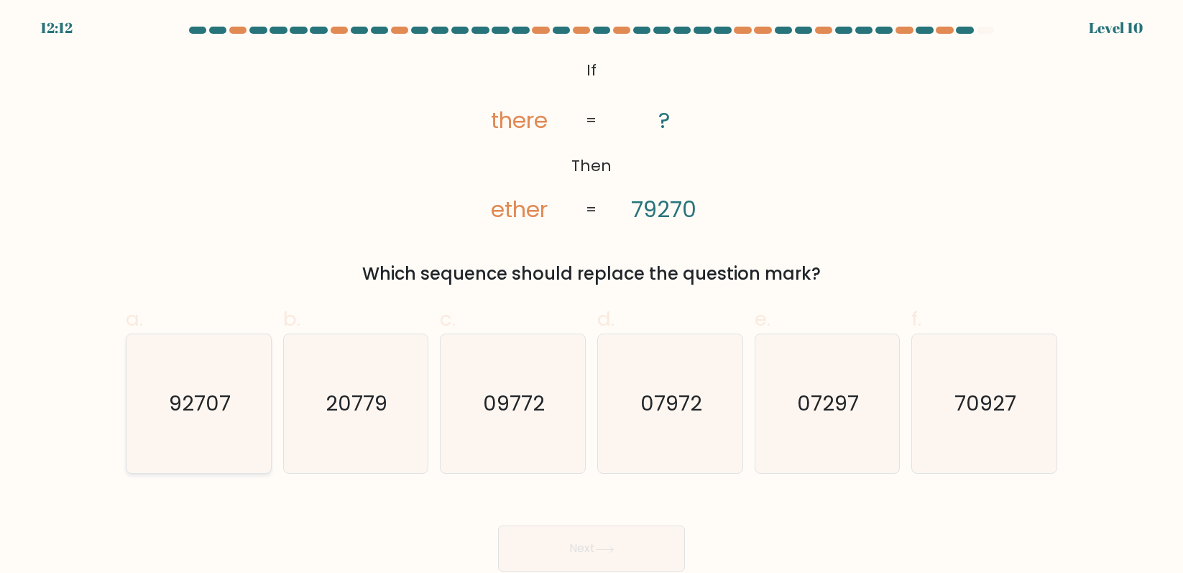
click at [184, 440] on icon "92707" at bounding box center [198, 403] width 139 height 139
click at [591, 296] on input "a. 92707" at bounding box center [591, 291] width 1 height 9
radio input "true"
click at [614, 543] on button "Next" at bounding box center [591, 548] width 187 height 46
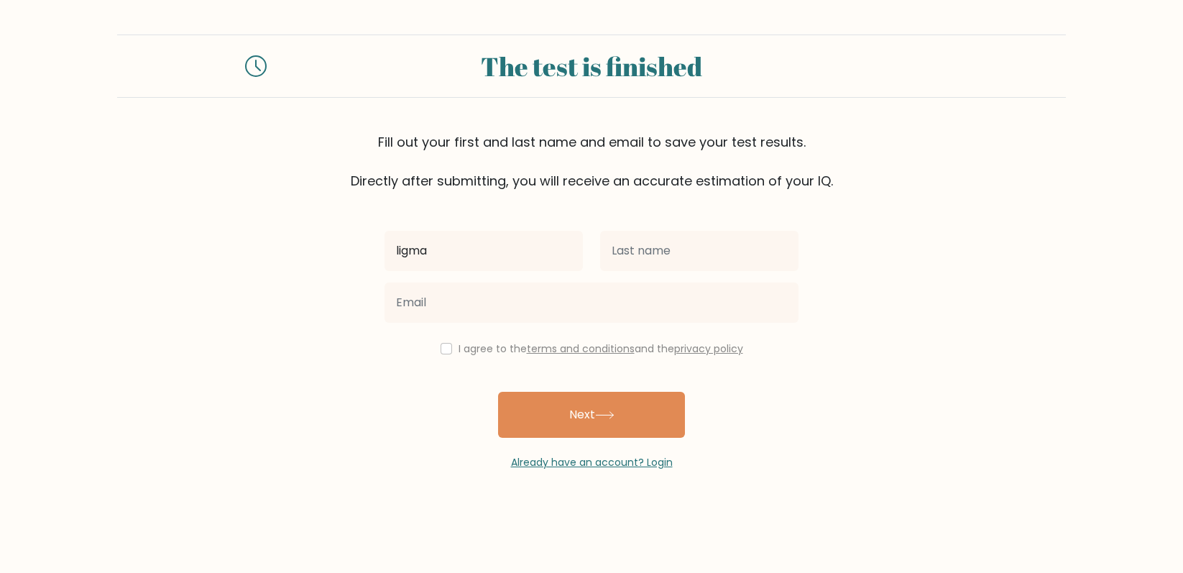
type input "ligma"
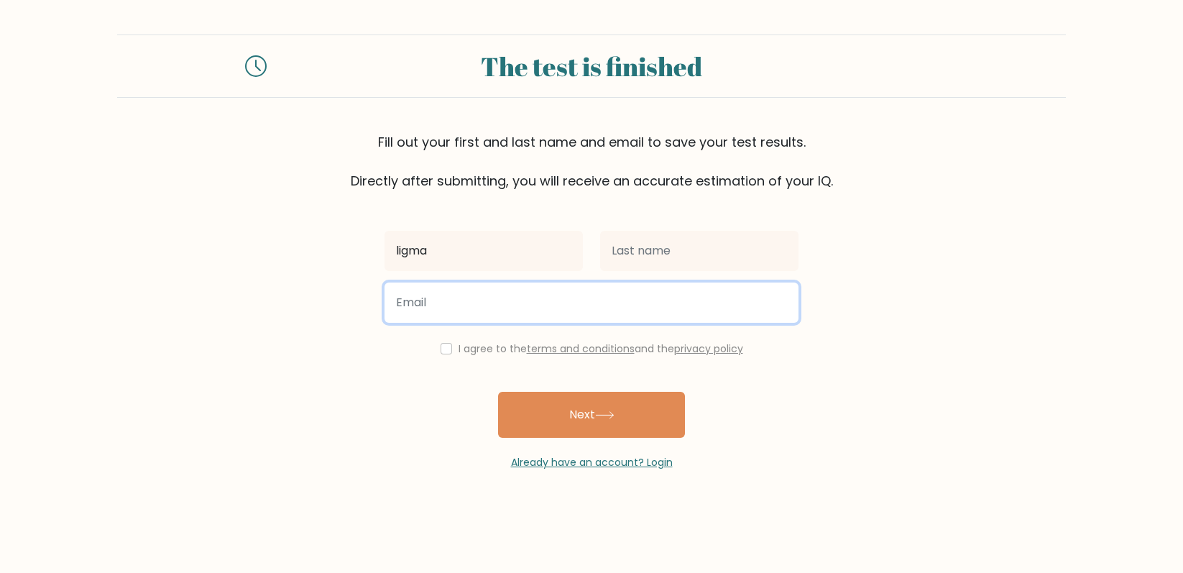
drag, startPoint x: 728, startPoint y: 296, endPoint x: 735, endPoint y: 293, distance: 7.7
click at [728, 296] on input "email" at bounding box center [591, 302] width 414 height 40
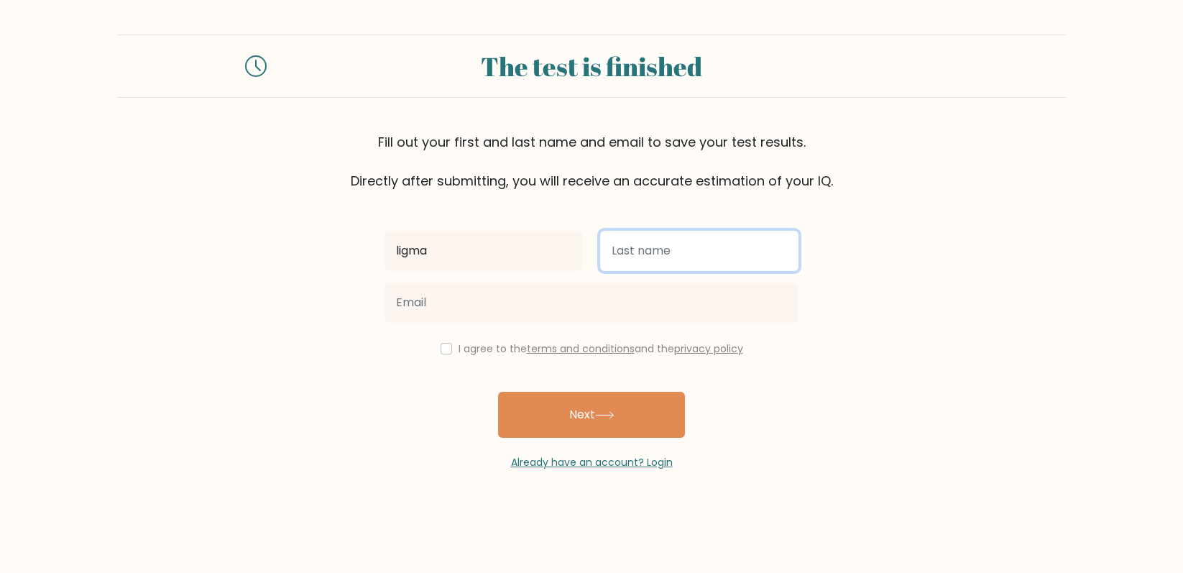
click at [731, 265] on input "text" at bounding box center [699, 251] width 198 height 40
type input "balls"
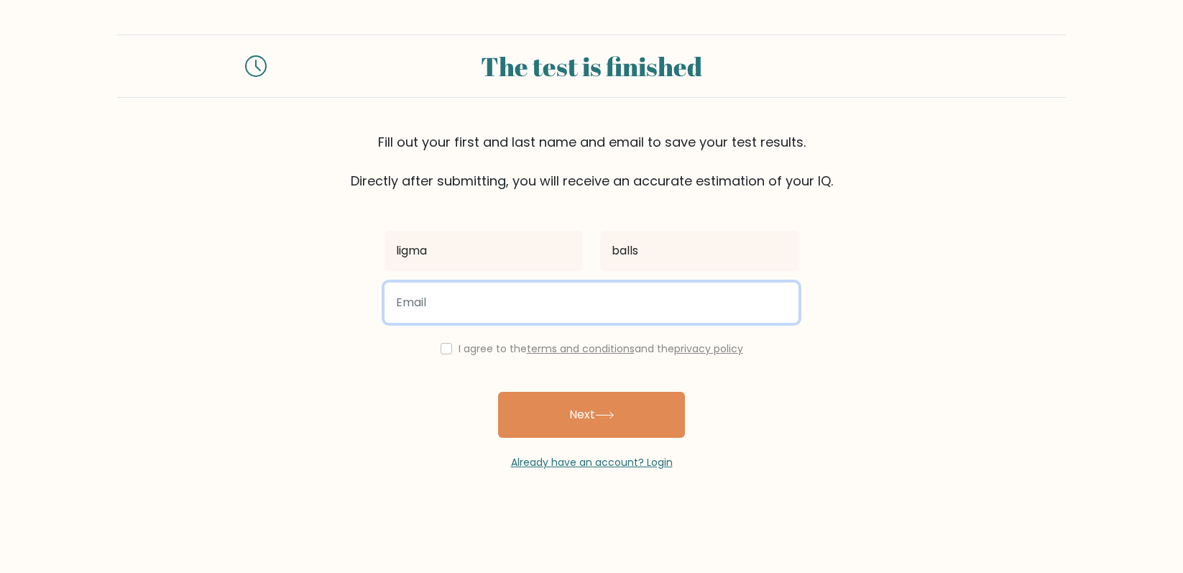
click at [715, 285] on input "email" at bounding box center [591, 302] width 414 height 40
type input "[EMAIL_ADDRESS][DOMAIN_NAME]"
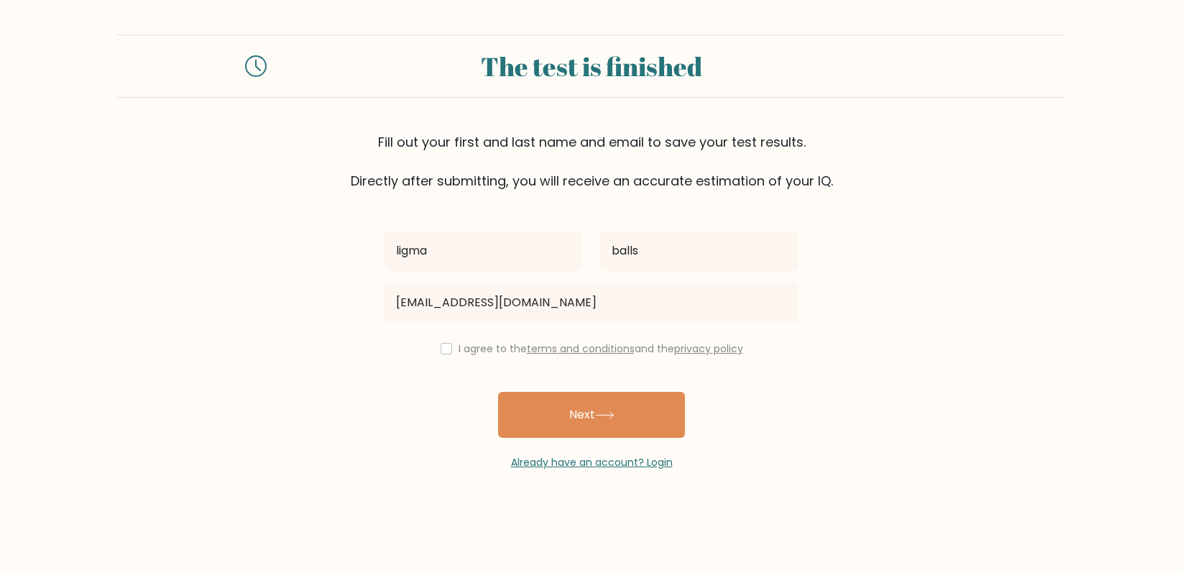
click at [473, 351] on label "I agree to the terms and conditions and the privacy policy" at bounding box center [600, 348] width 285 height 14
click at [446, 347] on input "checkbox" at bounding box center [445, 348] width 11 height 11
checkbox input "true"
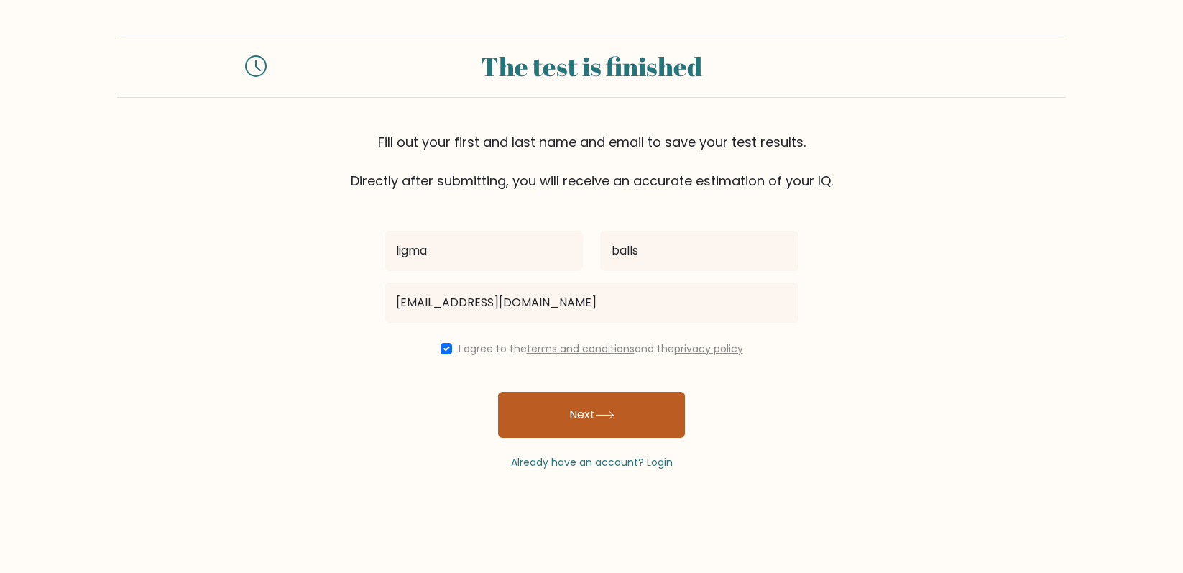
click at [549, 428] on button "Next" at bounding box center [591, 415] width 187 height 46
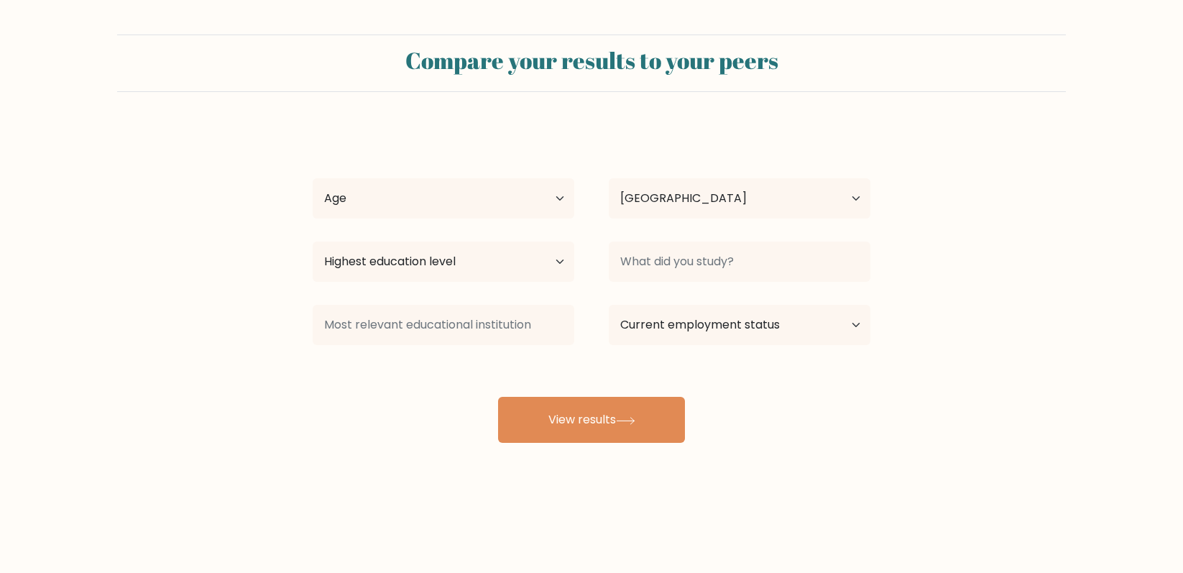
select select "US"
click at [409, 213] on select "Age Under 18 years old 18-24 years old 25-34 years old 35-44 years old 45-54 ye…" at bounding box center [444, 198] width 262 height 40
select select "min_18"
click at [313, 178] on select "Age Under 18 years old 18-24 years old 25-34 years old 35-44 years old 45-54 ye…" at bounding box center [444, 198] width 262 height 40
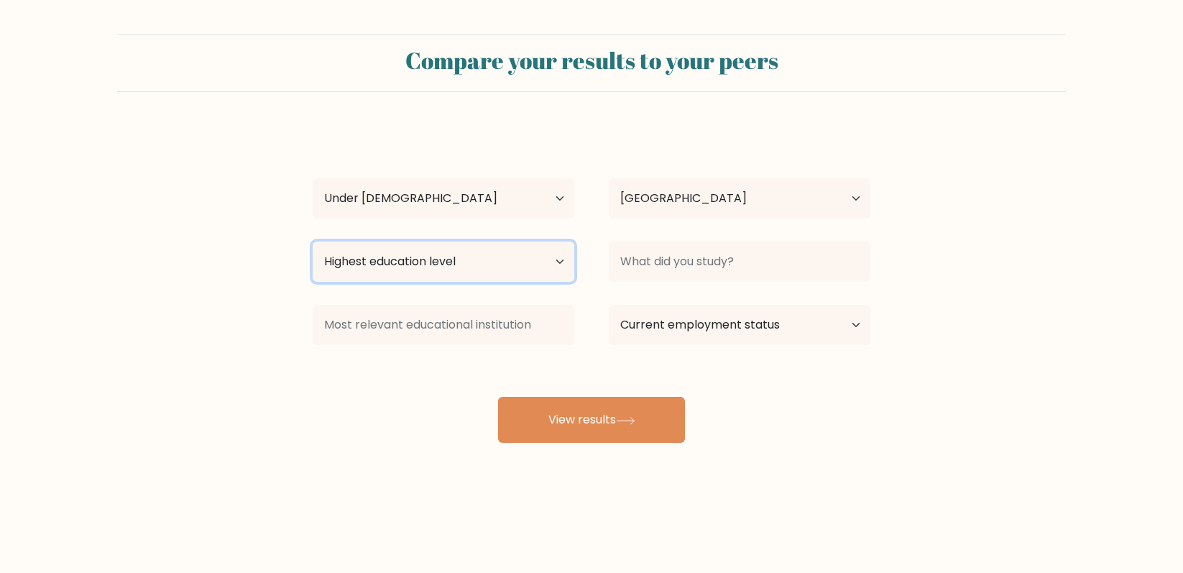
drag, startPoint x: 432, startPoint y: 246, endPoint x: 433, endPoint y: 254, distance: 8.0
click at [432, 246] on select "Highest education level No schooling Primary Lower Secondary Upper Secondary Oc…" at bounding box center [444, 261] width 262 height 40
click at [755, 290] on div "ligma balls Age Under 18 years old 18-24 years old 25-34 years old 35-44 years …" at bounding box center [591, 284] width 575 height 316
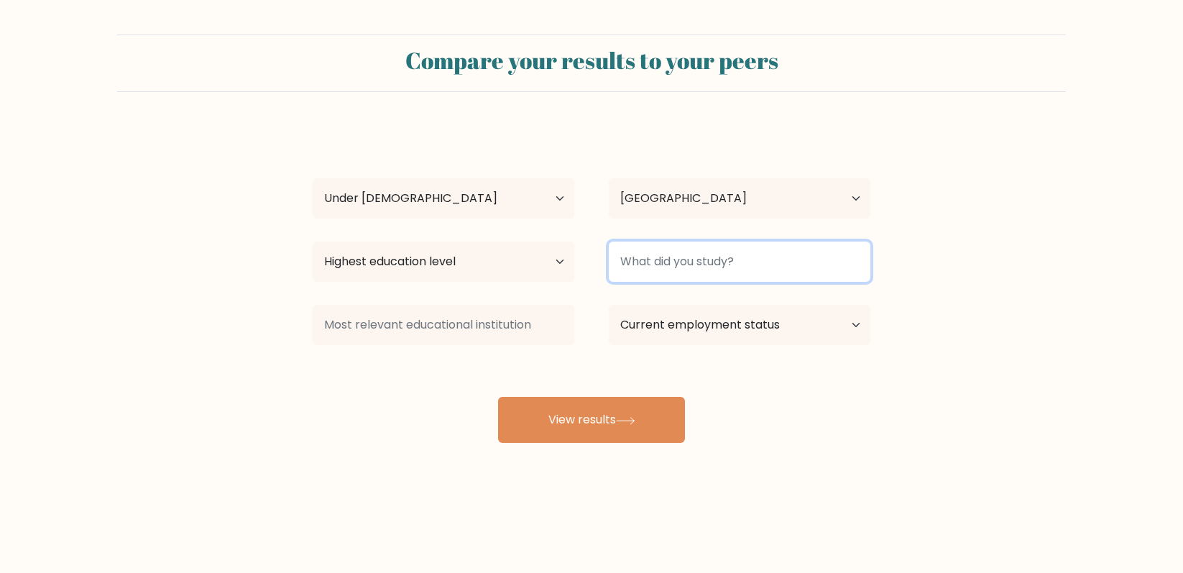
click at [753, 275] on input at bounding box center [740, 261] width 262 height 40
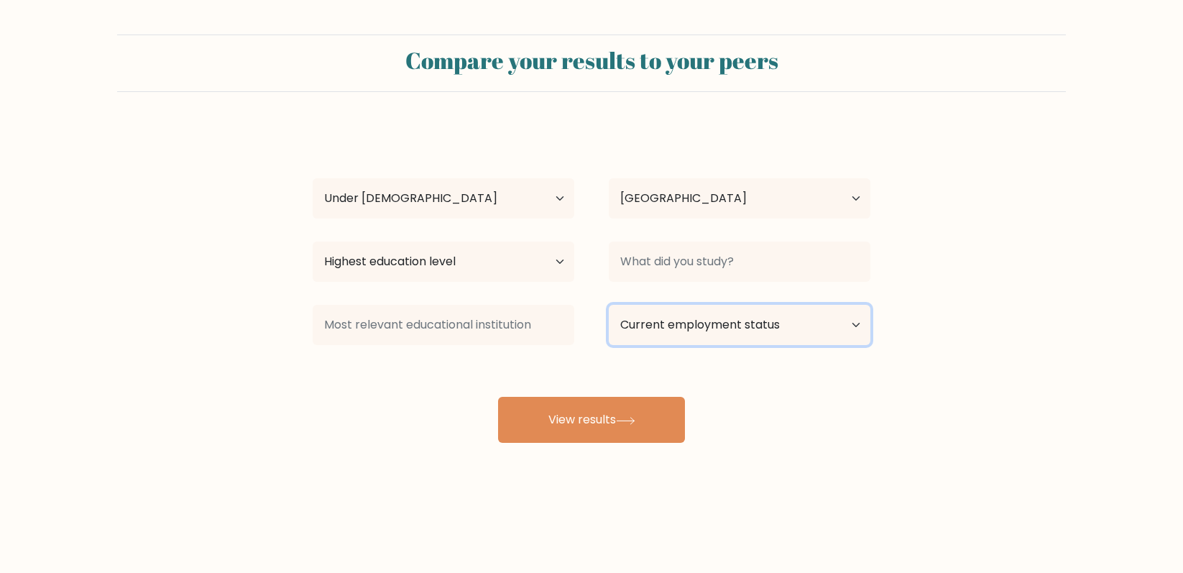
click at [750, 310] on select "Current employment status Employed Student Retired Other / prefer not to answer" at bounding box center [740, 325] width 262 height 40
select select "student"
click at [609, 305] on select "Current employment status Employed Student Retired Other / prefer not to answer" at bounding box center [740, 325] width 262 height 40
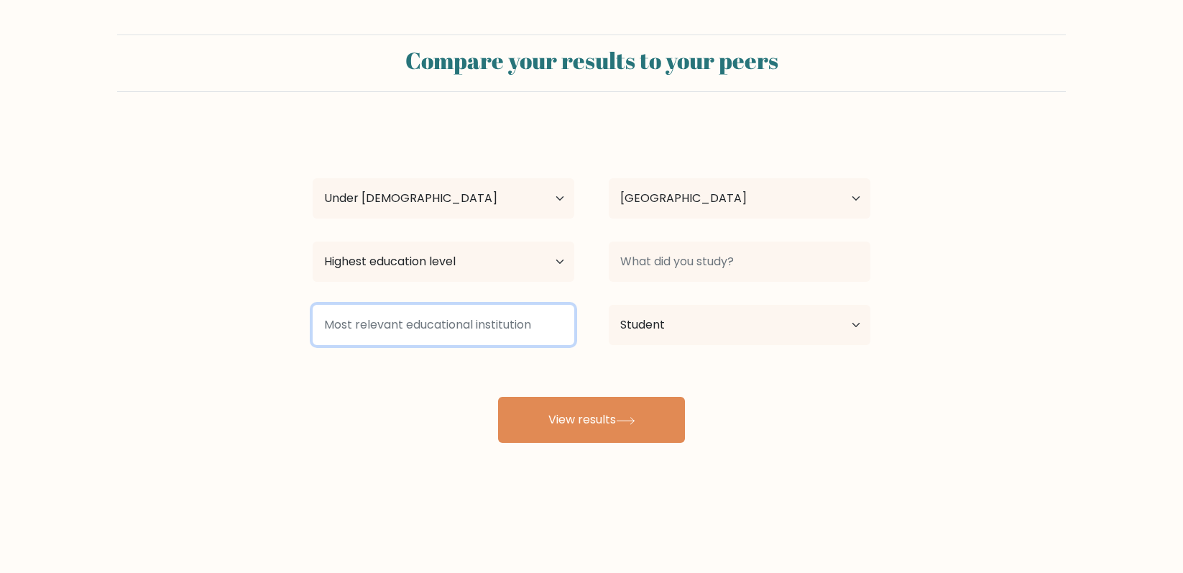
click at [502, 326] on input at bounding box center [444, 325] width 262 height 40
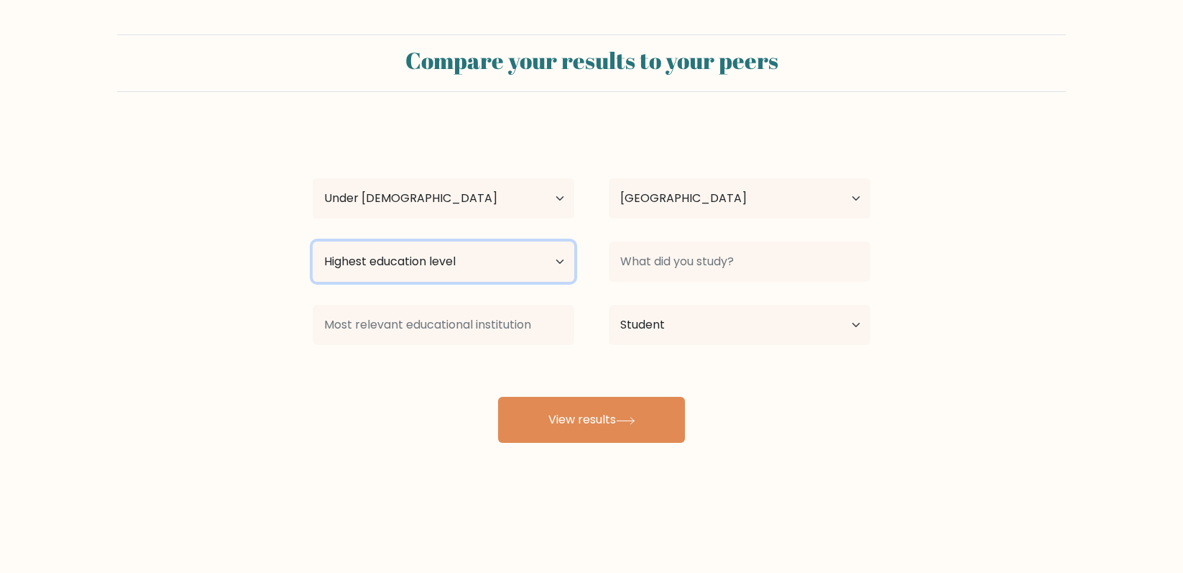
click at [503, 276] on select "Highest education level No schooling Primary Lower Secondary Upper Secondary Oc…" at bounding box center [444, 261] width 262 height 40
select select "upper_secondary"
click at [313, 241] on select "Highest education level No schooling Primary Lower Secondary Upper Secondary Oc…" at bounding box center [444, 261] width 262 height 40
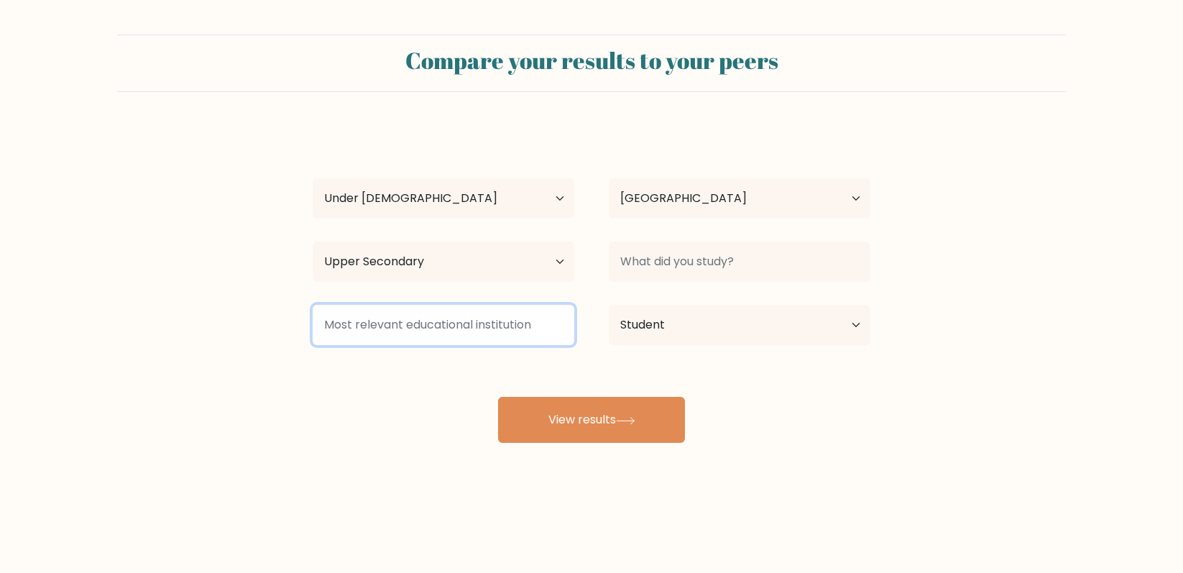
click at [541, 340] on input at bounding box center [444, 325] width 262 height 40
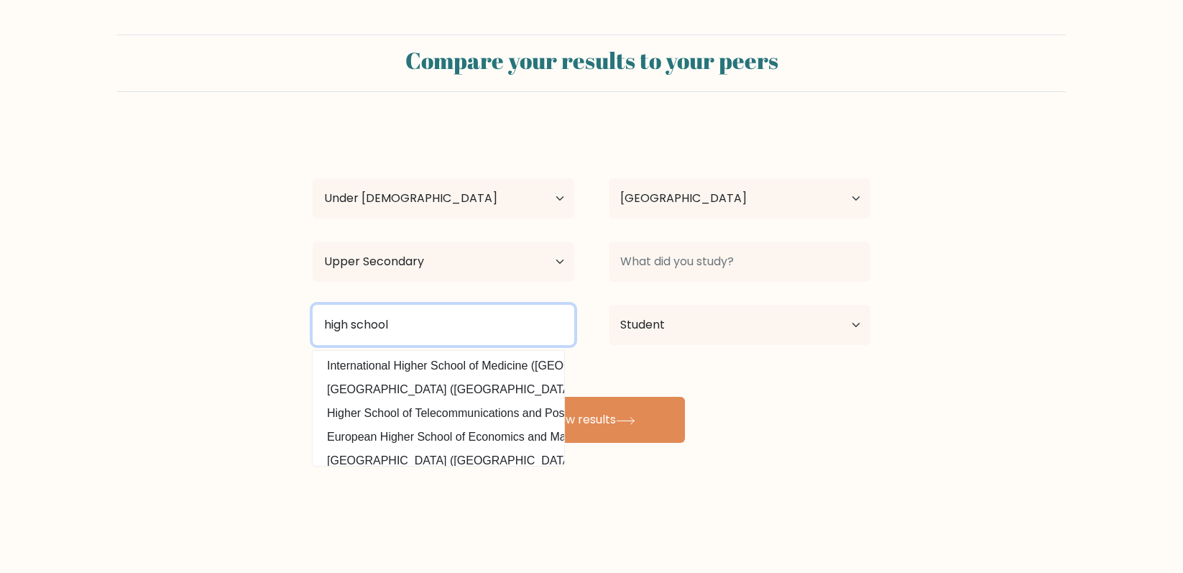
type input "high school"
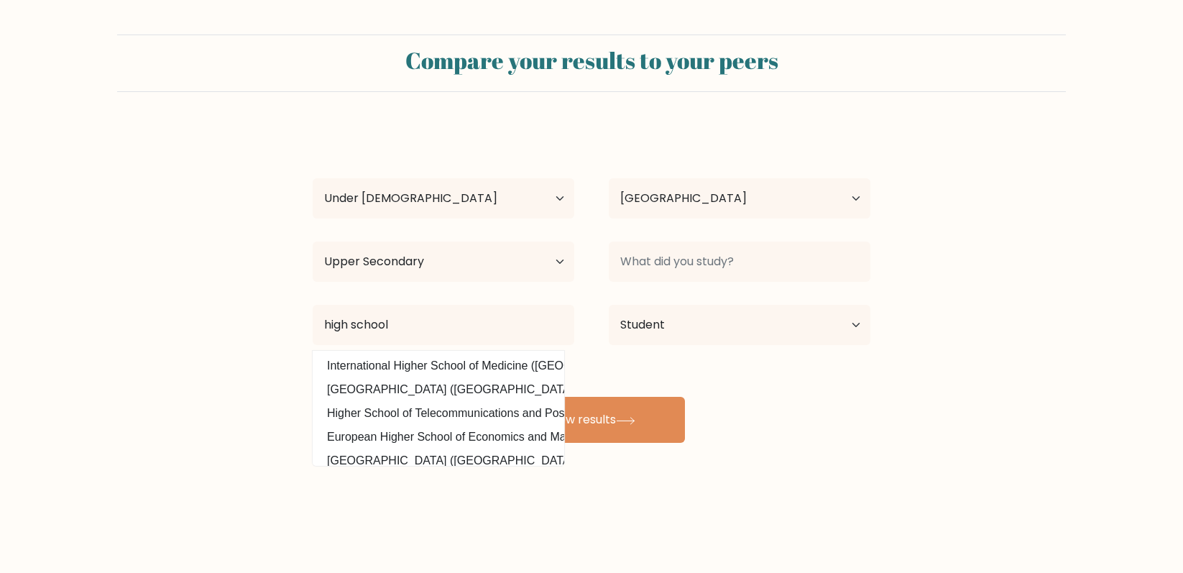
click at [488, 353] on div "ligma balls Age Under 18 years old 18-24 years old 25-34 years old 35-44 years …" at bounding box center [591, 284] width 575 height 316
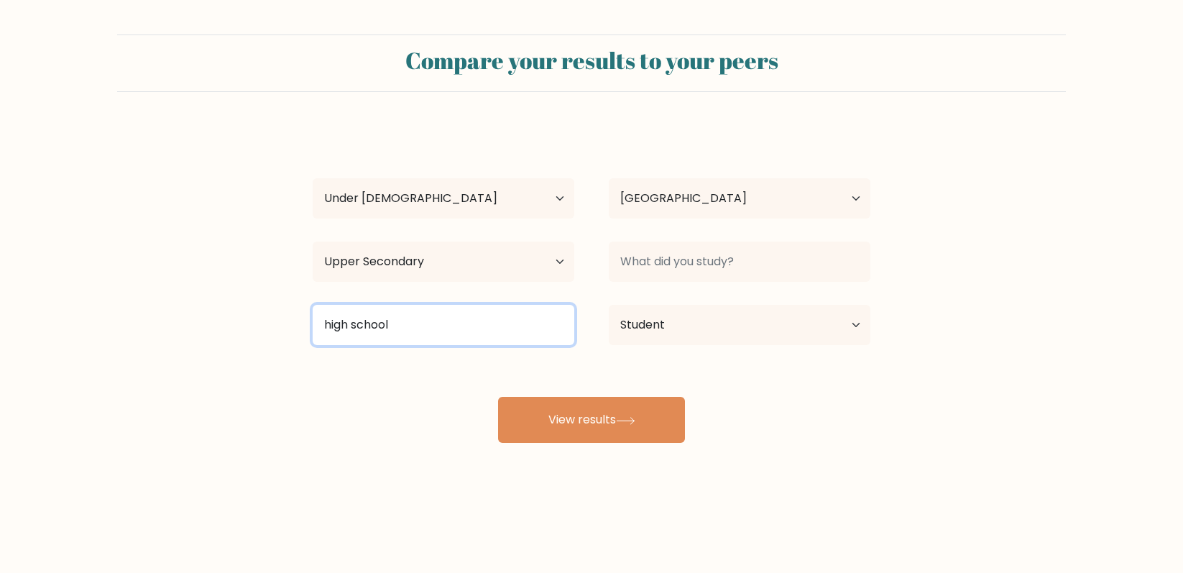
drag, startPoint x: 476, startPoint y: 329, endPoint x: 284, endPoint y: 319, distance: 192.8
click at [284, 319] on form "Compare your results to your peers ligma balls Age Under 18 years old 18-24 yea…" at bounding box center [591, 238] width 1183 height 408
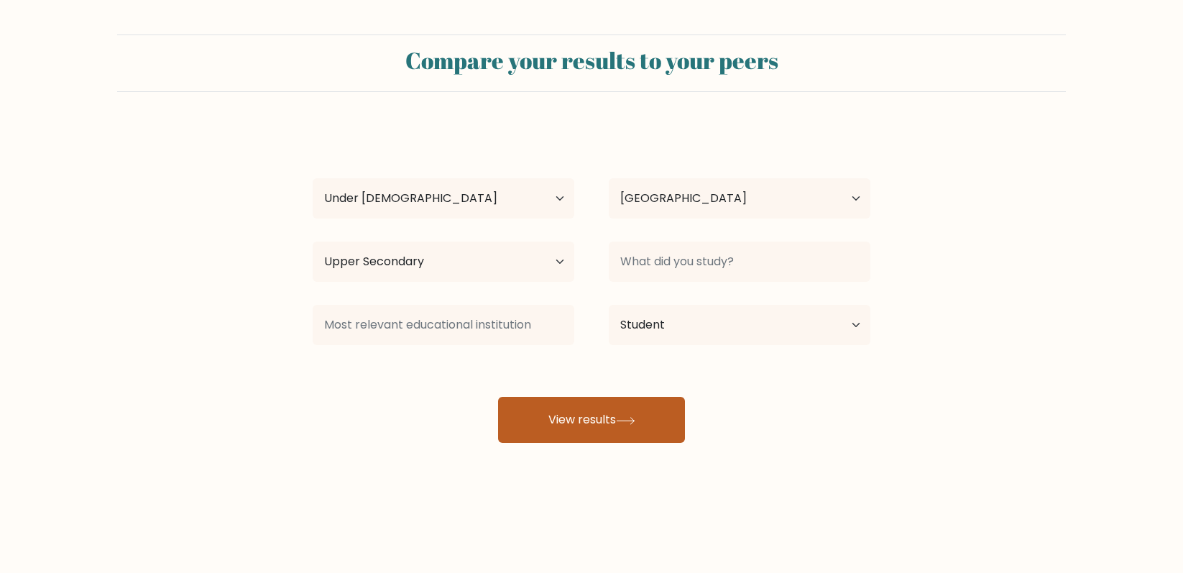
click at [630, 432] on button "View results" at bounding box center [591, 420] width 187 height 46
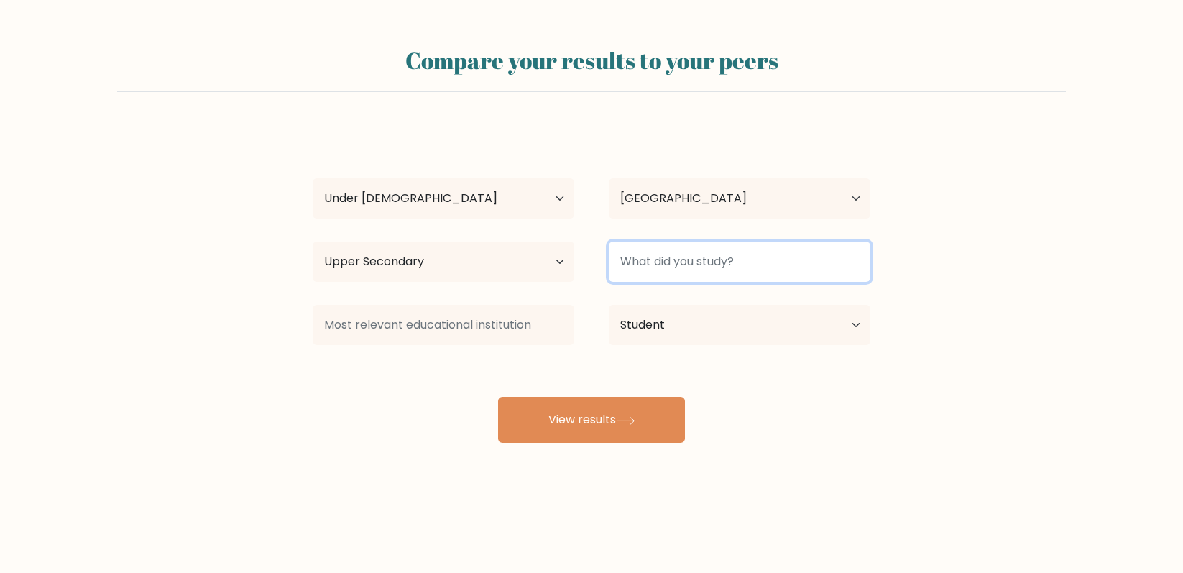
click at [693, 262] on input at bounding box center [740, 261] width 262 height 40
type input "ligma"
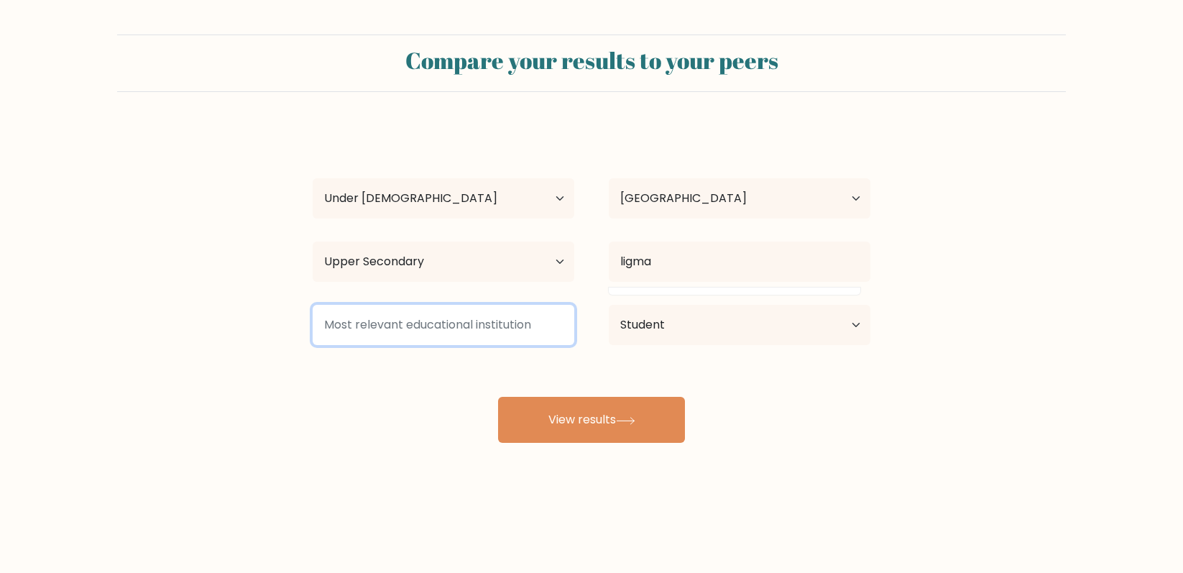
click at [407, 323] on input at bounding box center [444, 325] width 262 height 40
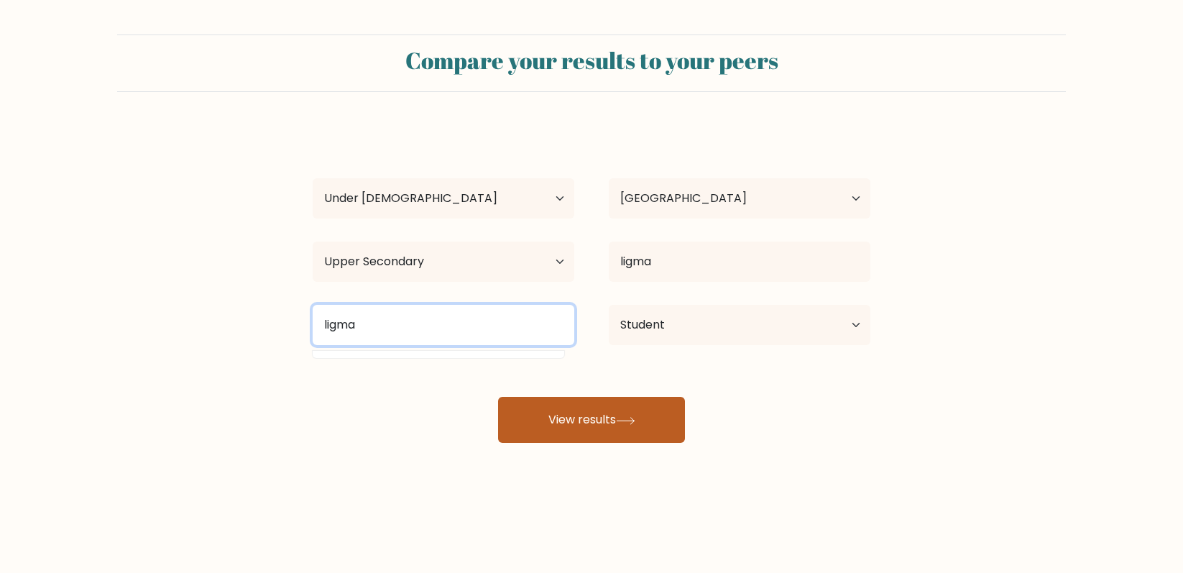
type input "ligma"
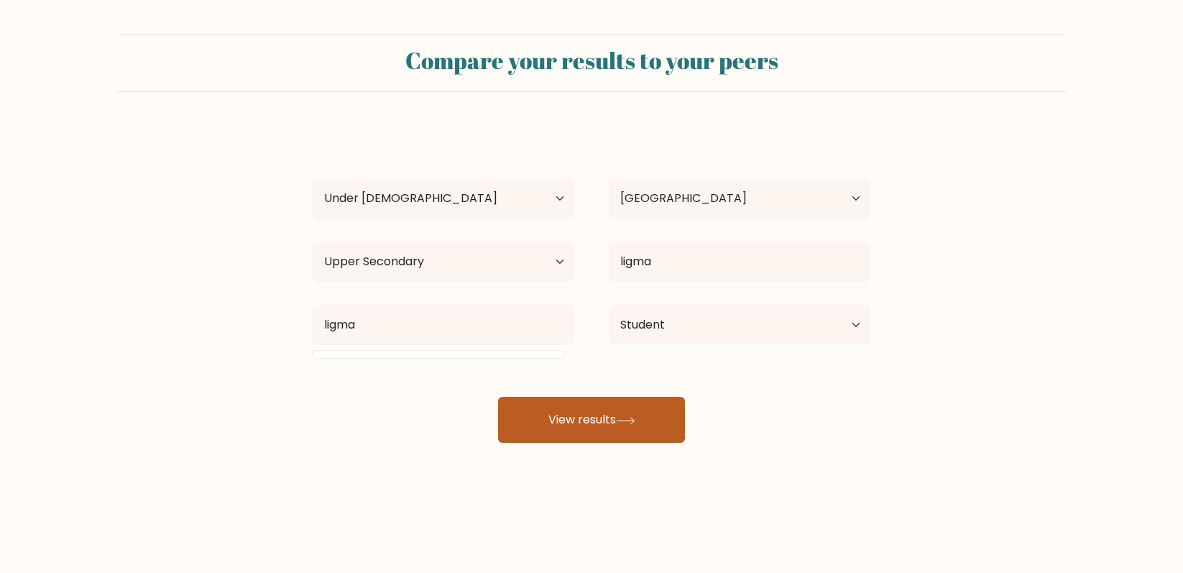
click at [556, 410] on button "View results" at bounding box center [591, 420] width 187 height 46
